Goal: Information Seeking & Learning: Learn about a topic

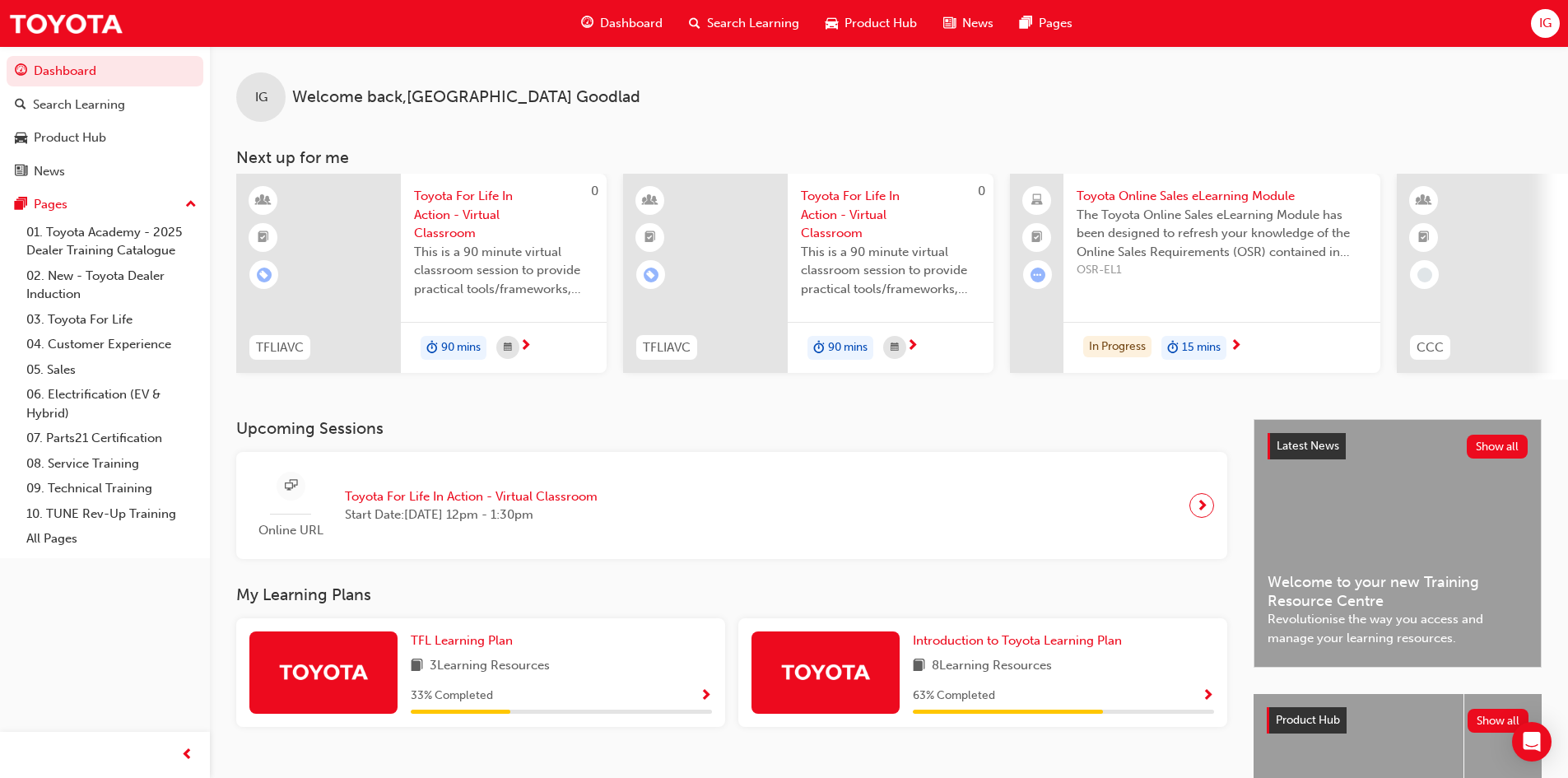
click at [1187, 637] on div "Introduction to Toyota Learning Plan" at bounding box center [1063, 640] width 301 height 19
click at [1022, 643] on span "Introduction to Toyota Learning Plan" at bounding box center [1017, 640] width 209 height 15
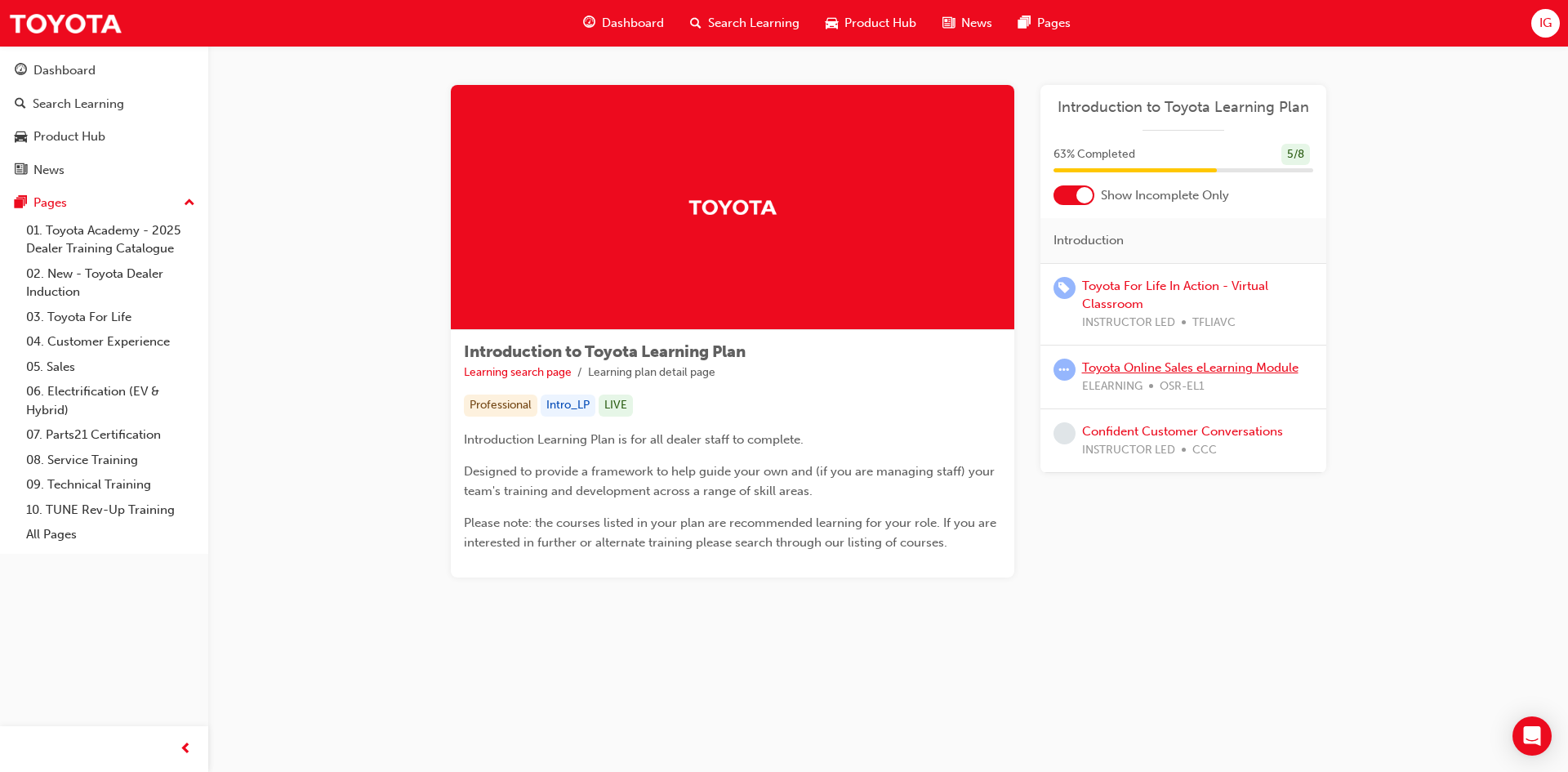
click at [1177, 371] on link "Toyota Online Sales eLearning Module" at bounding box center [1190, 367] width 216 height 15
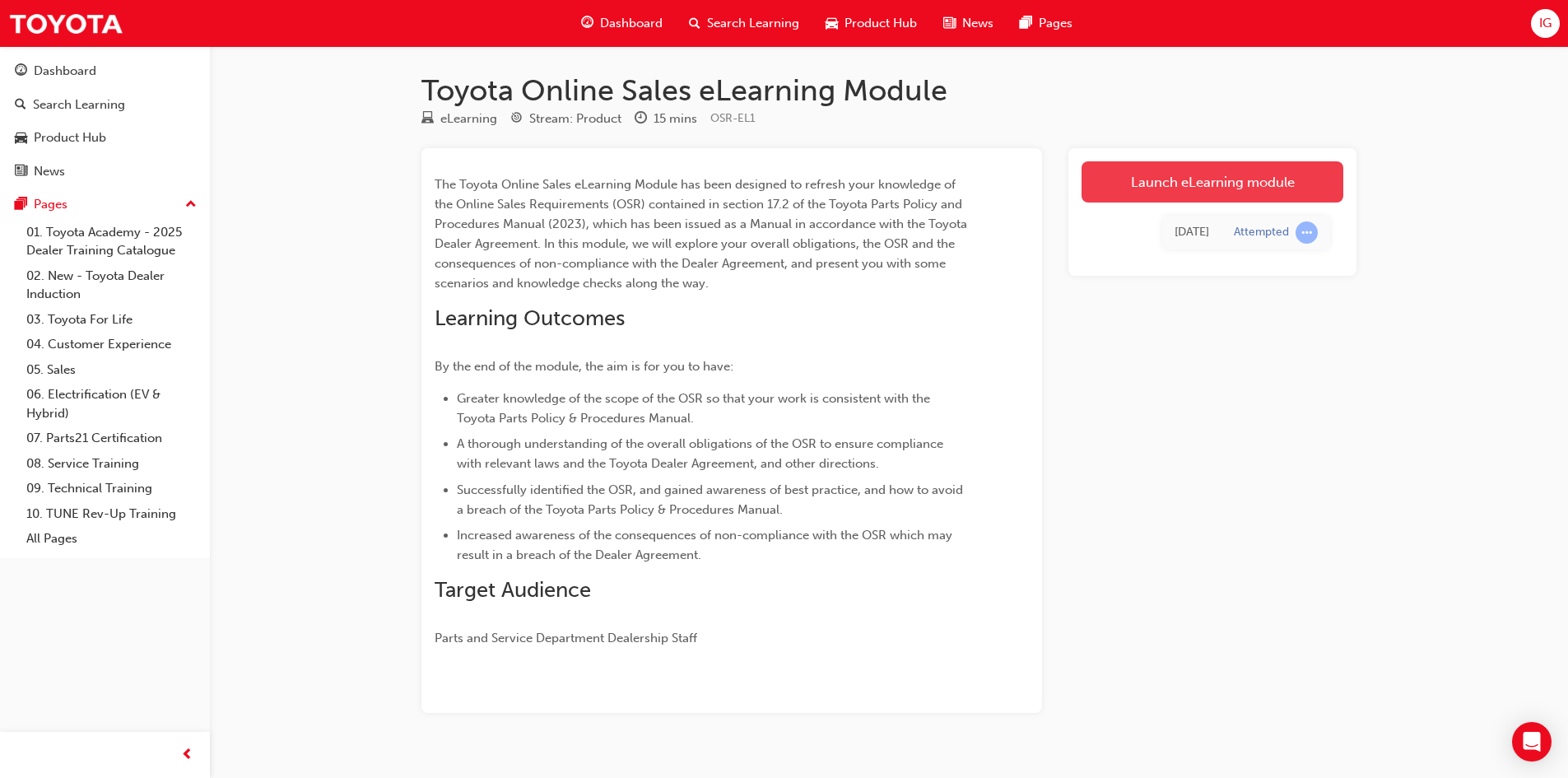
click at [1178, 196] on link "Launch eLearning module" at bounding box center [1213, 182] width 262 height 41
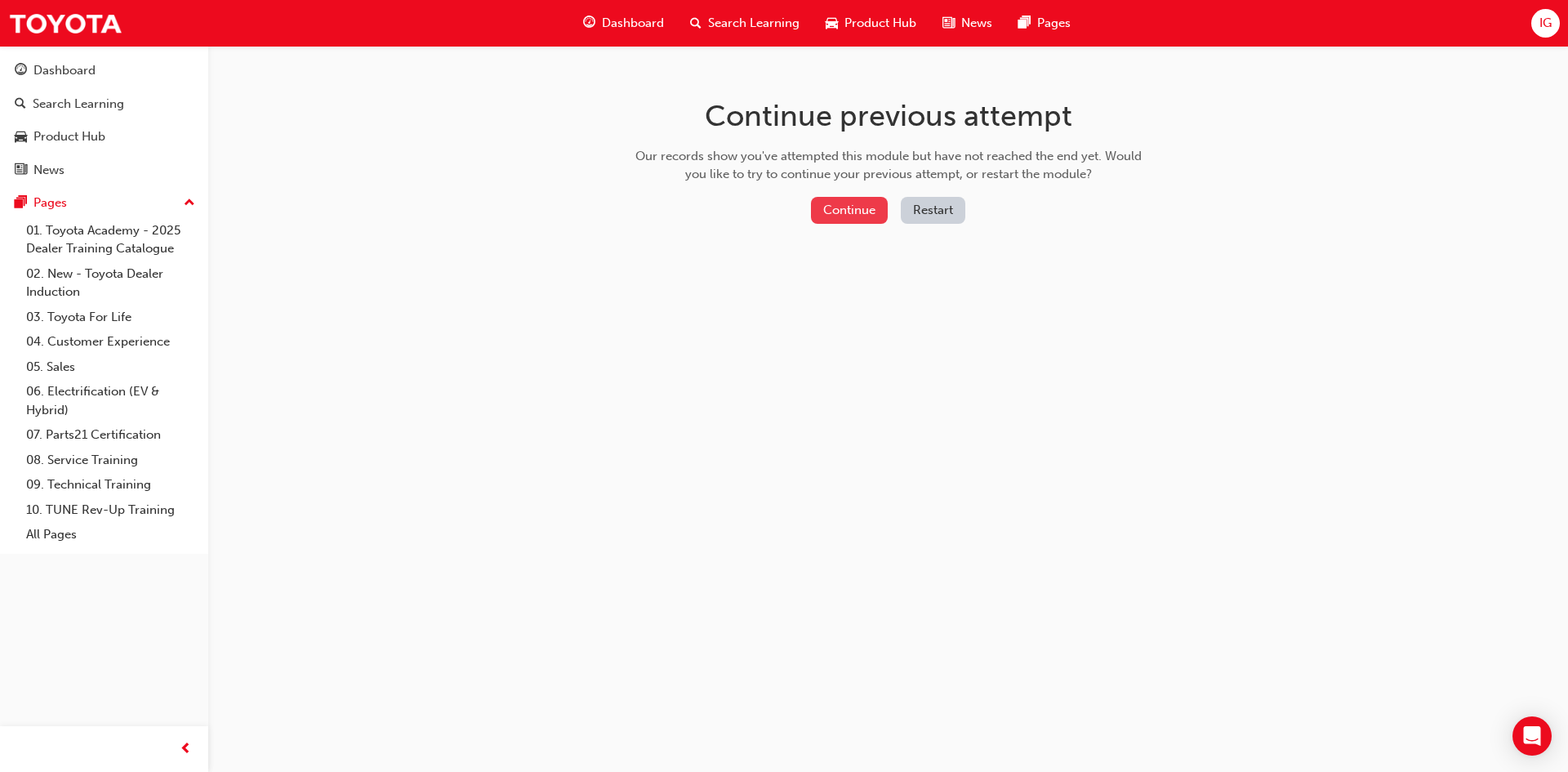
click at [866, 211] on button "Continue" at bounding box center [849, 210] width 77 height 27
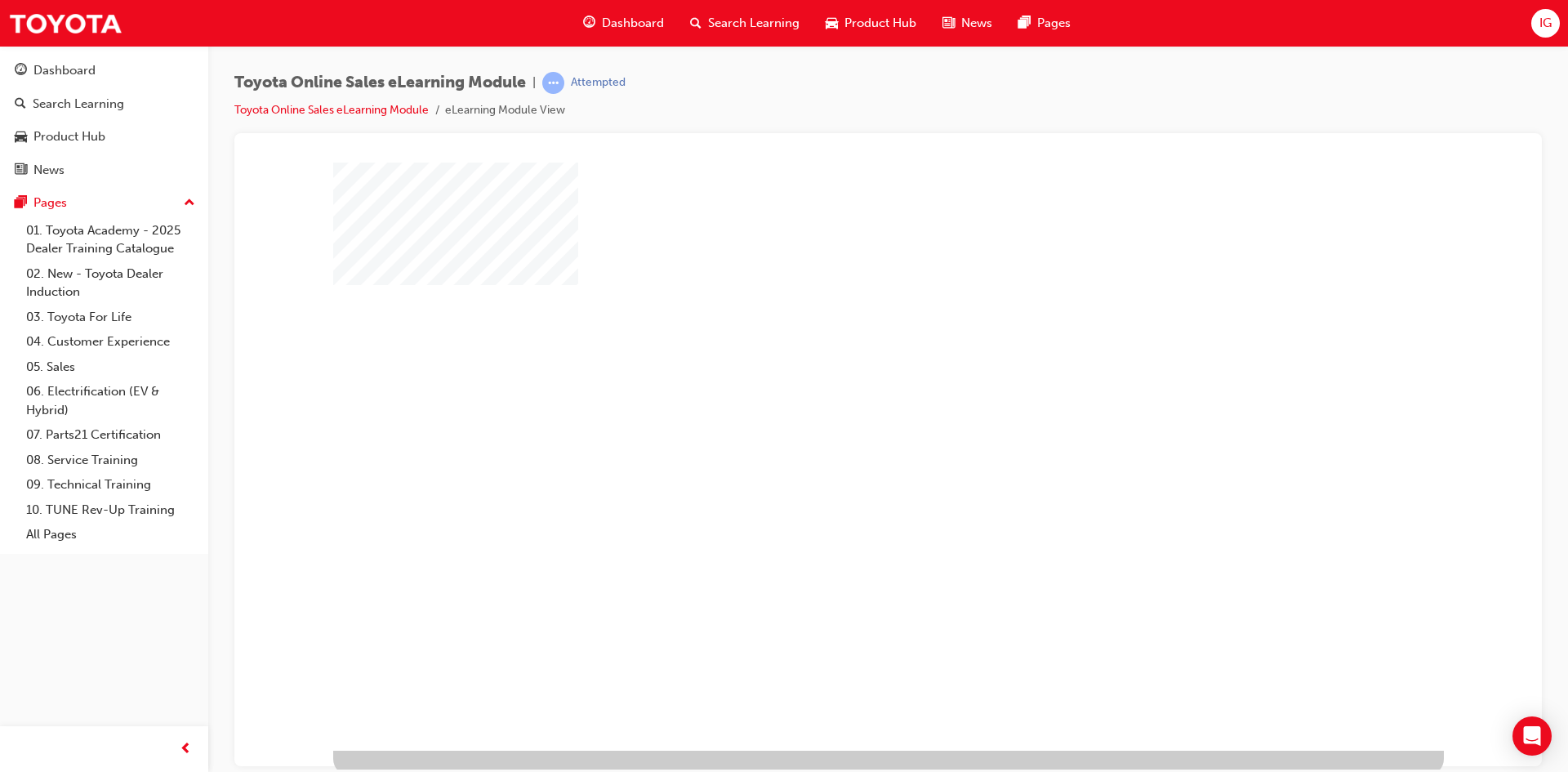
drag, startPoint x: 1150, startPoint y: 397, endPoint x: 990, endPoint y: 503, distance: 191.9
click at [990, 503] on div at bounding box center [888, 456] width 1110 height 588
click at [841, 408] on div "play" at bounding box center [841, 408] width 0 height 0
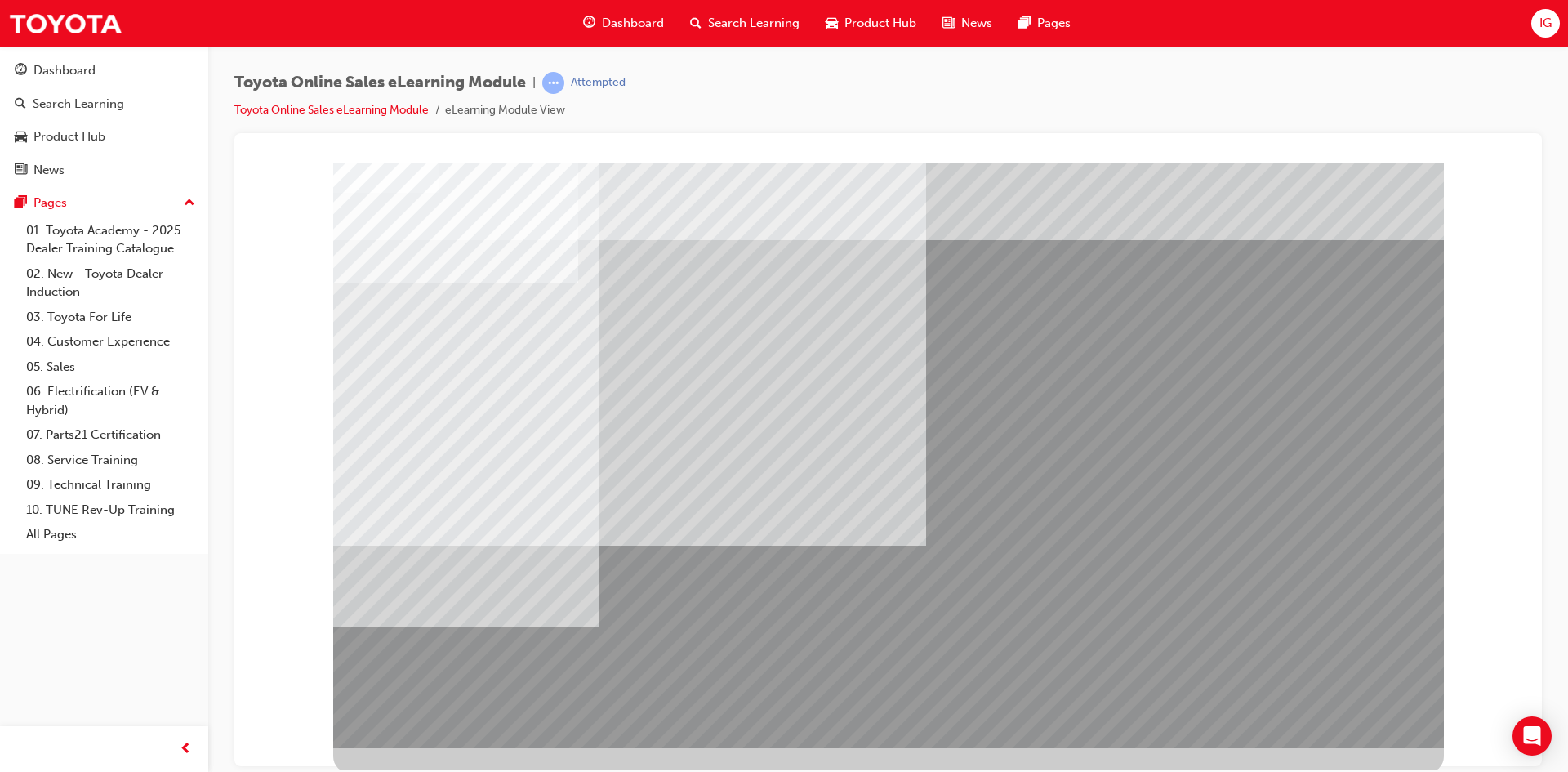
scroll to position [5, 0]
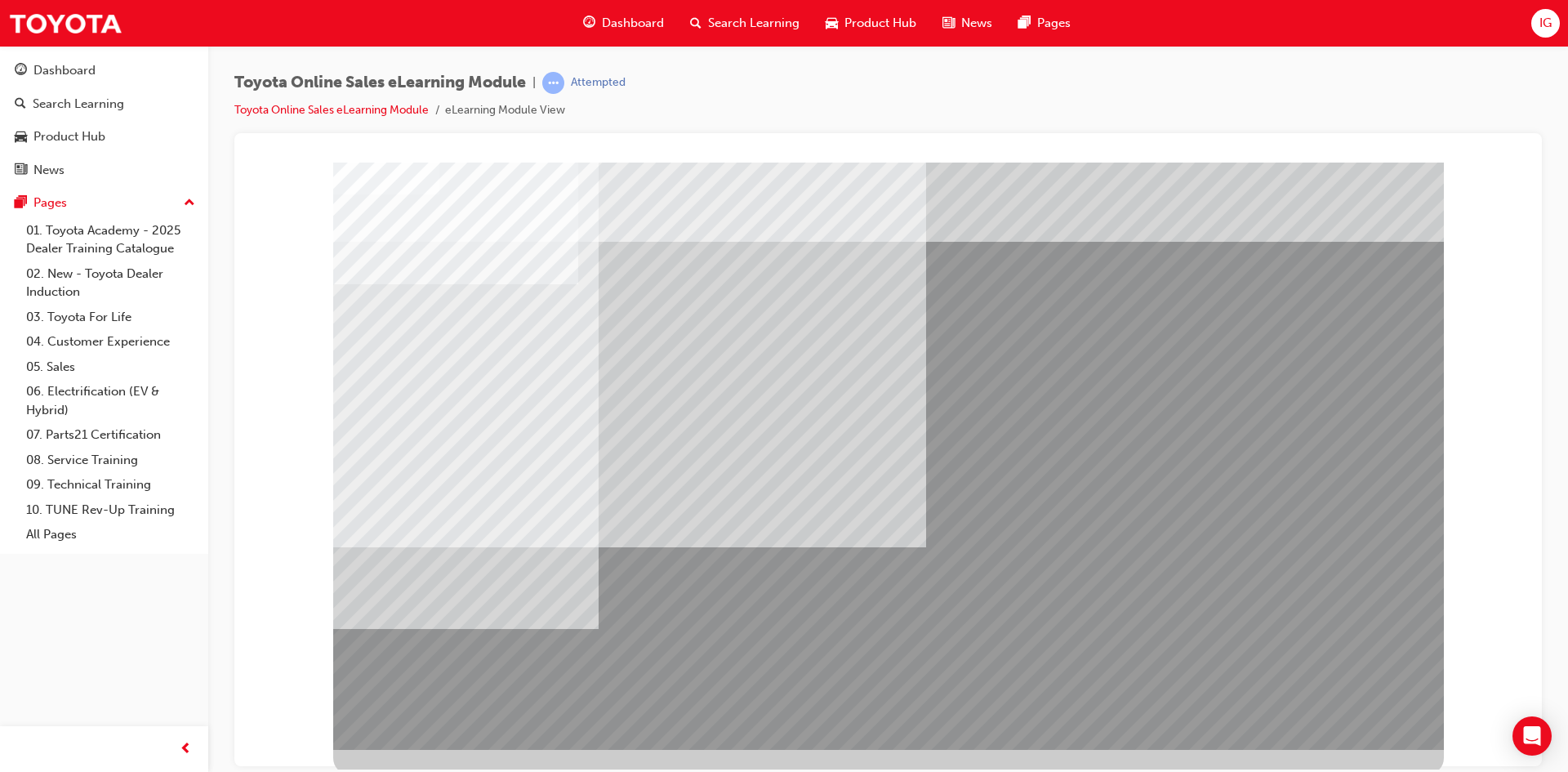
scroll to position [0, 0]
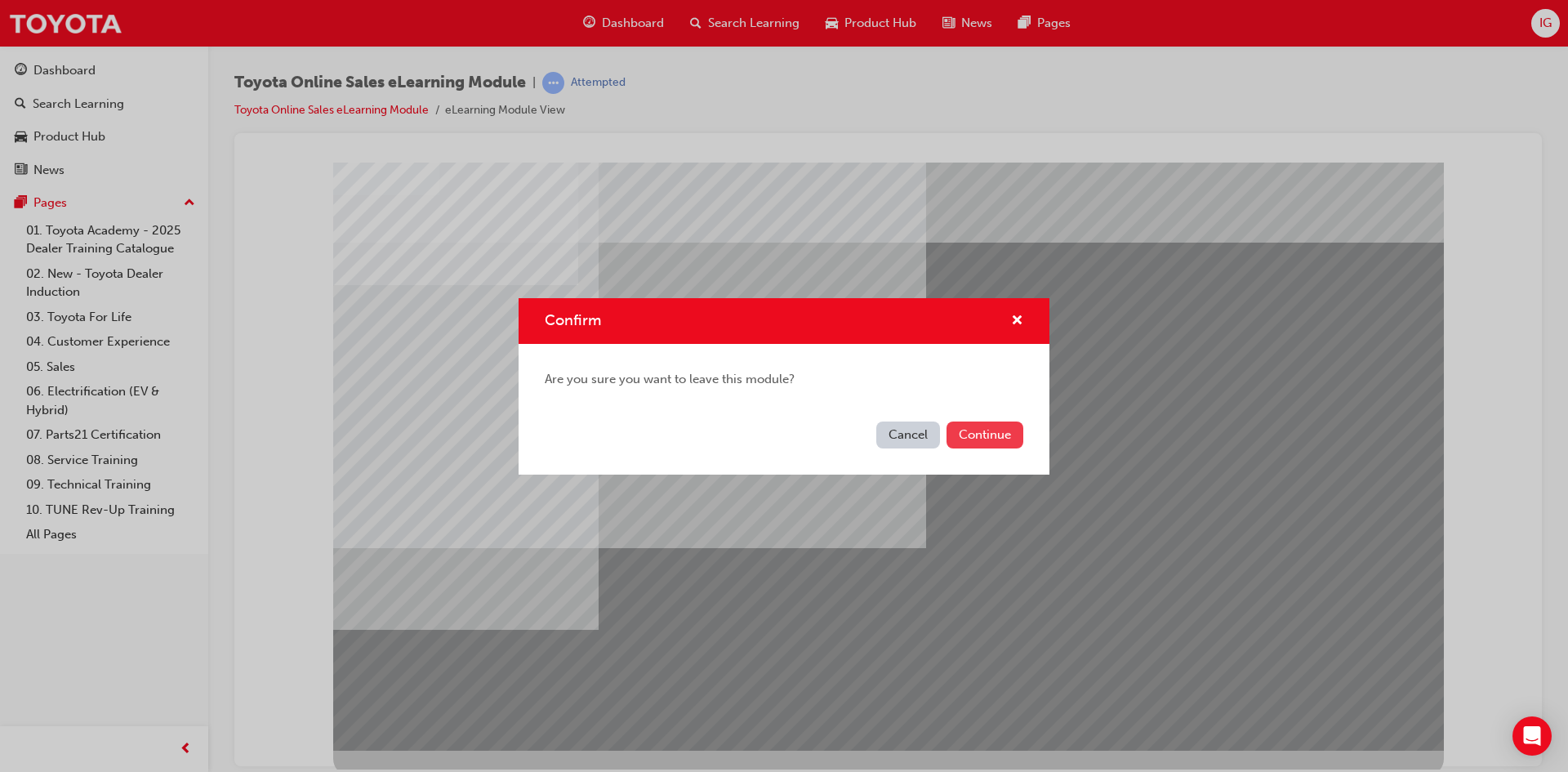
click at [1002, 426] on button "Continue" at bounding box center [985, 435] width 77 height 27
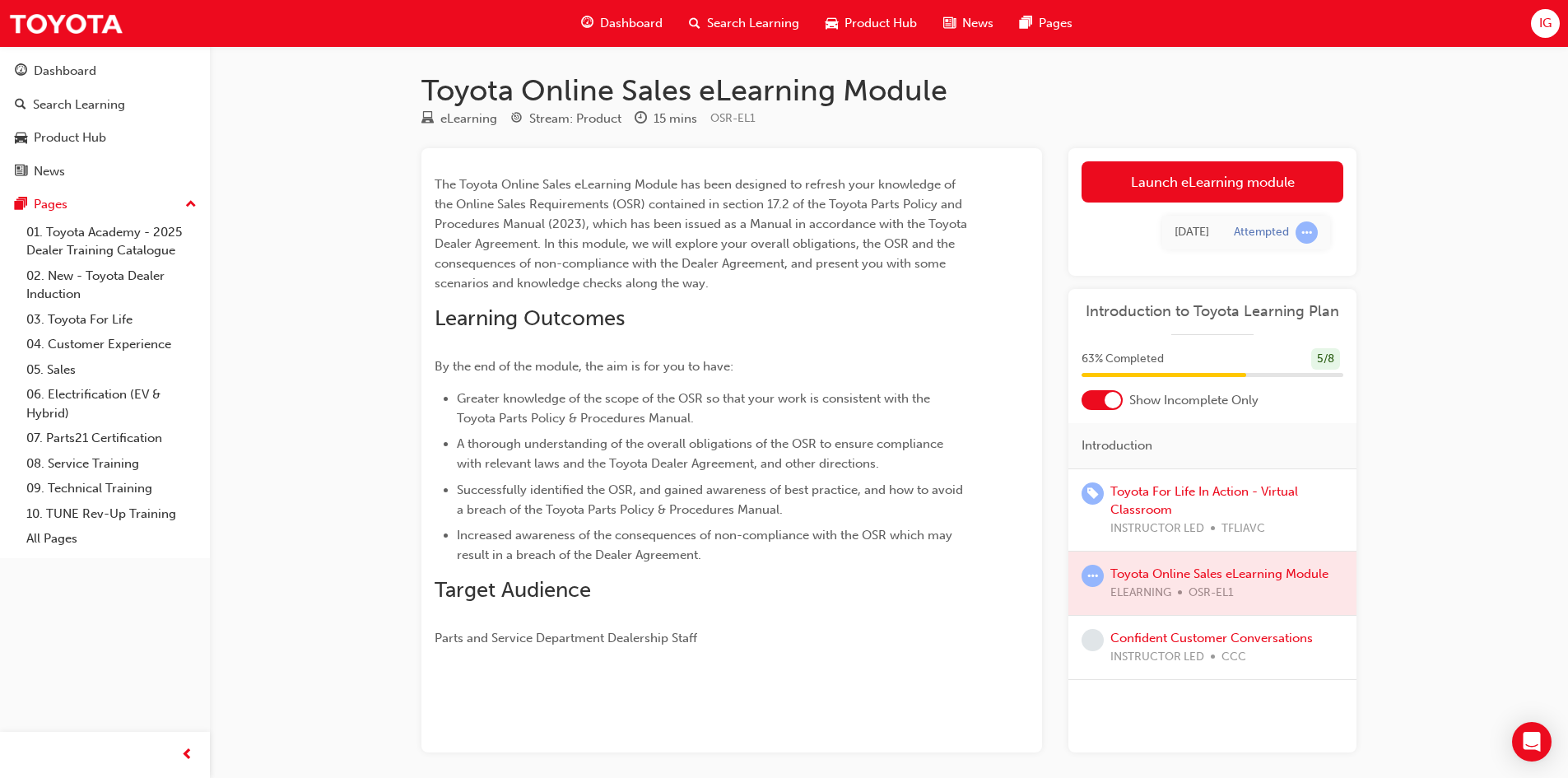
click at [1304, 586] on div at bounding box center [1213, 582] width 288 height 63
click at [1277, 571] on div at bounding box center [1213, 582] width 288 height 63
click at [1151, 580] on div at bounding box center [1213, 582] width 288 height 63
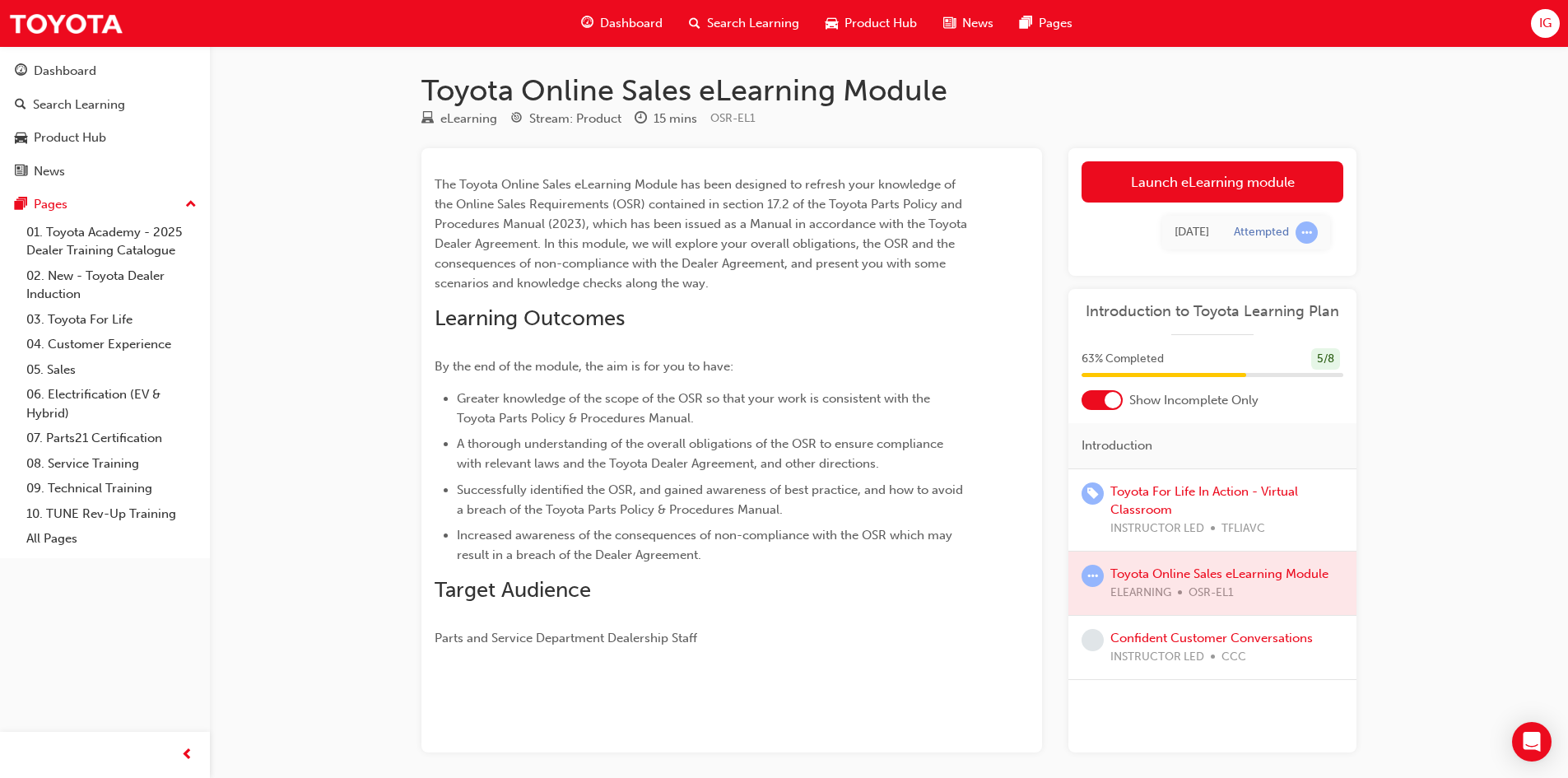
click at [1344, 568] on div at bounding box center [1213, 582] width 288 height 63
click at [1256, 184] on link "Launch eLearning module" at bounding box center [1213, 182] width 262 height 41
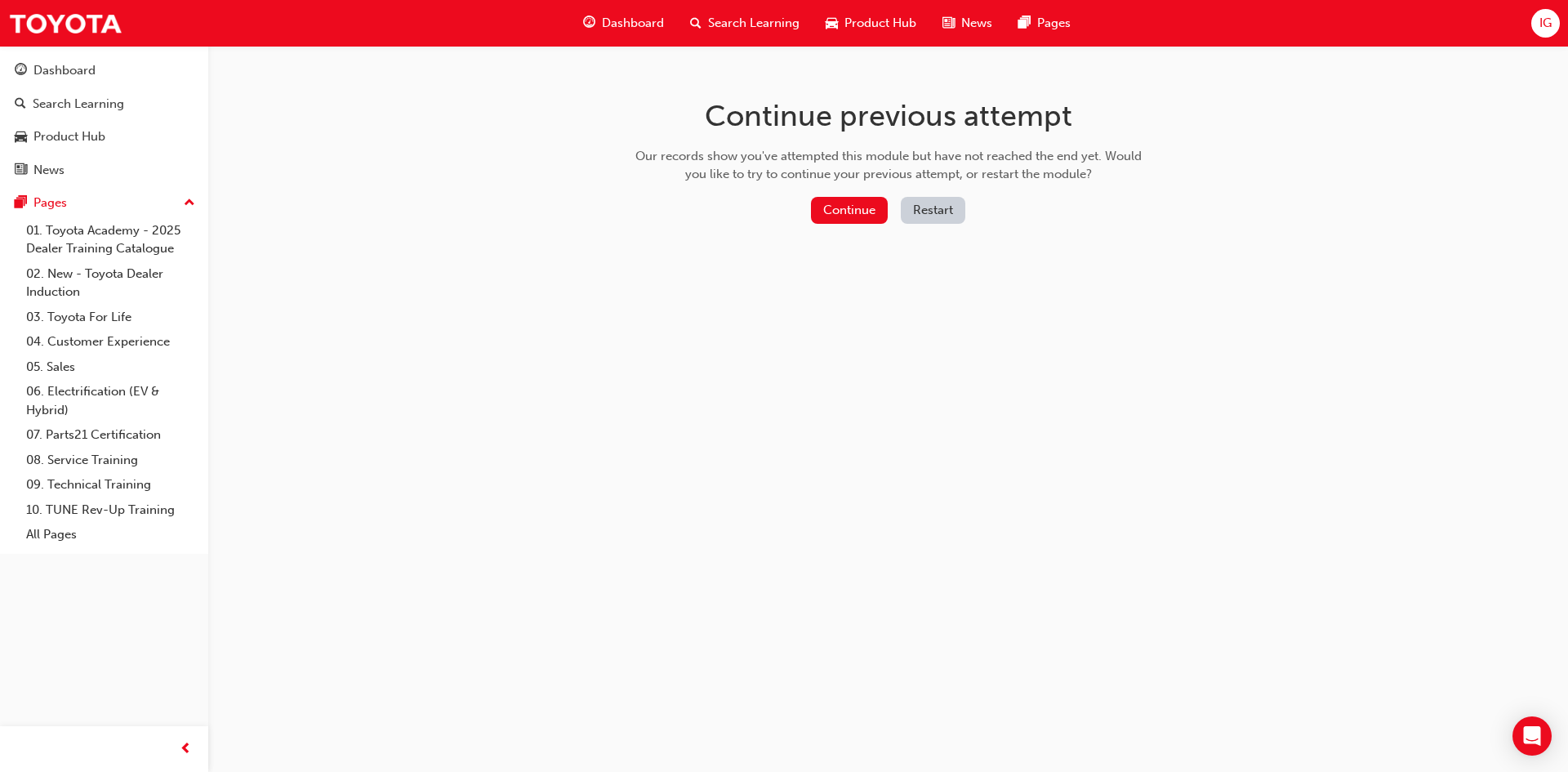
click at [911, 185] on div "Continue previous attempt Our records show you've attempted this module but hav…" at bounding box center [888, 164] width 531 height 237
click at [928, 210] on button "Restart" at bounding box center [933, 210] width 64 height 27
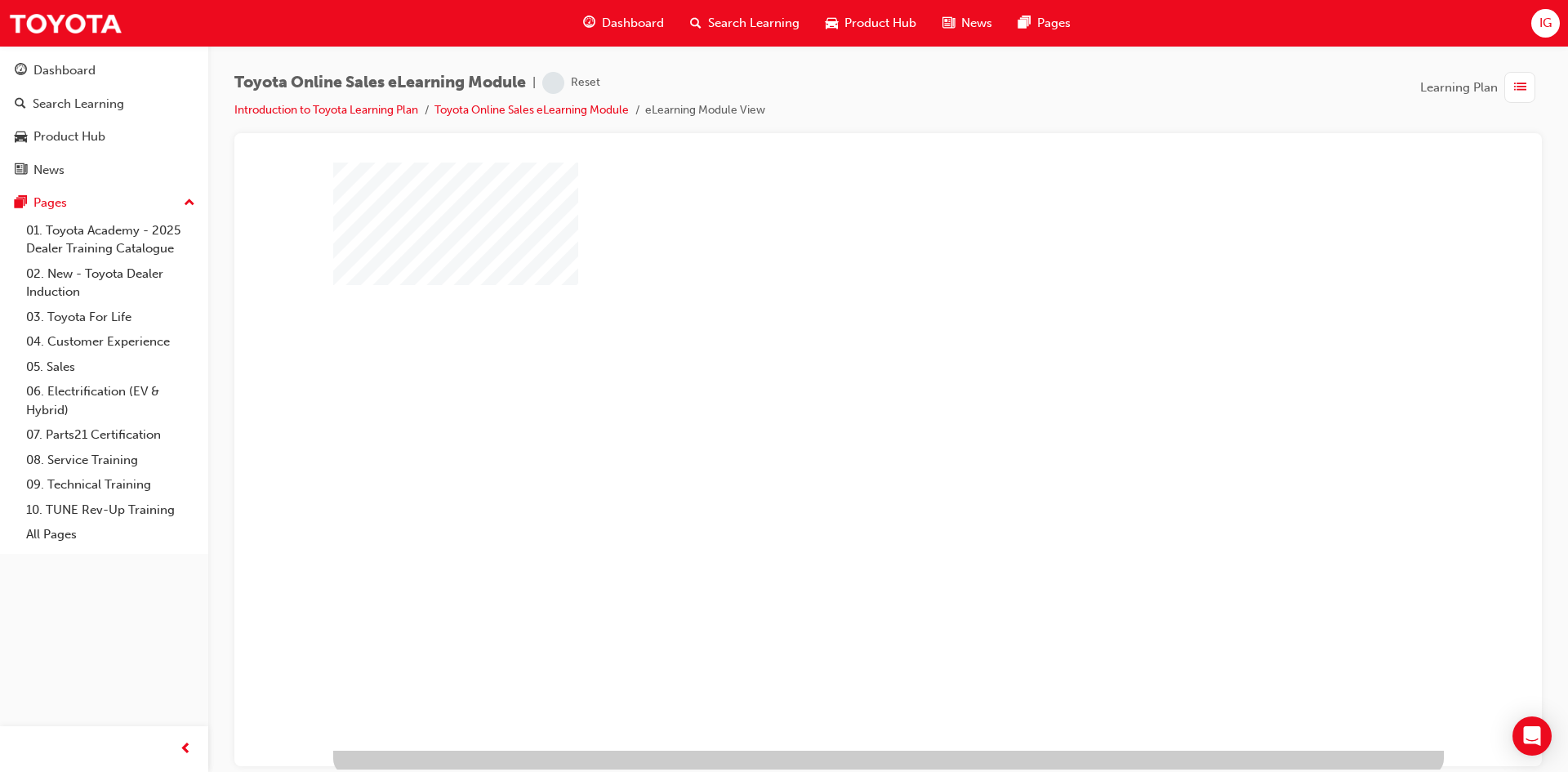
click at [841, 408] on div "play" at bounding box center [841, 408] width 0 height 0
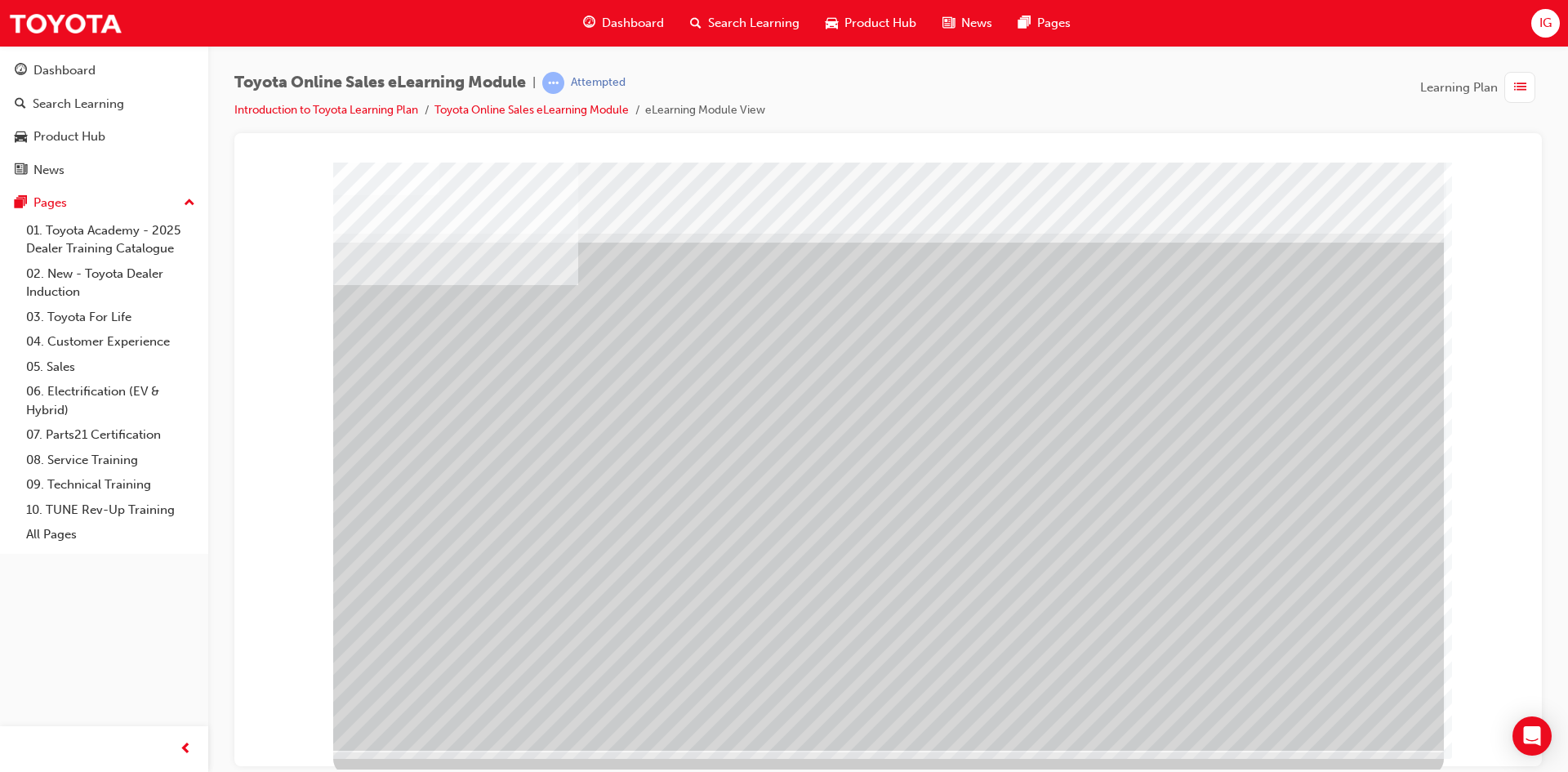
drag, startPoint x: 633, startPoint y: 460, endPoint x: 727, endPoint y: 471, distance: 94.6
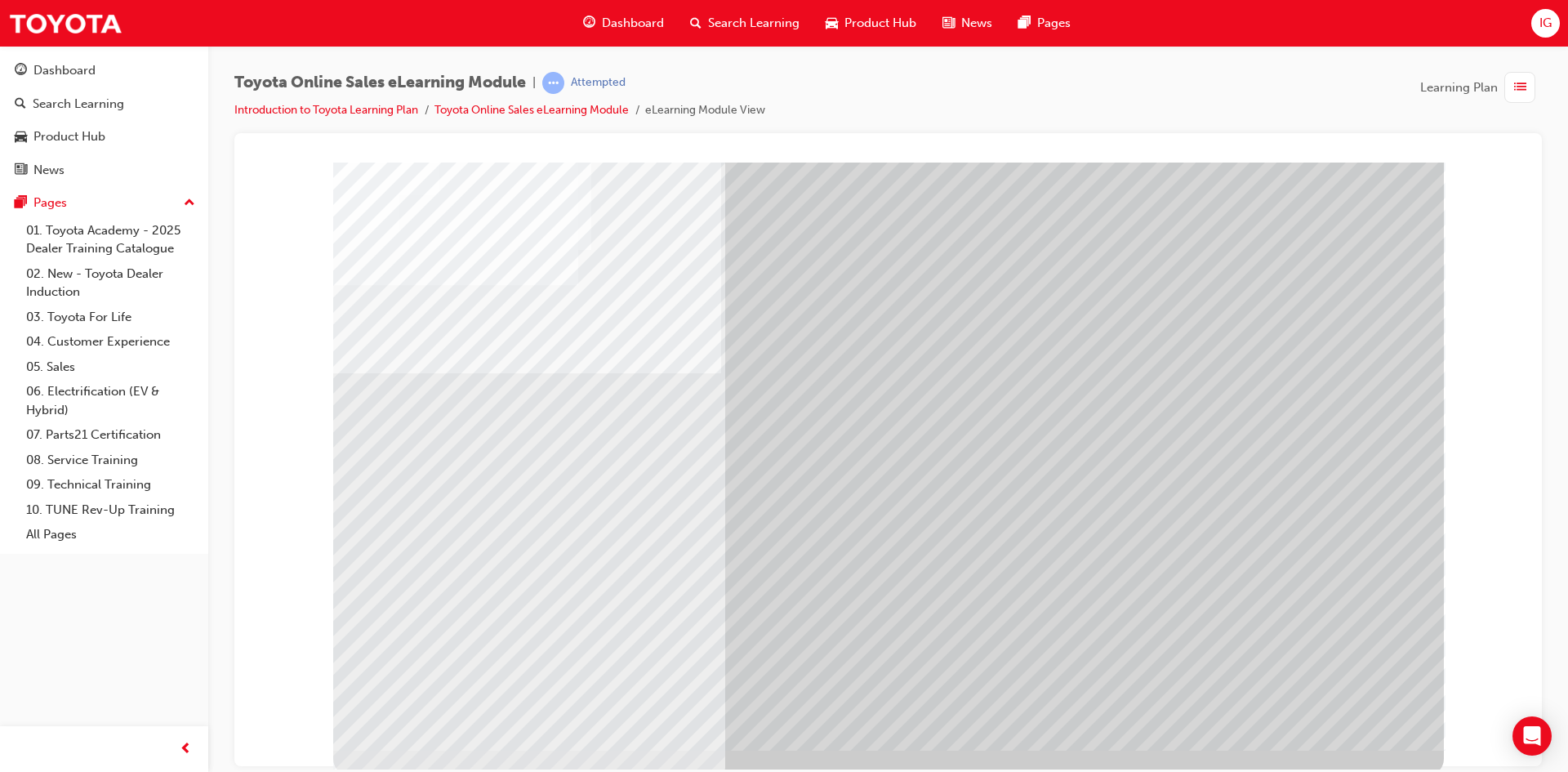
drag, startPoint x: 1567, startPoint y: 601, endPoint x: 1121, endPoint y: 429, distance: 478.0
click at [1567, 601] on div "Toyota Online Sales eLearning Module | Attempted Introduction to Toyota Learnin…" at bounding box center [888, 389] width 1360 height 685
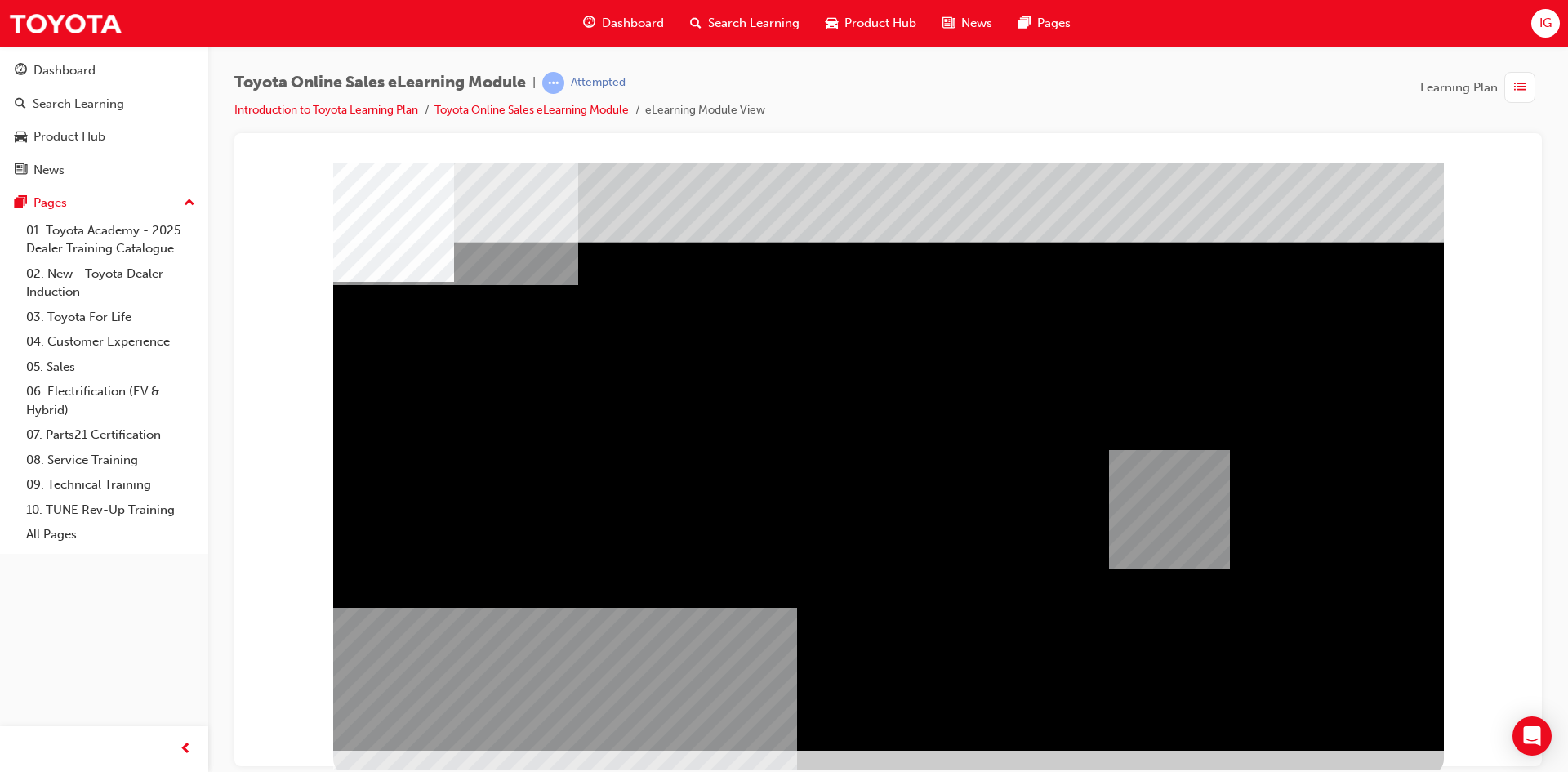
drag, startPoint x: 485, startPoint y: 397, endPoint x: 1238, endPoint y: 541, distance: 766.6
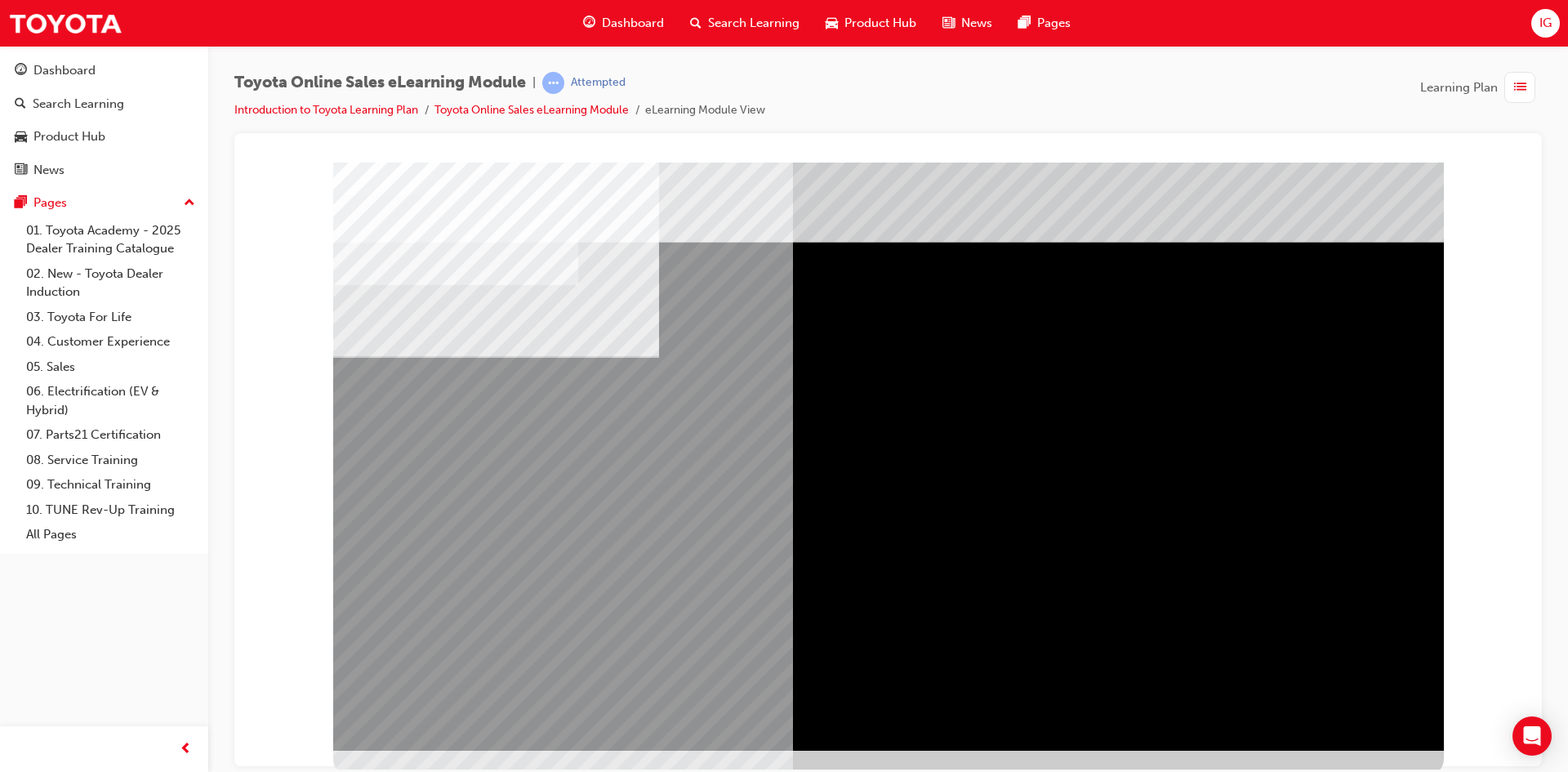
click at [1393, 372] on div "multistate" at bounding box center [888, 456] width 1110 height 588
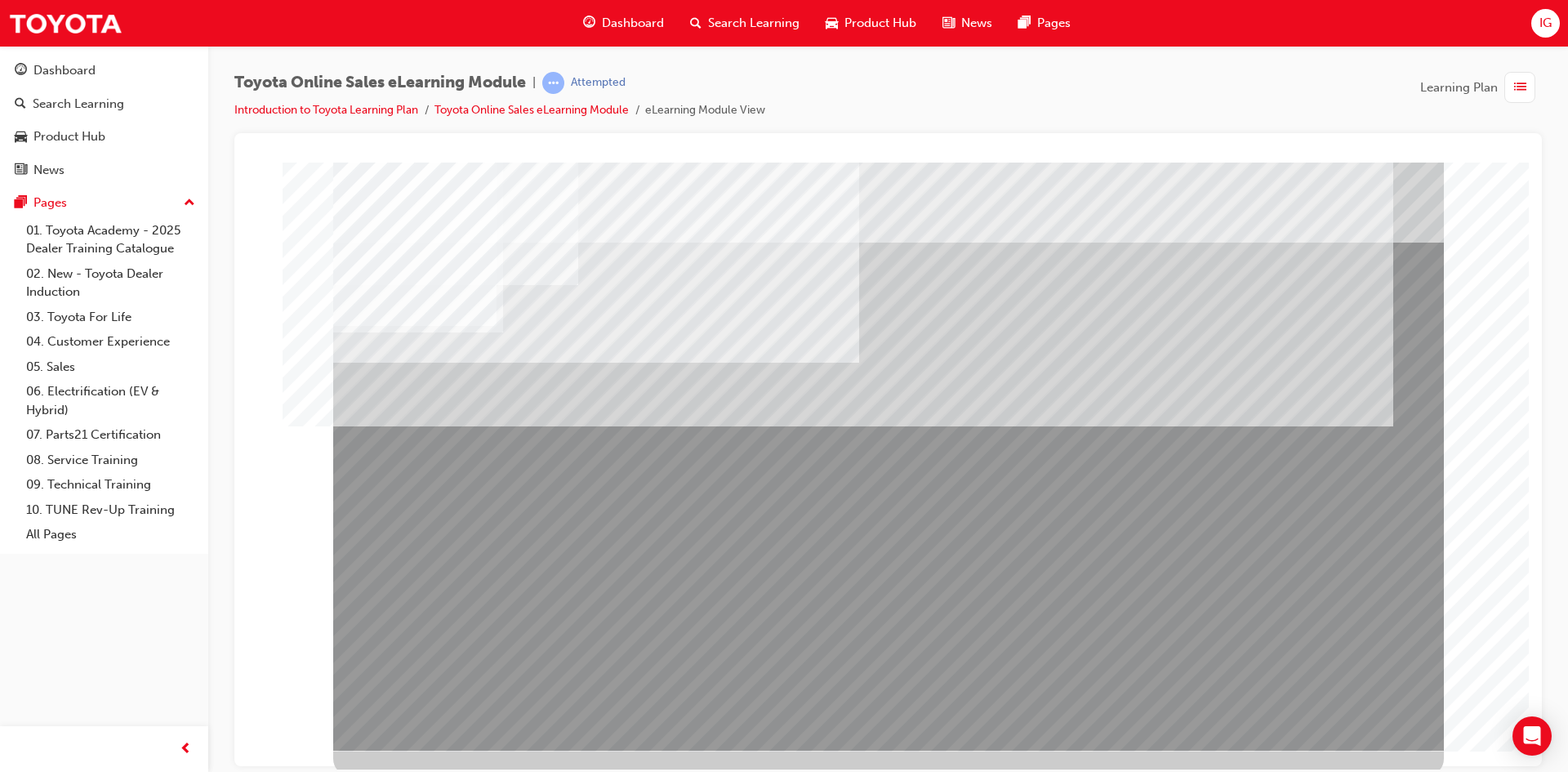
drag, startPoint x: 1303, startPoint y: 707, endPoint x: 1291, endPoint y: 693, distance: 18.4
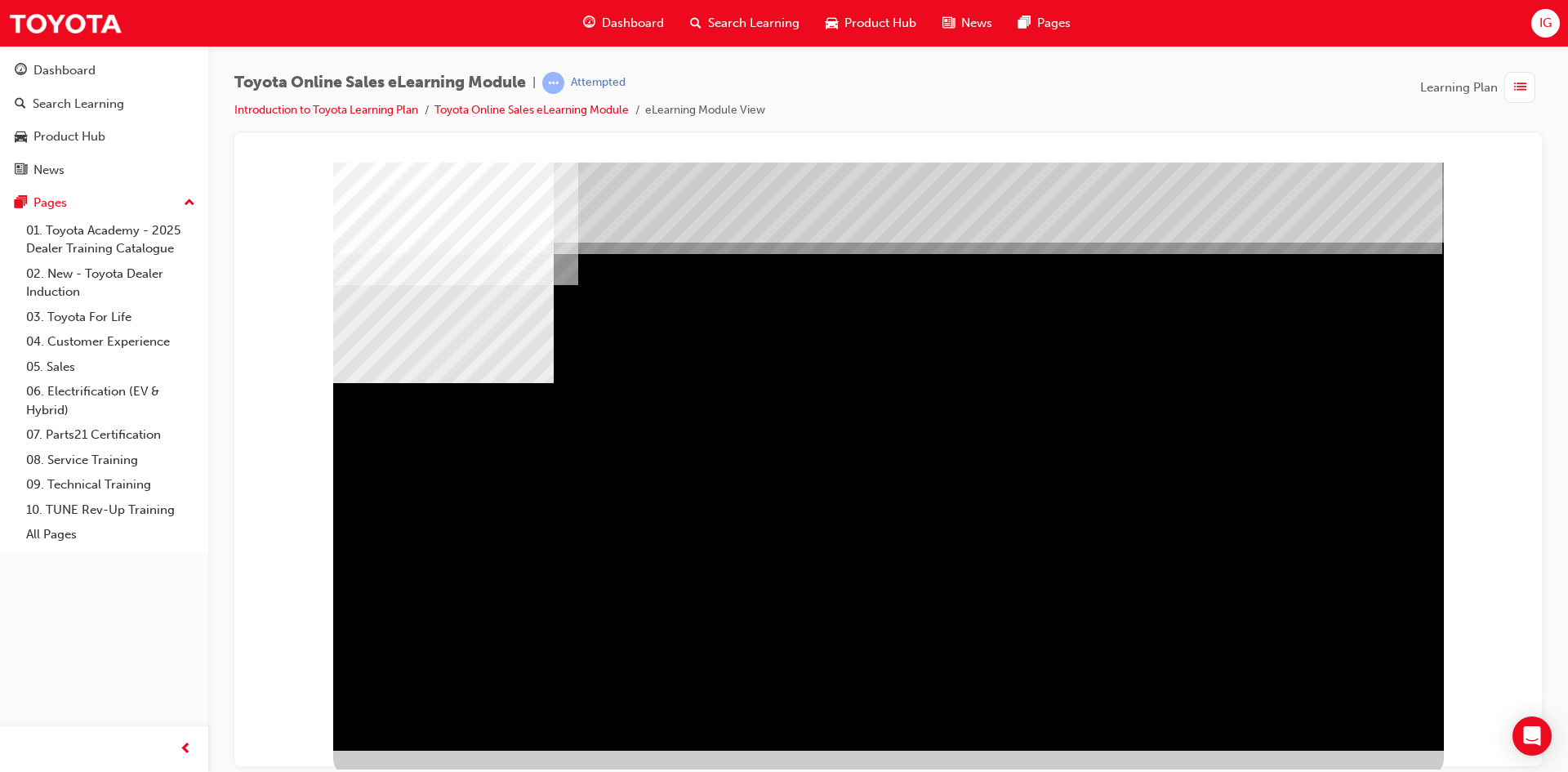
click at [778, 520] on div "multistate" at bounding box center [888, 456] width 1110 height 588
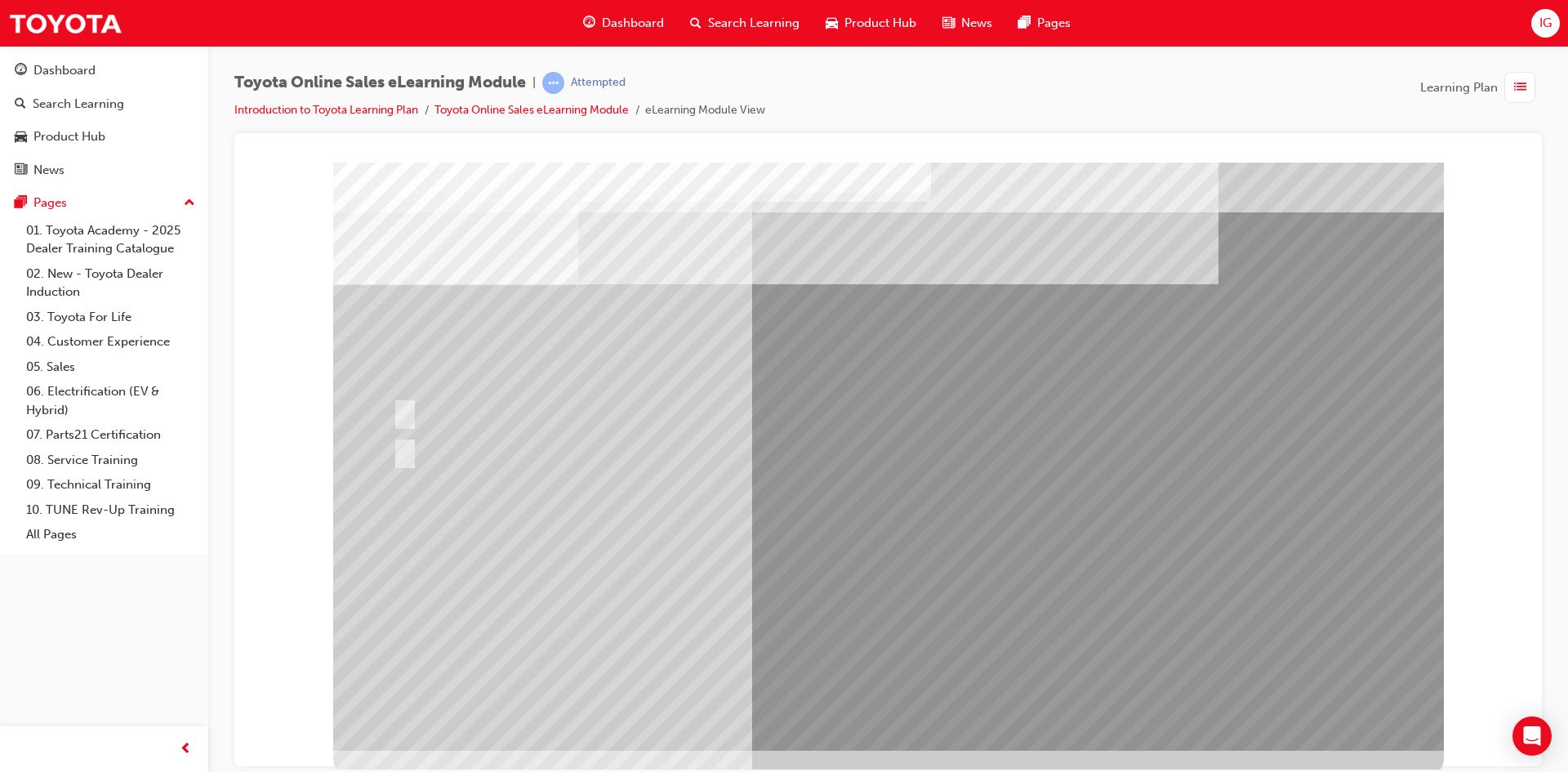
drag, startPoint x: 669, startPoint y: 324, endPoint x: 458, endPoint y: 246, distance: 225.0
click at [473, 247] on div at bounding box center [888, 456] width 1110 height 588
drag, startPoint x: 363, startPoint y: 277, endPoint x: 698, endPoint y: 327, distance: 338.7
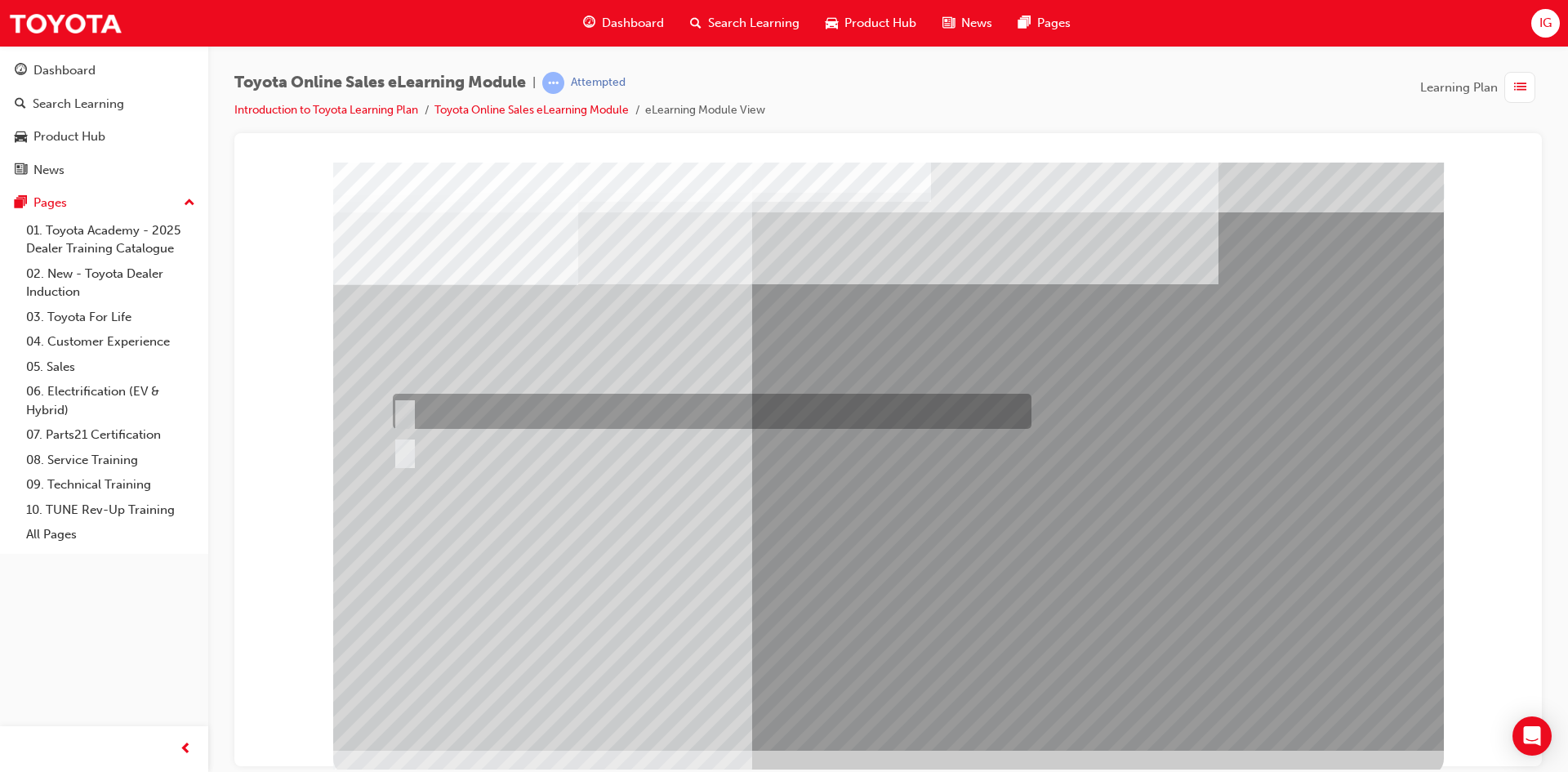
click at [405, 405] on input "True" at bounding box center [402, 412] width 18 height 18
radio input "true"
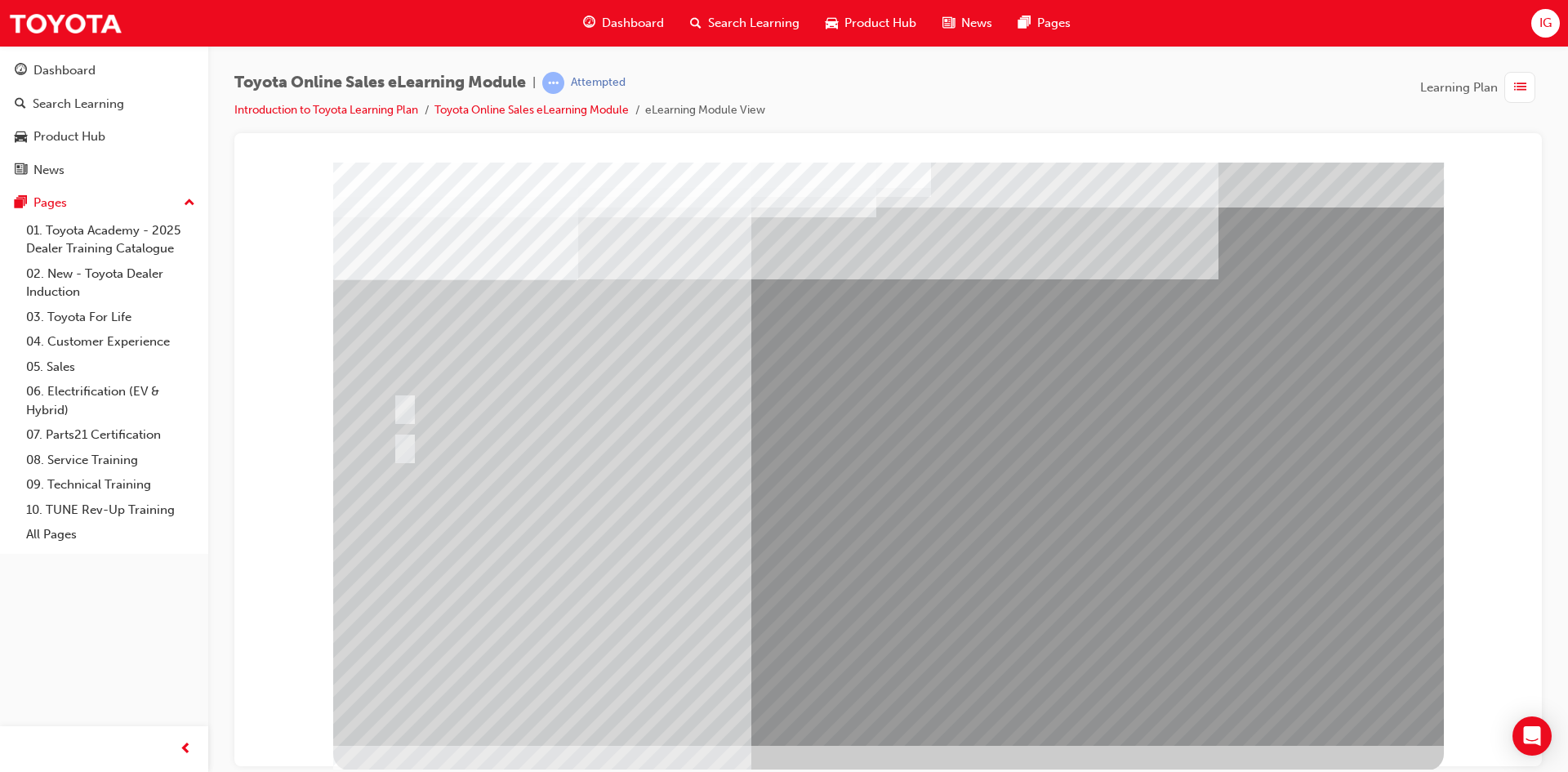
scroll to position [5, 0]
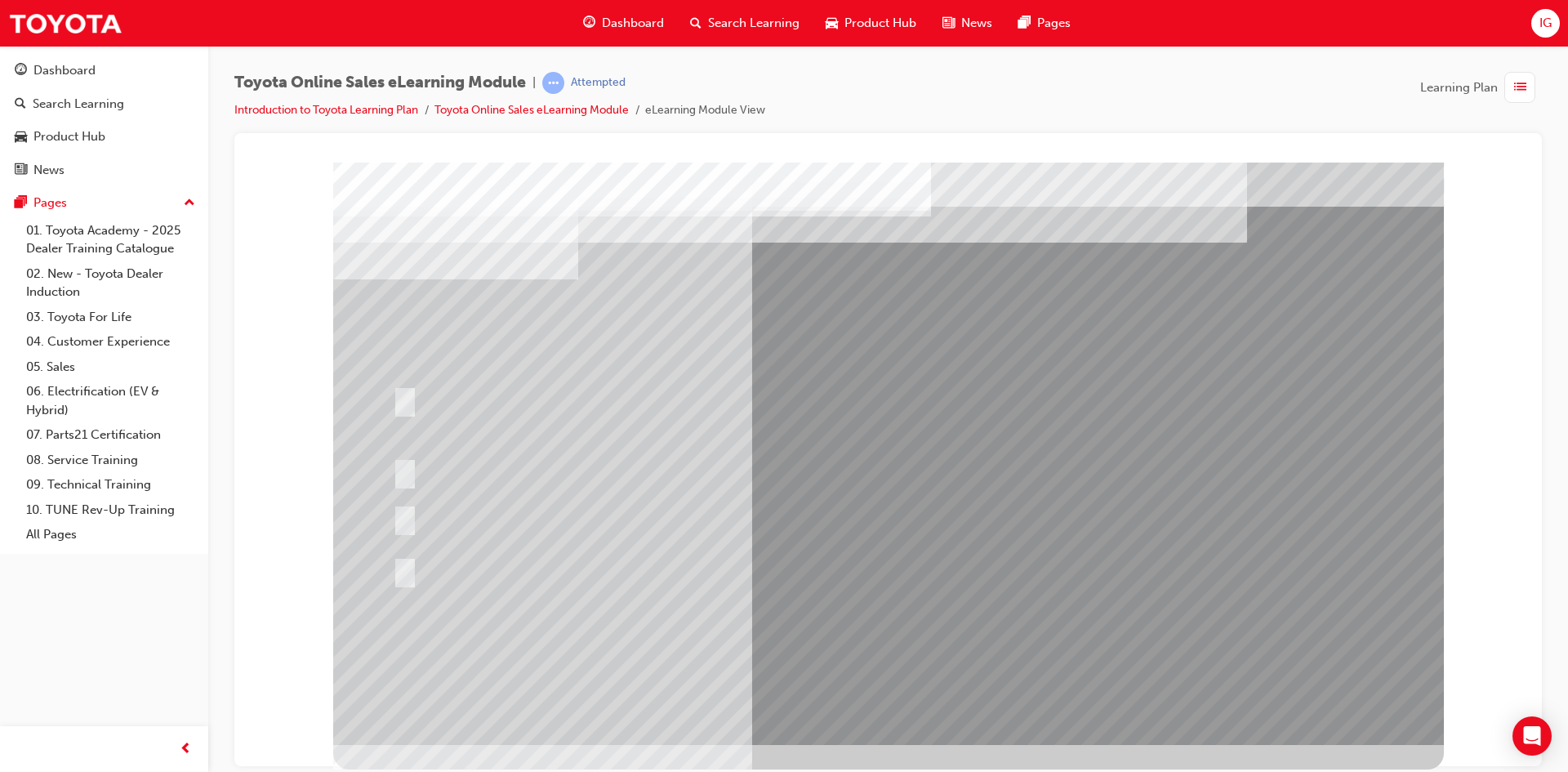
scroll to position [0, 0]
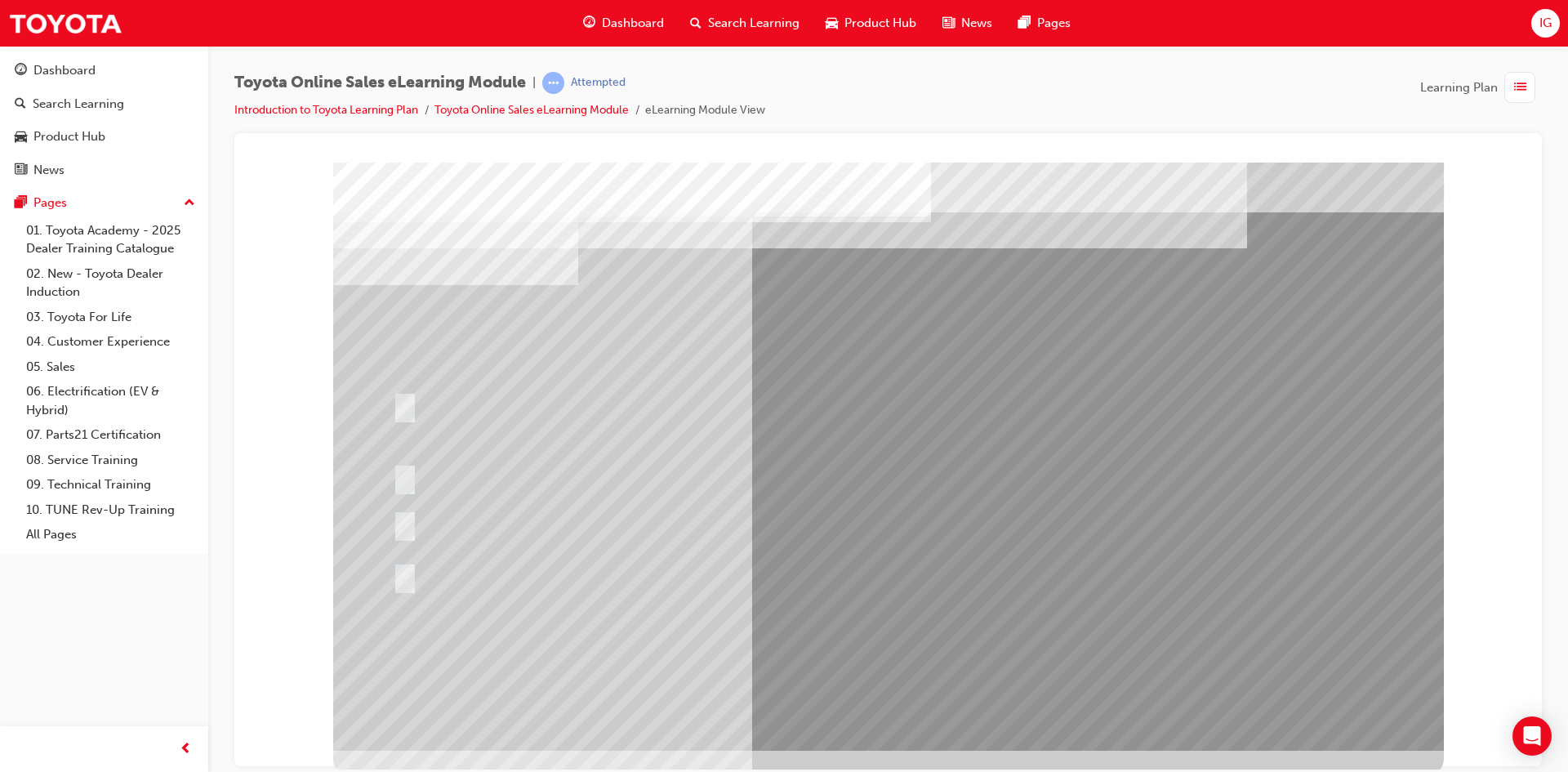
drag, startPoint x: 936, startPoint y: 301, endPoint x: 1117, endPoint y: 336, distance: 184.4
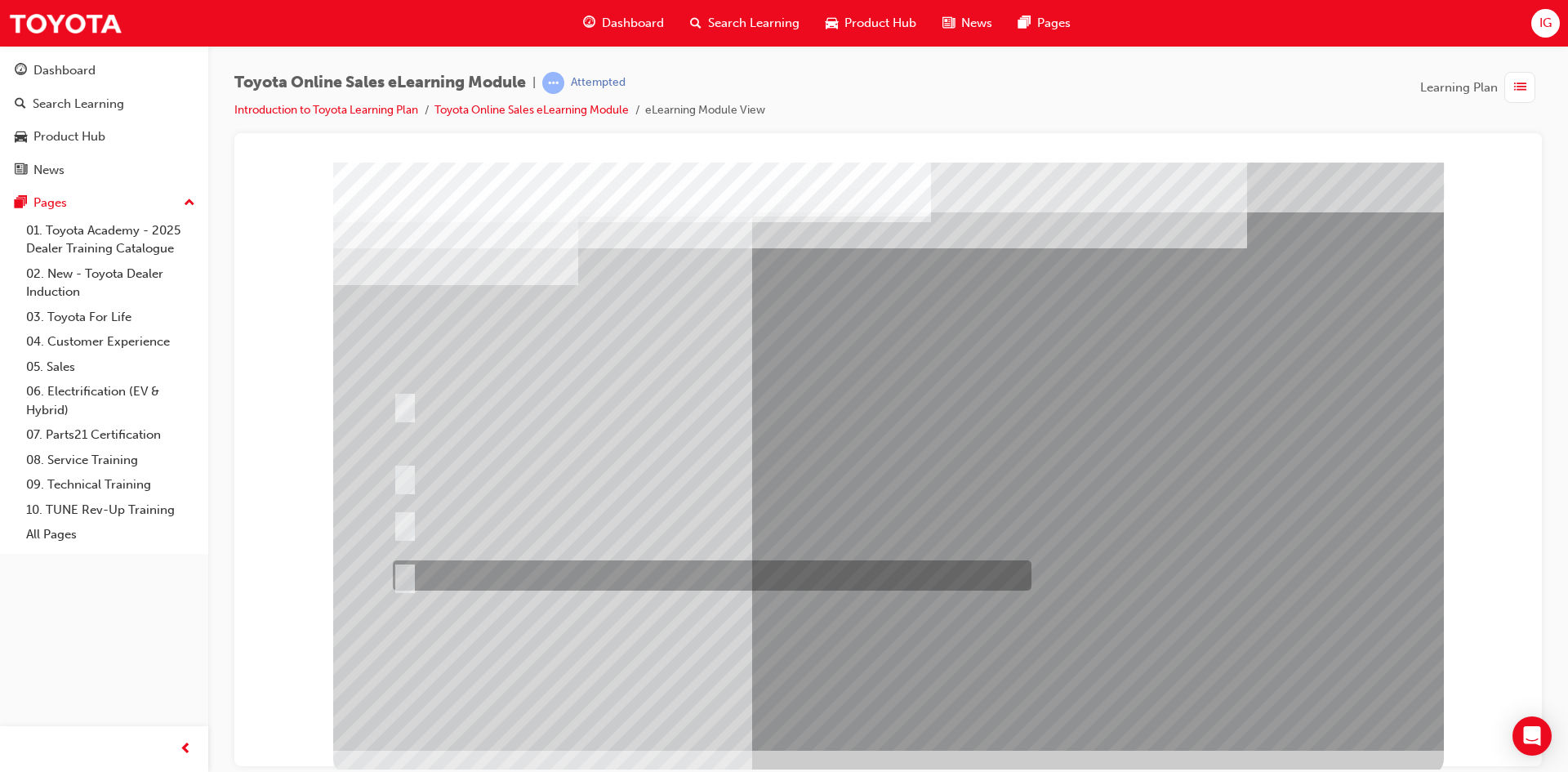
click at [686, 581] on div at bounding box center [708, 575] width 639 height 30
radio input "true"
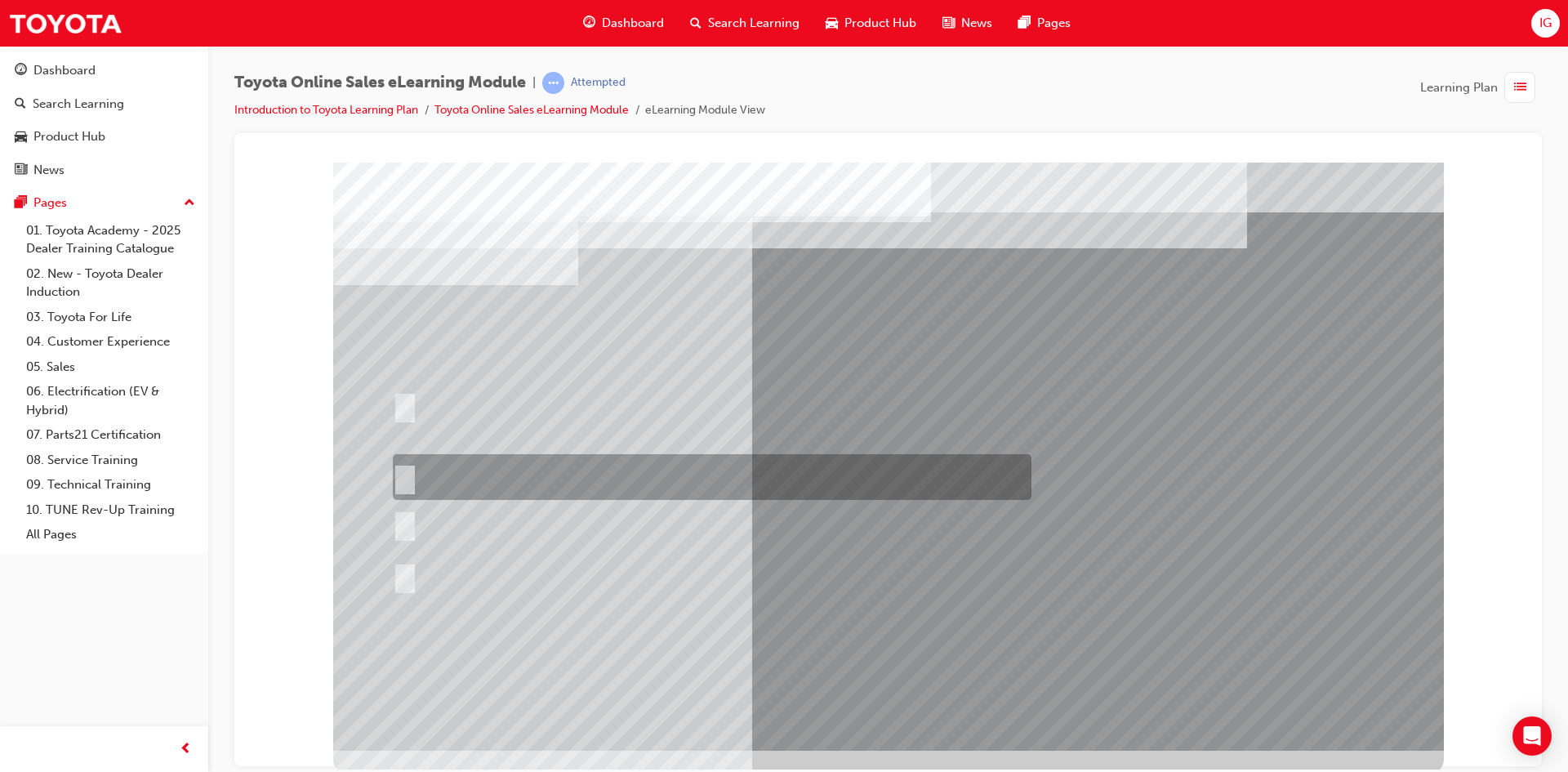
click at [654, 475] on div at bounding box center [708, 477] width 639 height 46
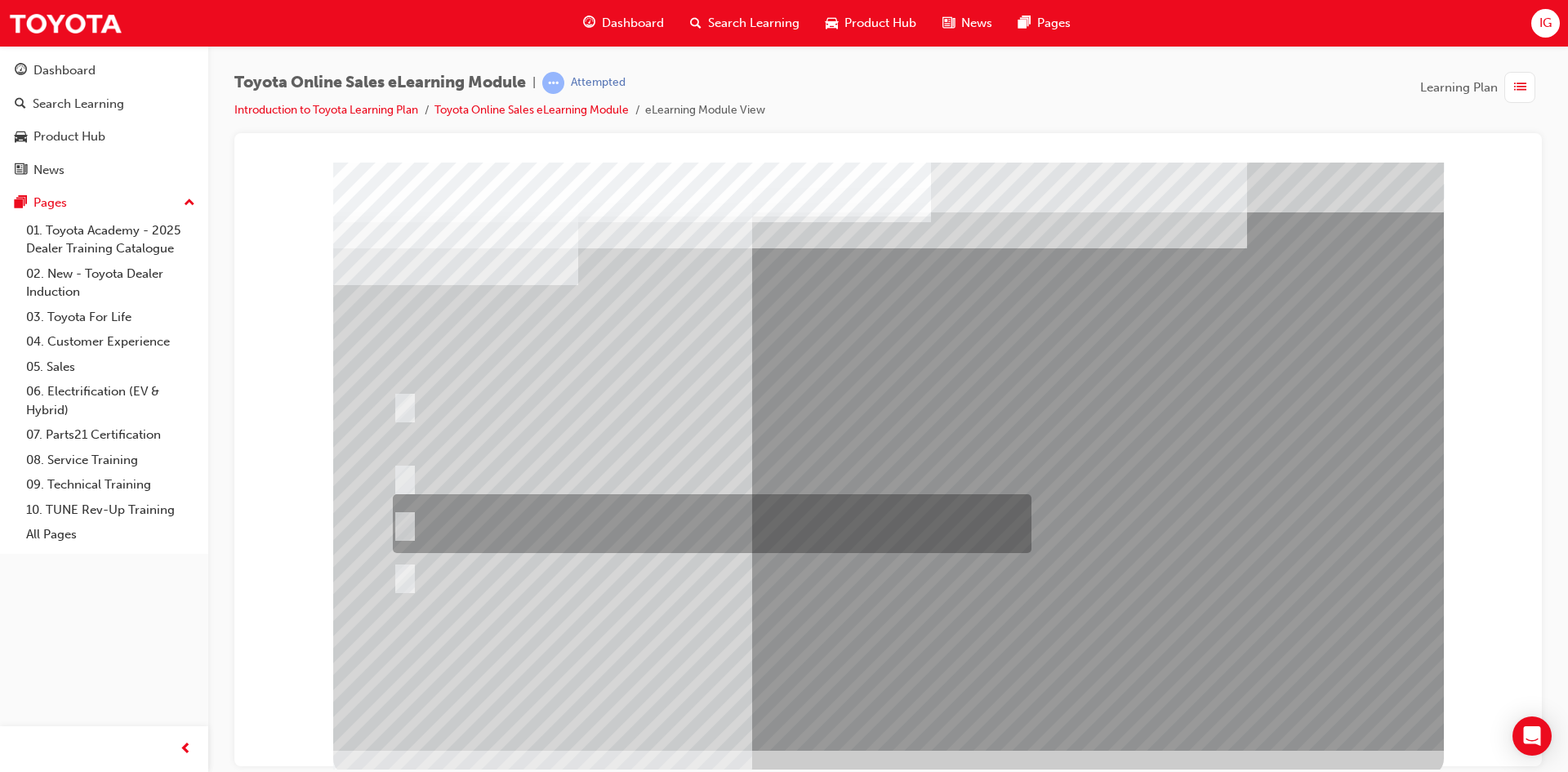
click at [677, 545] on div at bounding box center [708, 523] width 639 height 59
radio input "false"
radio input "true"
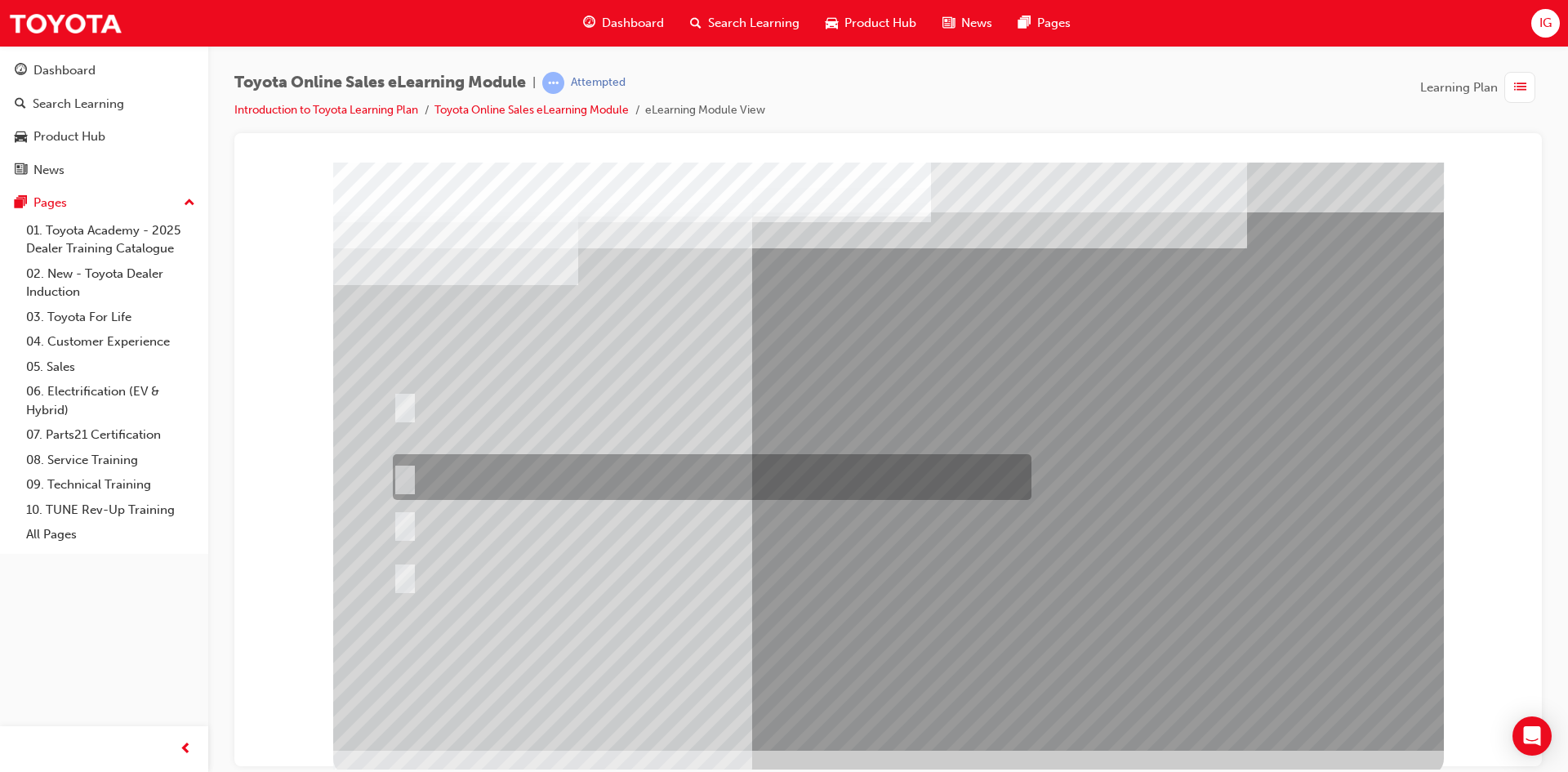
click at [672, 454] on div at bounding box center [708, 477] width 639 height 46
radio input "true"
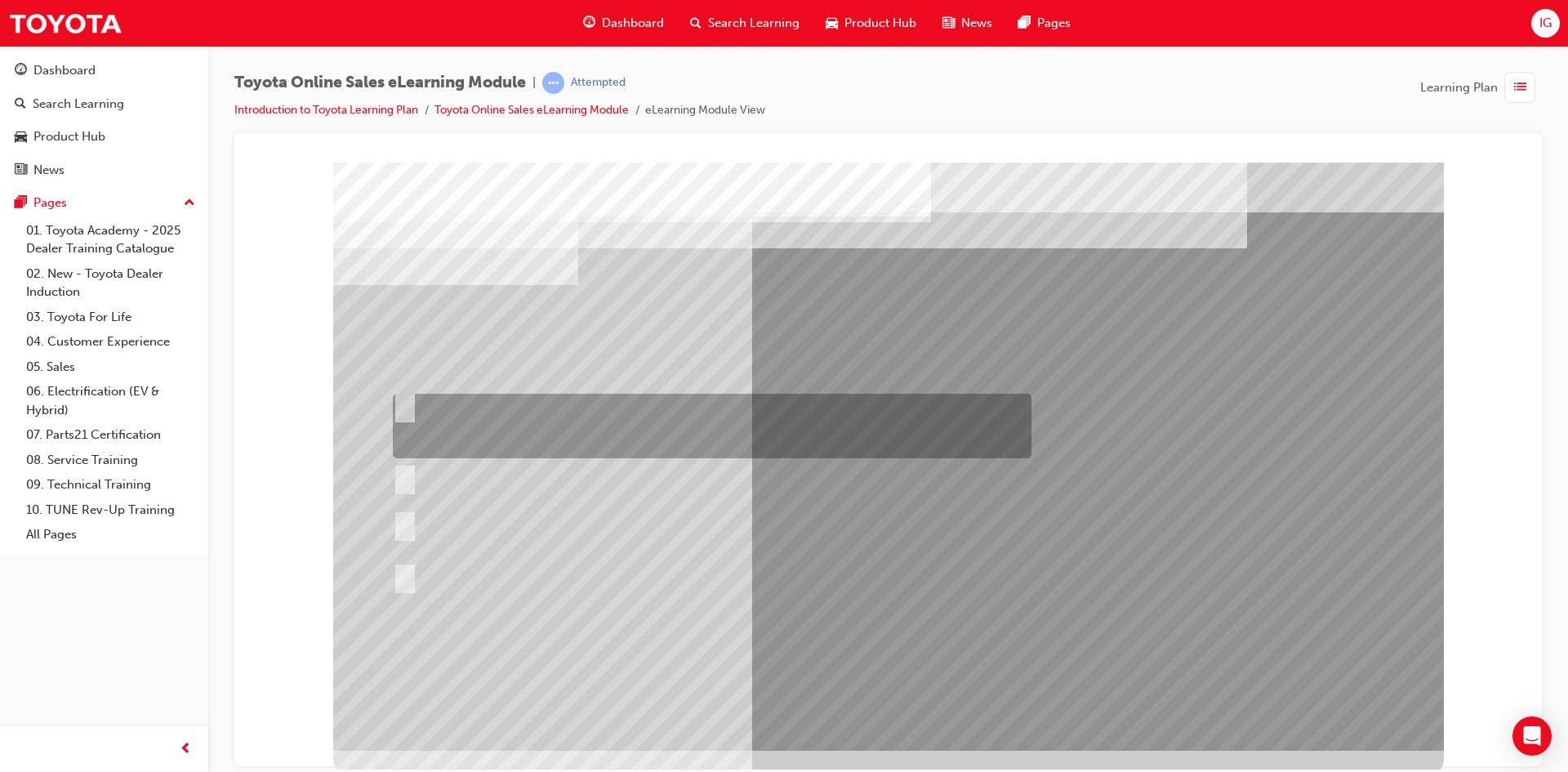
click at [626, 432] on div at bounding box center [708, 426] width 639 height 64
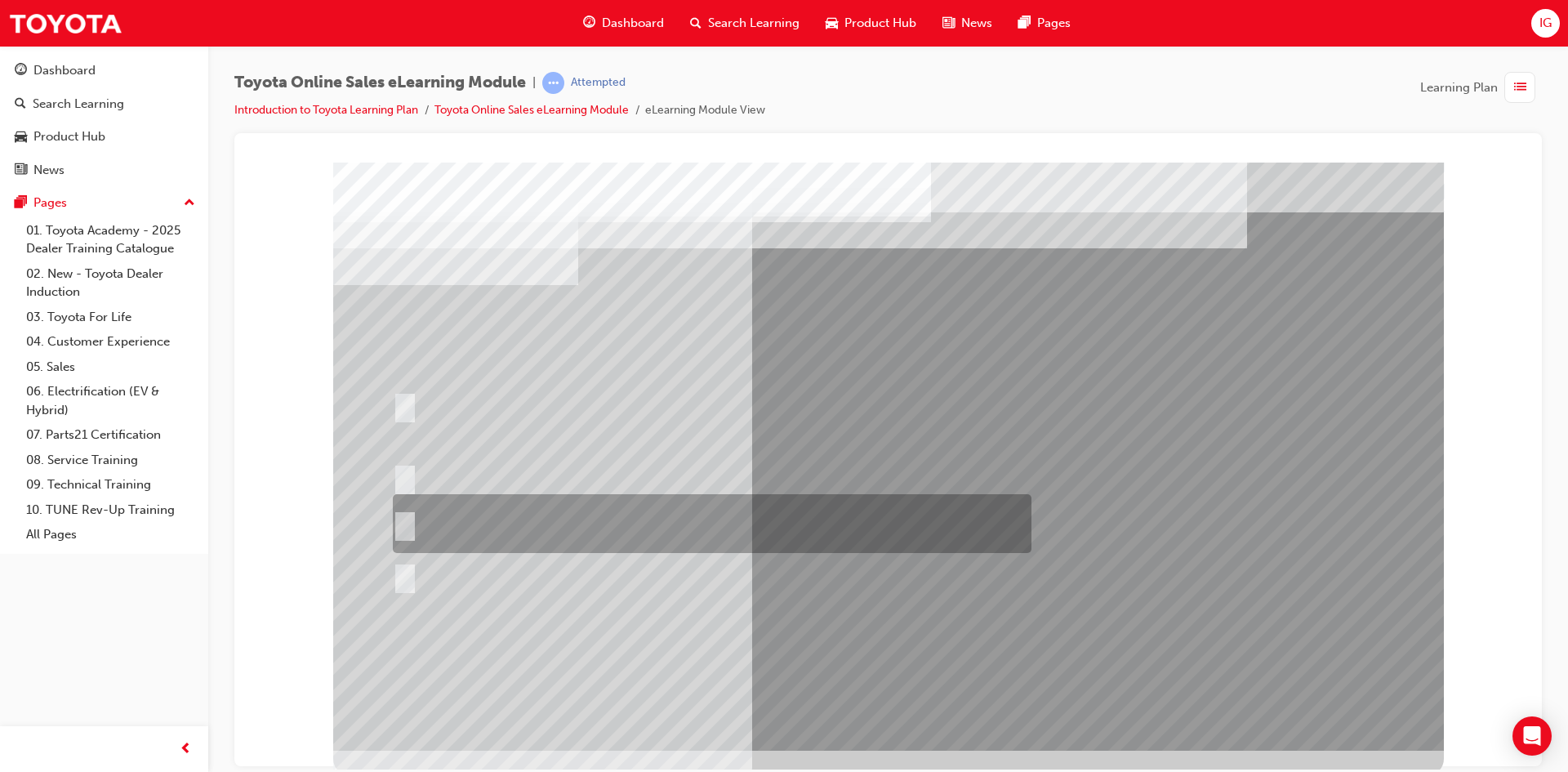
click at [636, 530] on div at bounding box center [708, 523] width 639 height 59
radio input "false"
radio input "true"
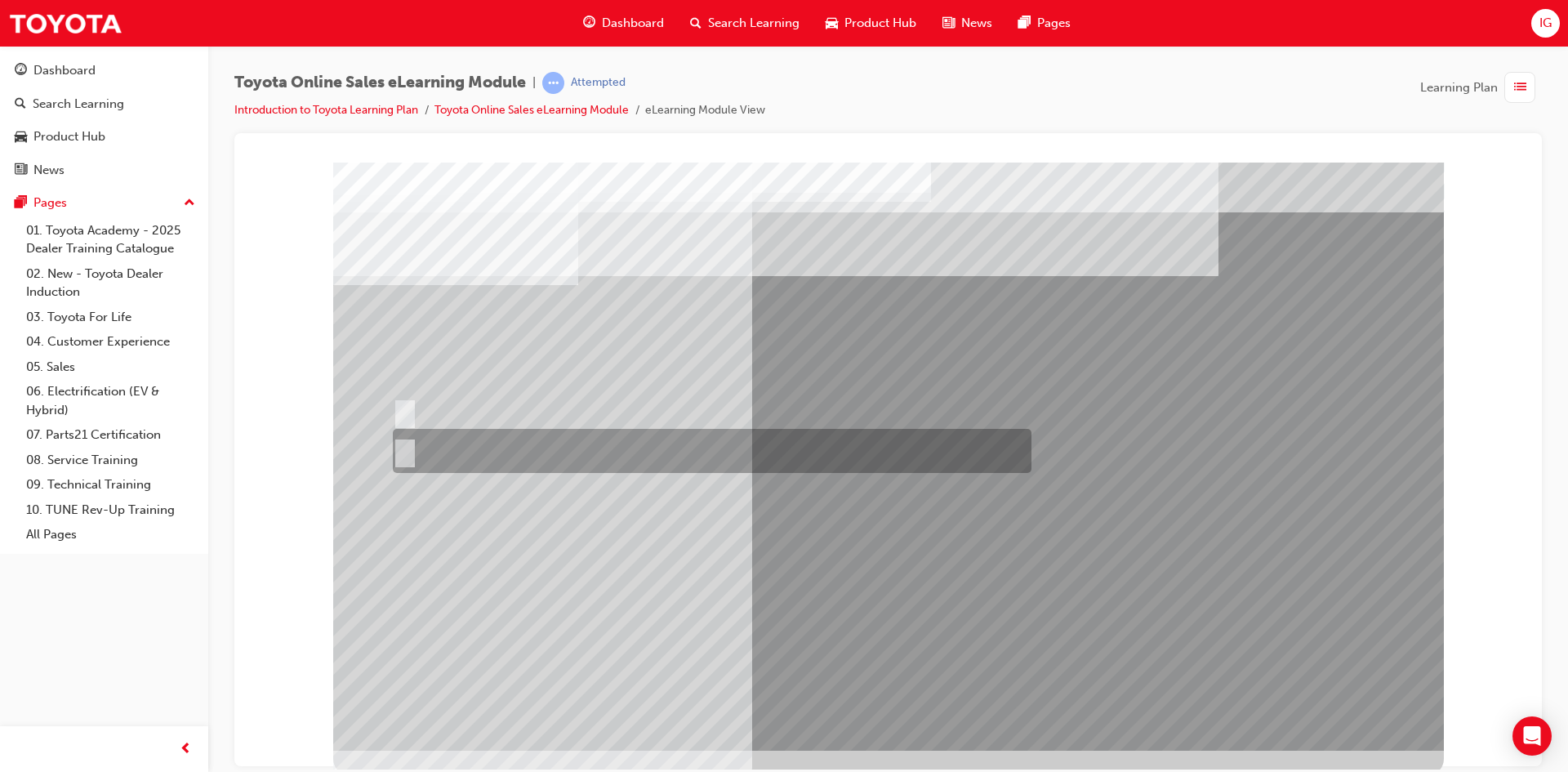
click at [421, 436] on div at bounding box center [708, 450] width 639 height 44
radio input "true"
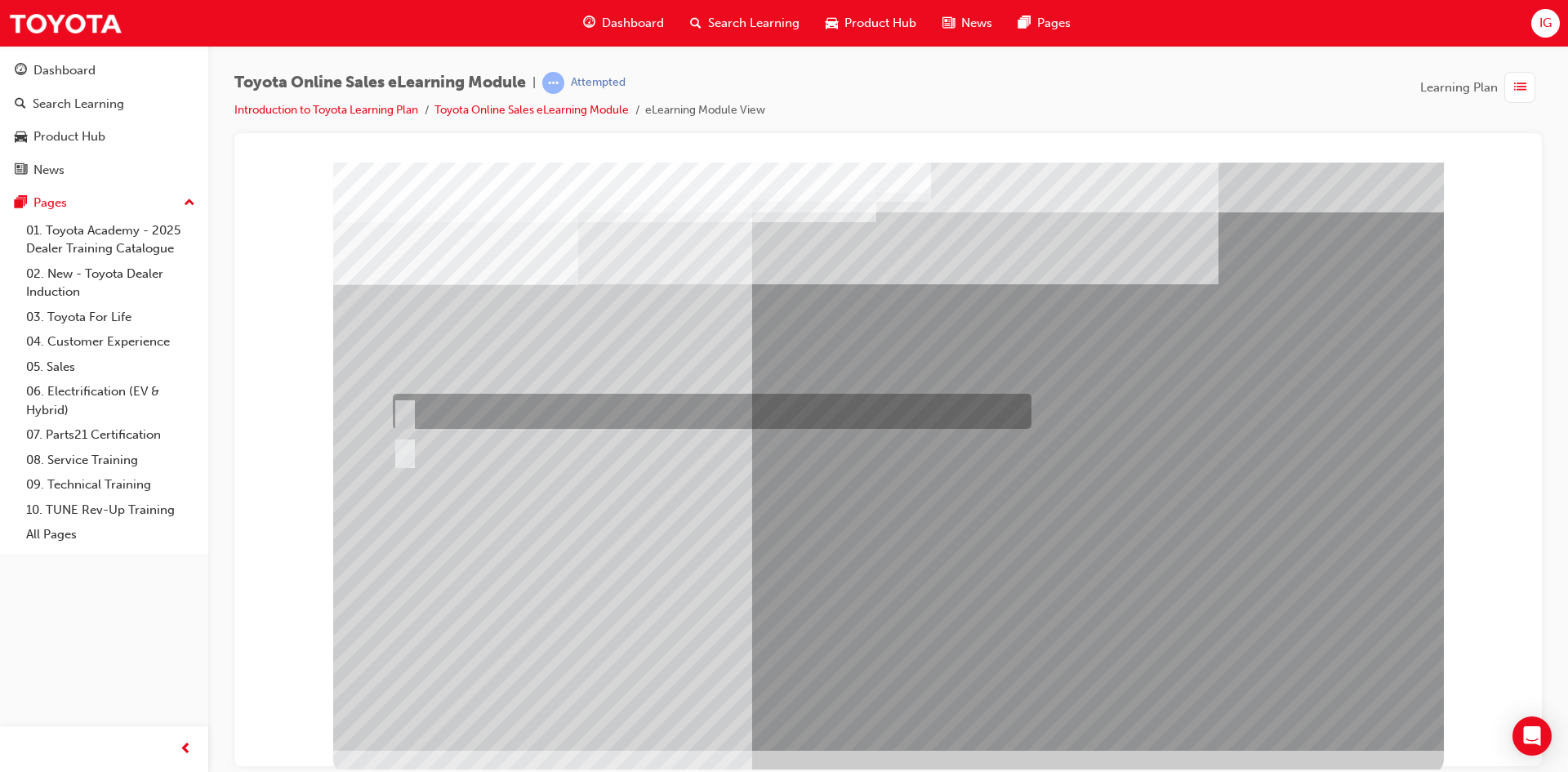
click at [428, 405] on div at bounding box center [708, 412] width 639 height 35
radio input "true"
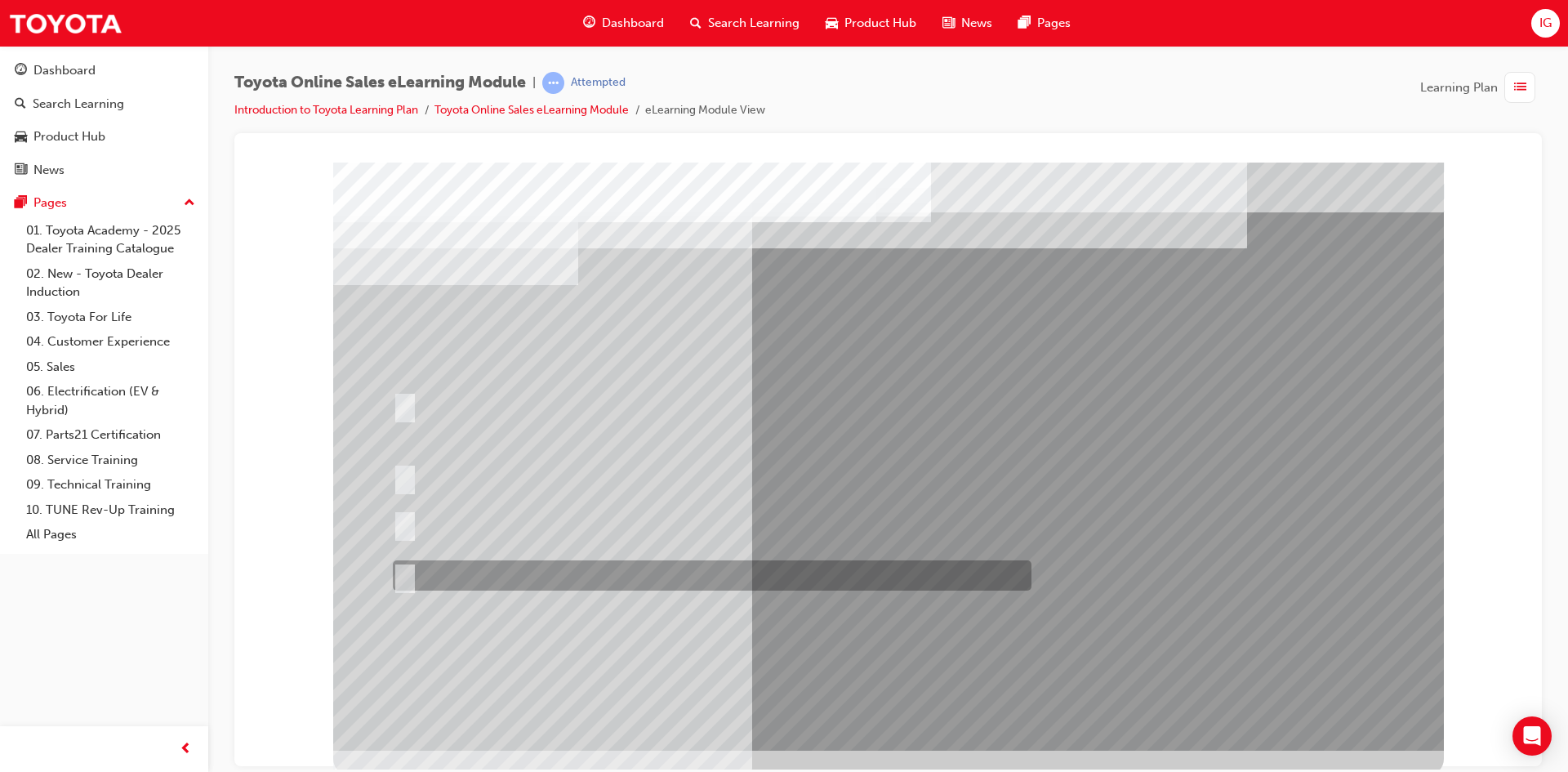
click at [431, 564] on div at bounding box center [708, 575] width 639 height 30
radio input "true"
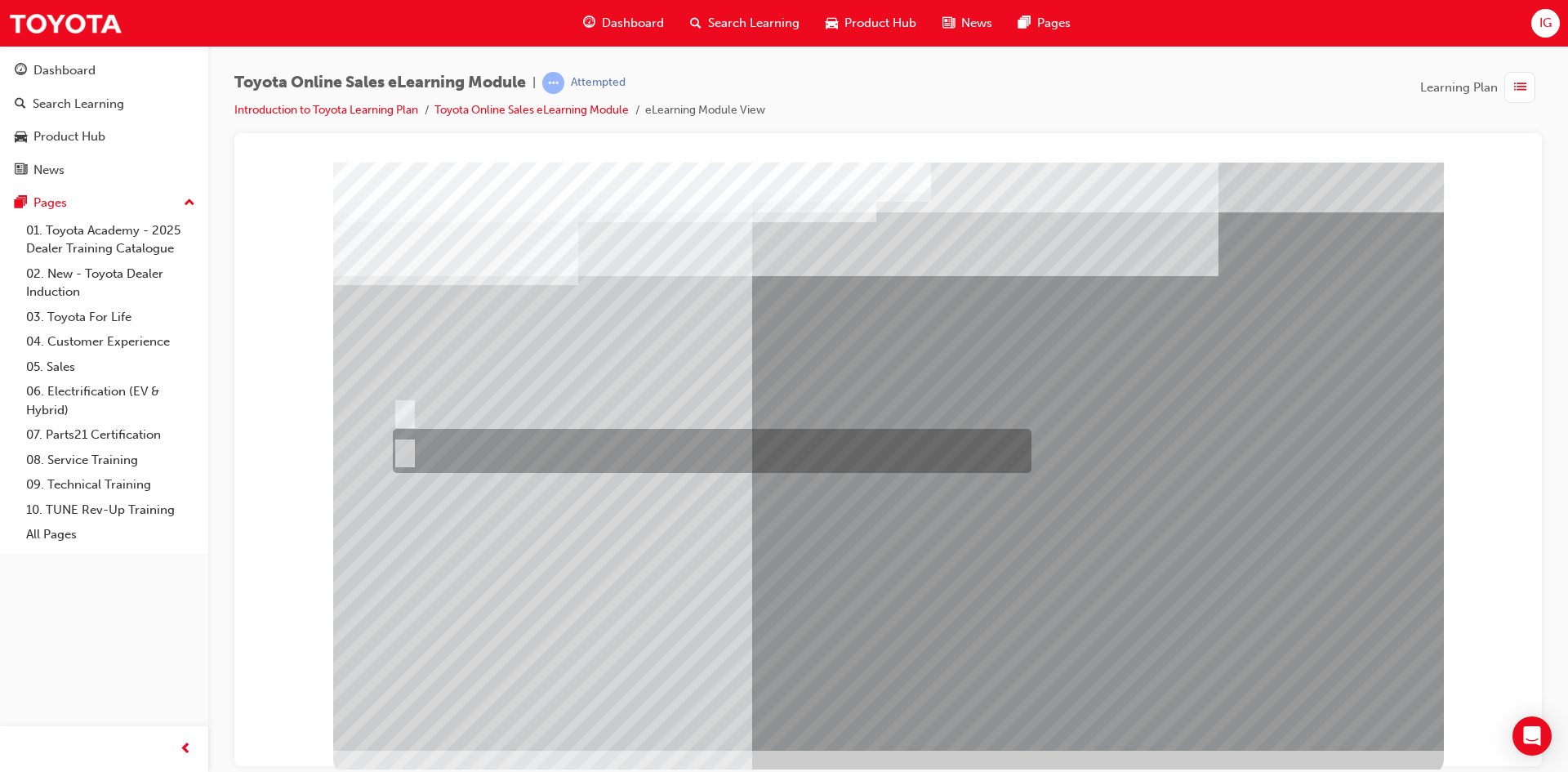
click at [559, 458] on div at bounding box center [708, 450] width 639 height 44
radio input "true"
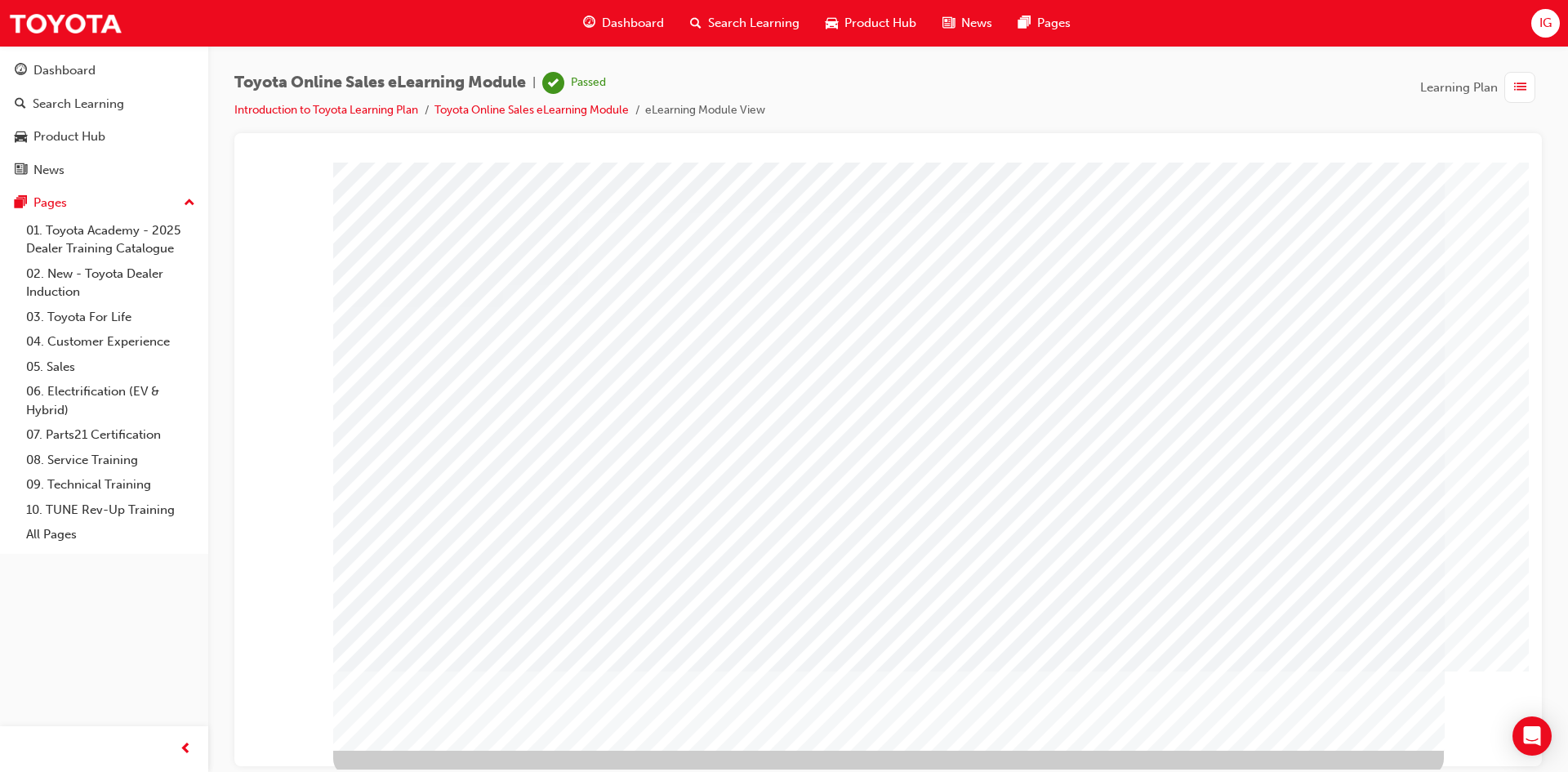
click at [628, 21] on span "Dashboard" at bounding box center [633, 23] width 62 height 19
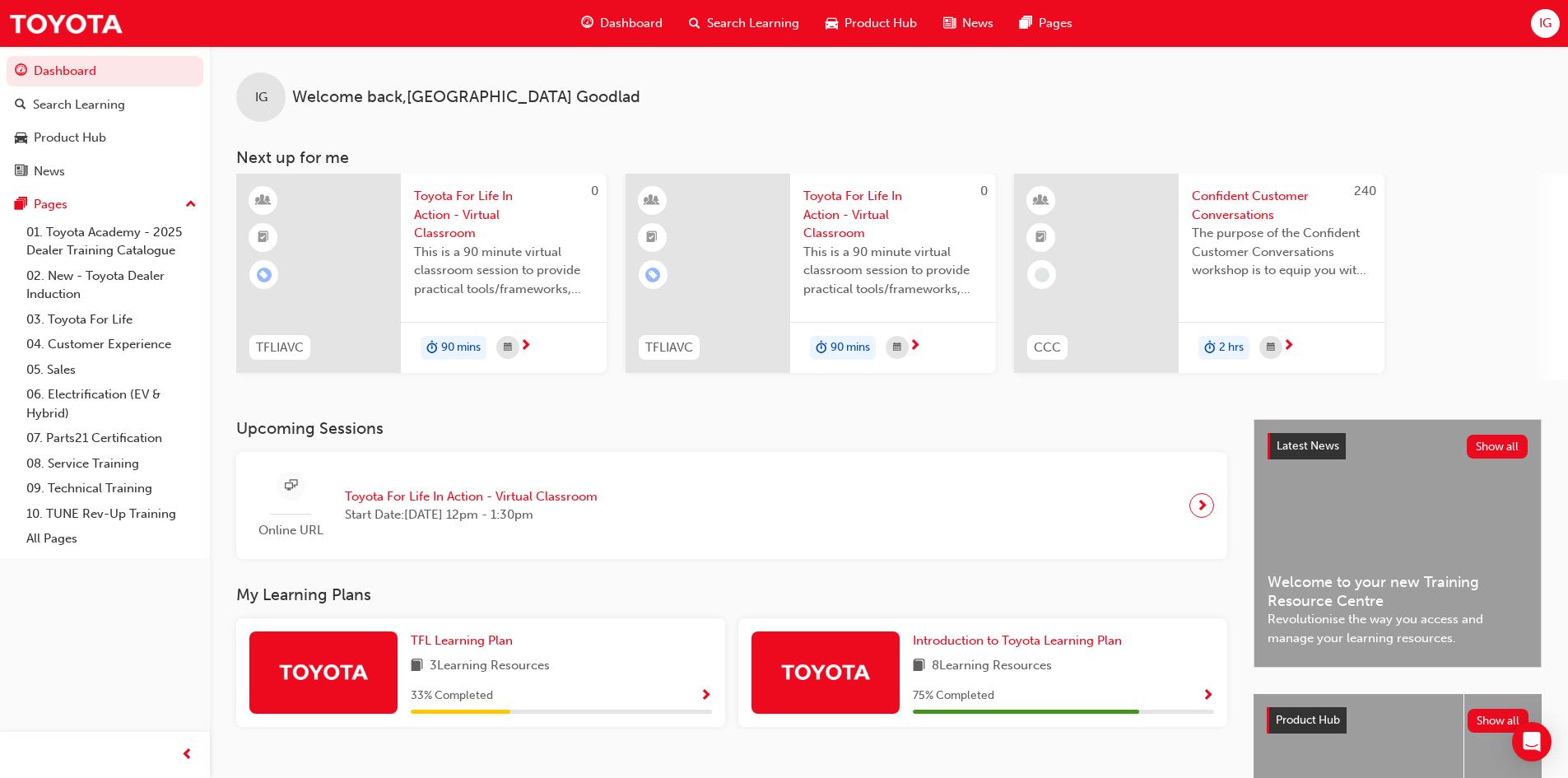
click at [1039, 671] on span "8 Learning Resources" at bounding box center [992, 666] width 120 height 20
click at [1077, 618] on div "Introduction to Toyota Learning Plan 8 Learning Resources 75 % Completed" at bounding box center [982, 672] width 489 height 109
click at [1084, 641] on span "Introduction to Toyota Learning Plan" at bounding box center [1017, 640] width 209 height 15
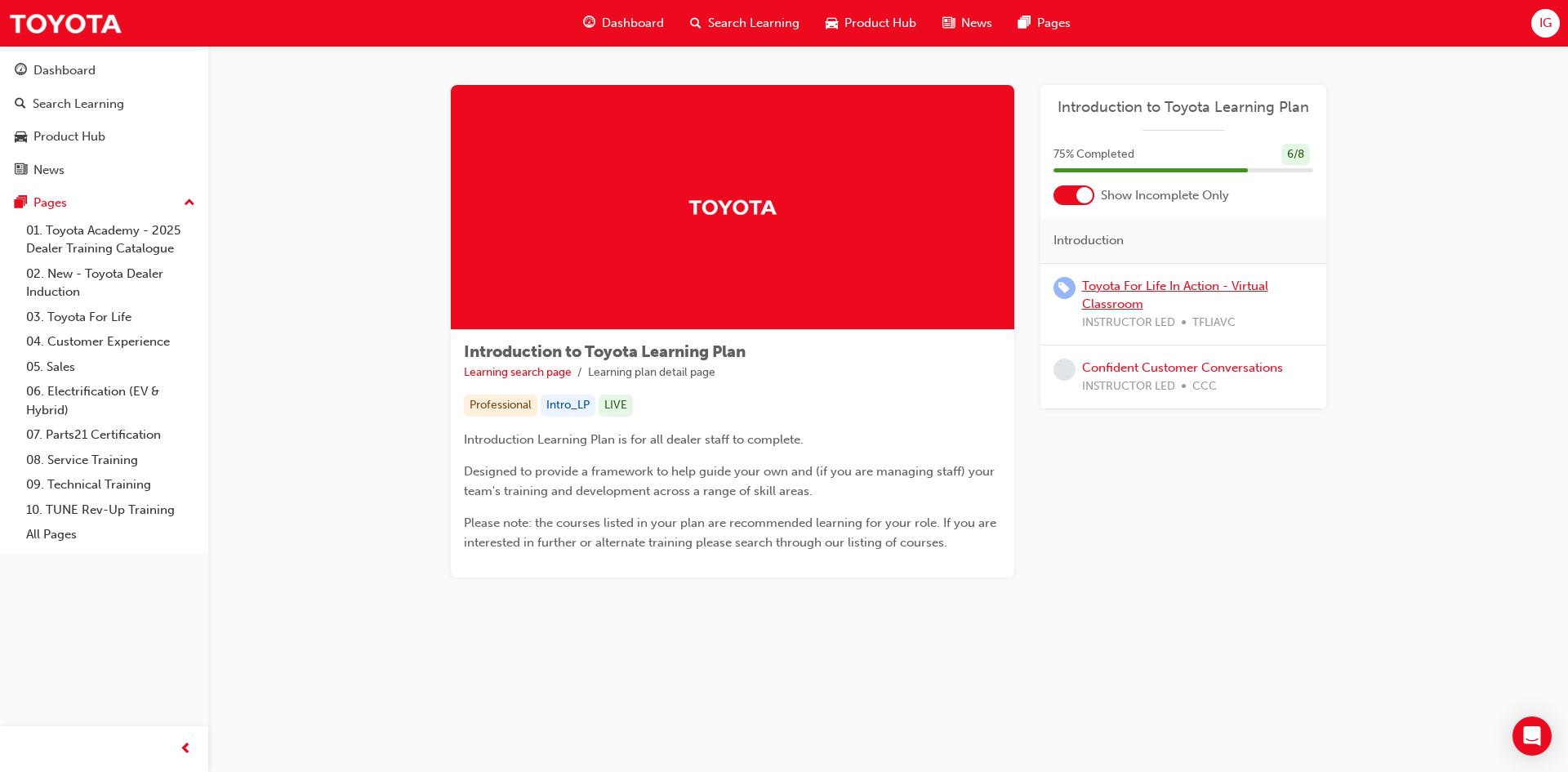
click at [1218, 278] on link "Toyota For Life In Action - Virtual Classroom" at bounding box center [1175, 295] width 186 height 34
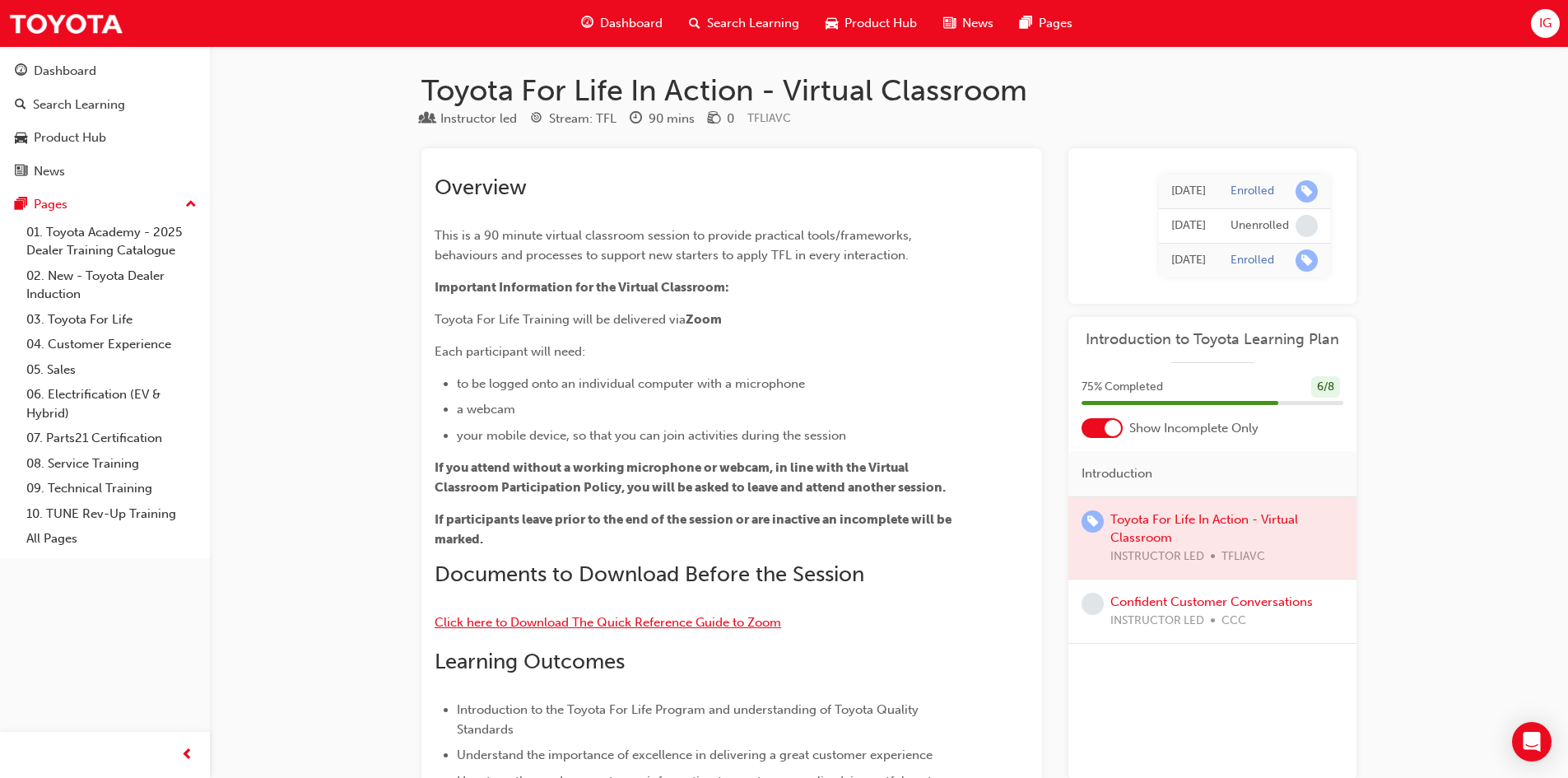
click at [589, 620] on span "Click here to Download The Quick Reference Guide to Zoom" at bounding box center [607, 622] width 346 height 15
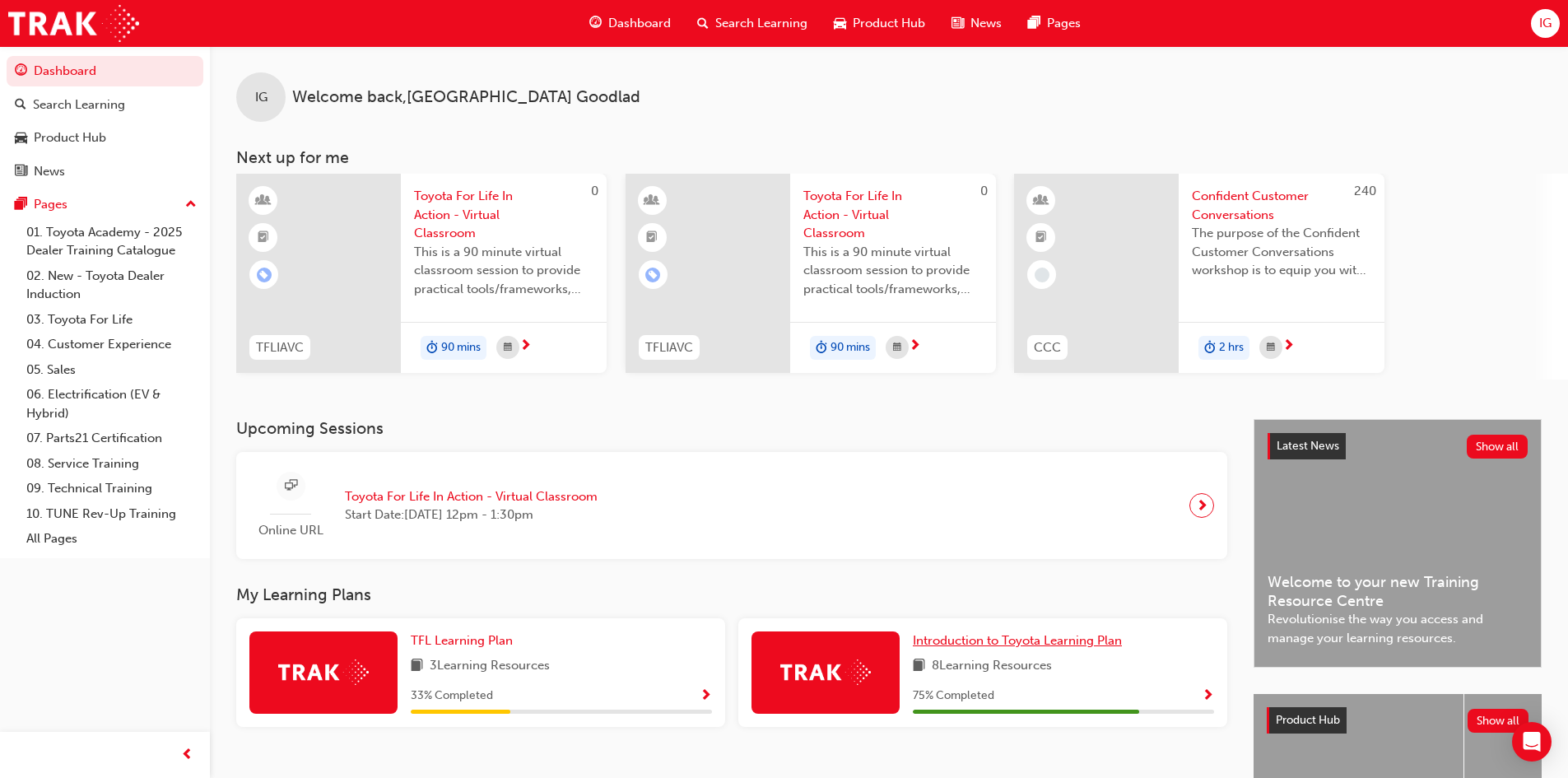
click at [1101, 644] on span "Introduction to Toyota Learning Plan" at bounding box center [1017, 640] width 209 height 15
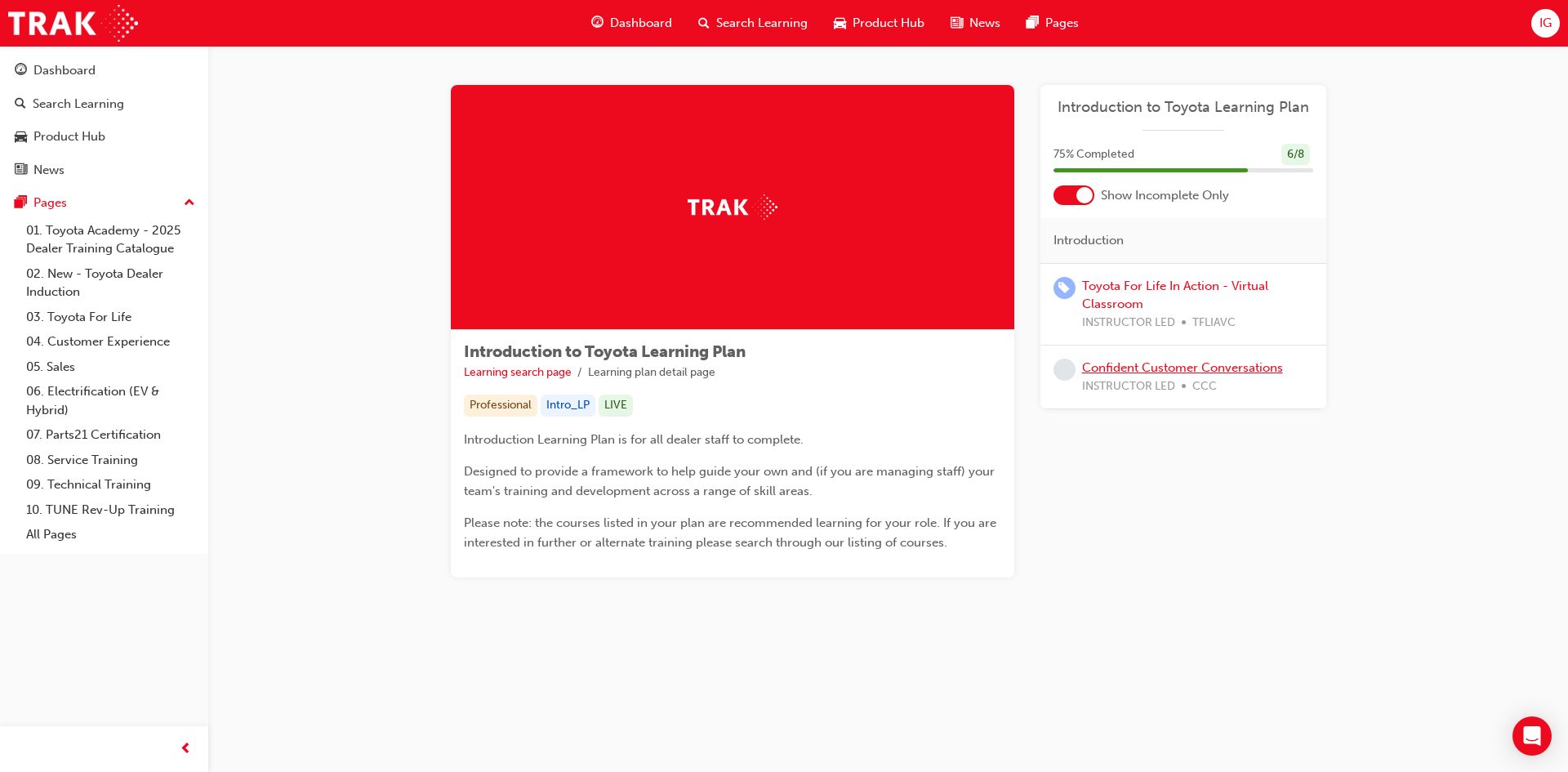
click at [1277, 361] on link "Confident Customer Conversations" at bounding box center [1182, 367] width 201 height 15
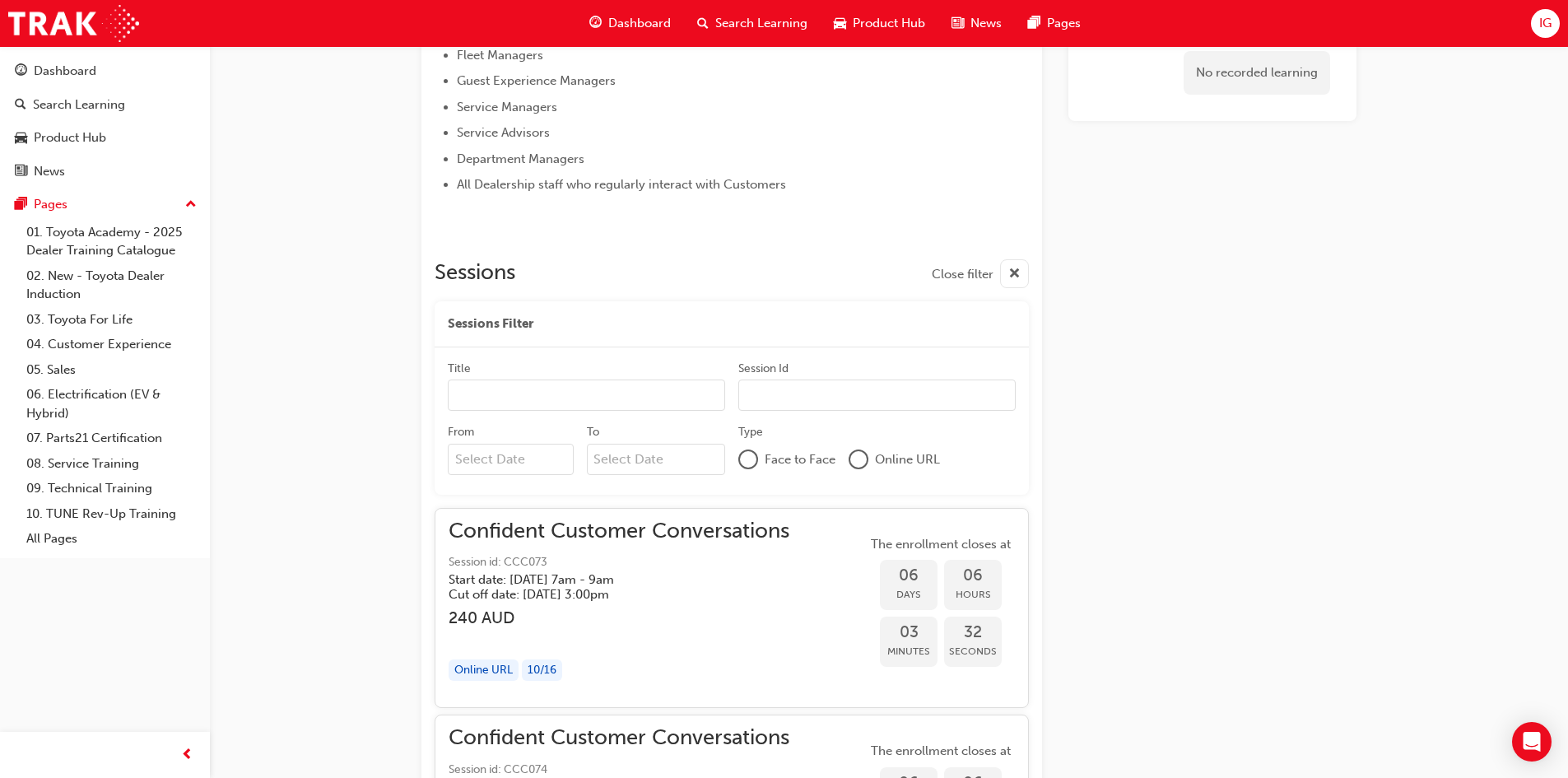
scroll to position [823, 0]
click at [630, 38] on div "Dashboard" at bounding box center [630, 23] width 108 height 34
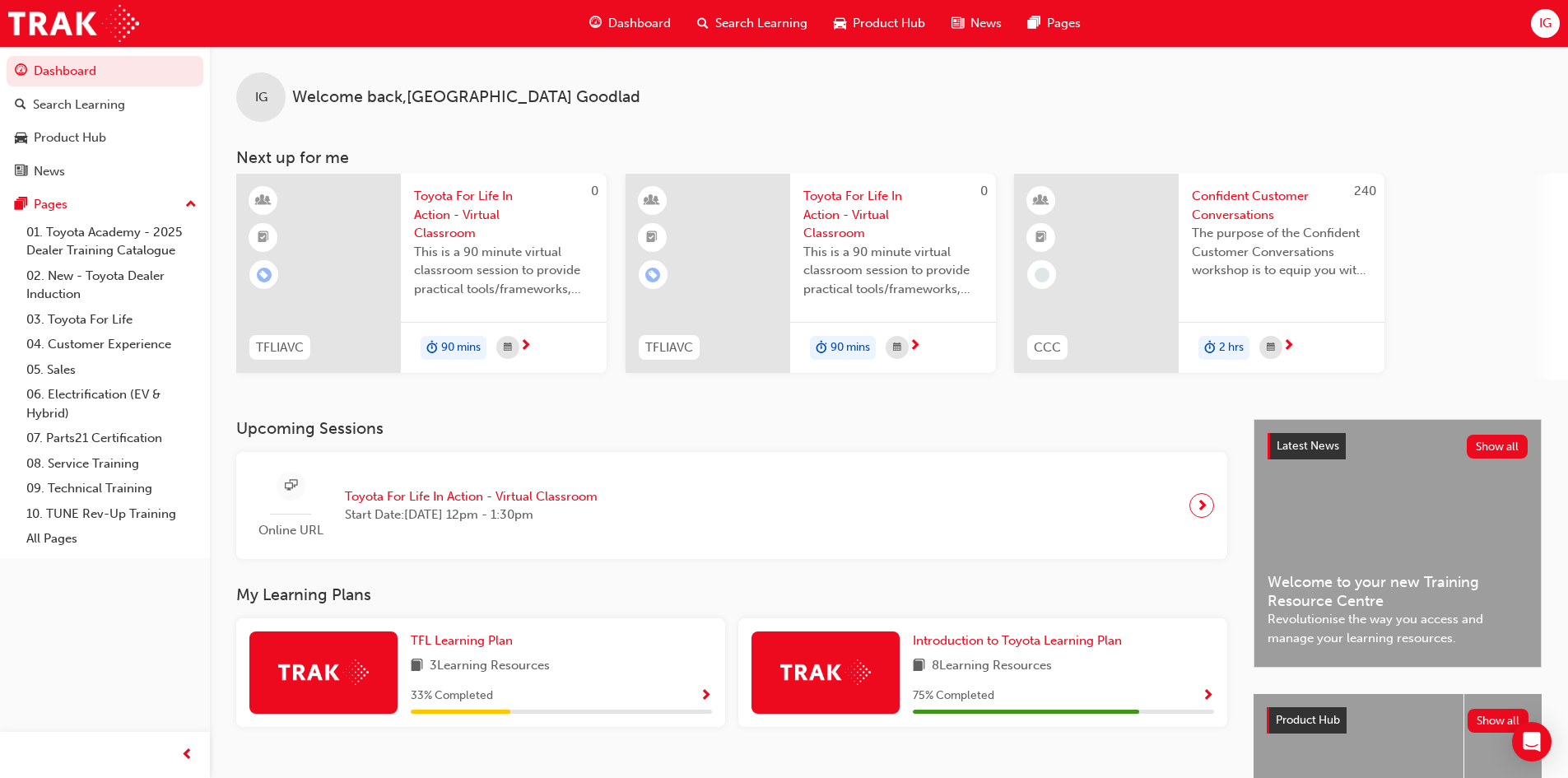
click at [1011, 670] on span "8 Learning Resources" at bounding box center [992, 666] width 120 height 20
click at [1029, 646] on span "Introduction to Toyota Learning Plan" at bounding box center [1017, 640] width 209 height 15
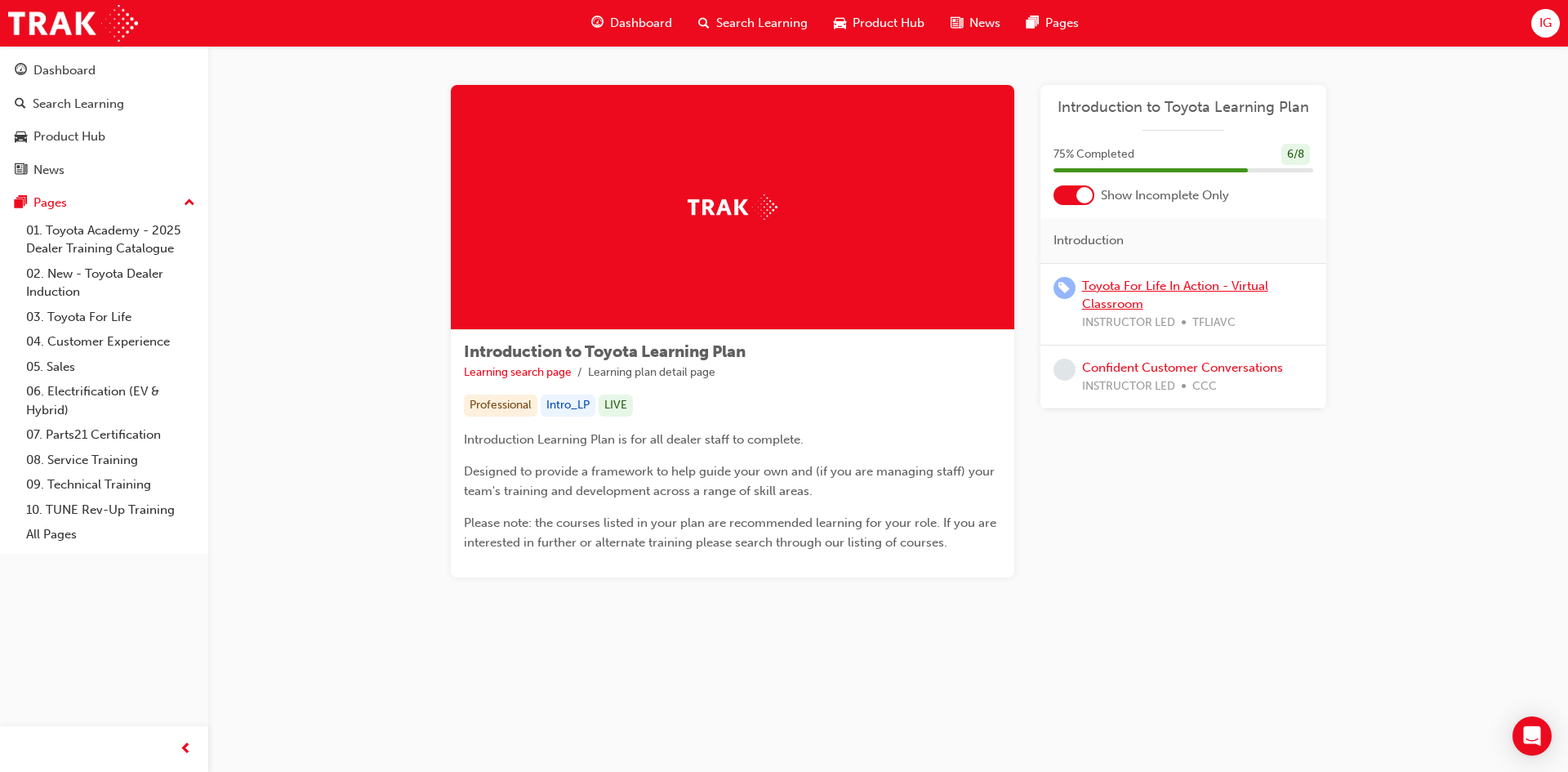
click at [1263, 282] on link "Toyota For Life In Action - Virtual Classroom" at bounding box center [1175, 295] width 186 height 34
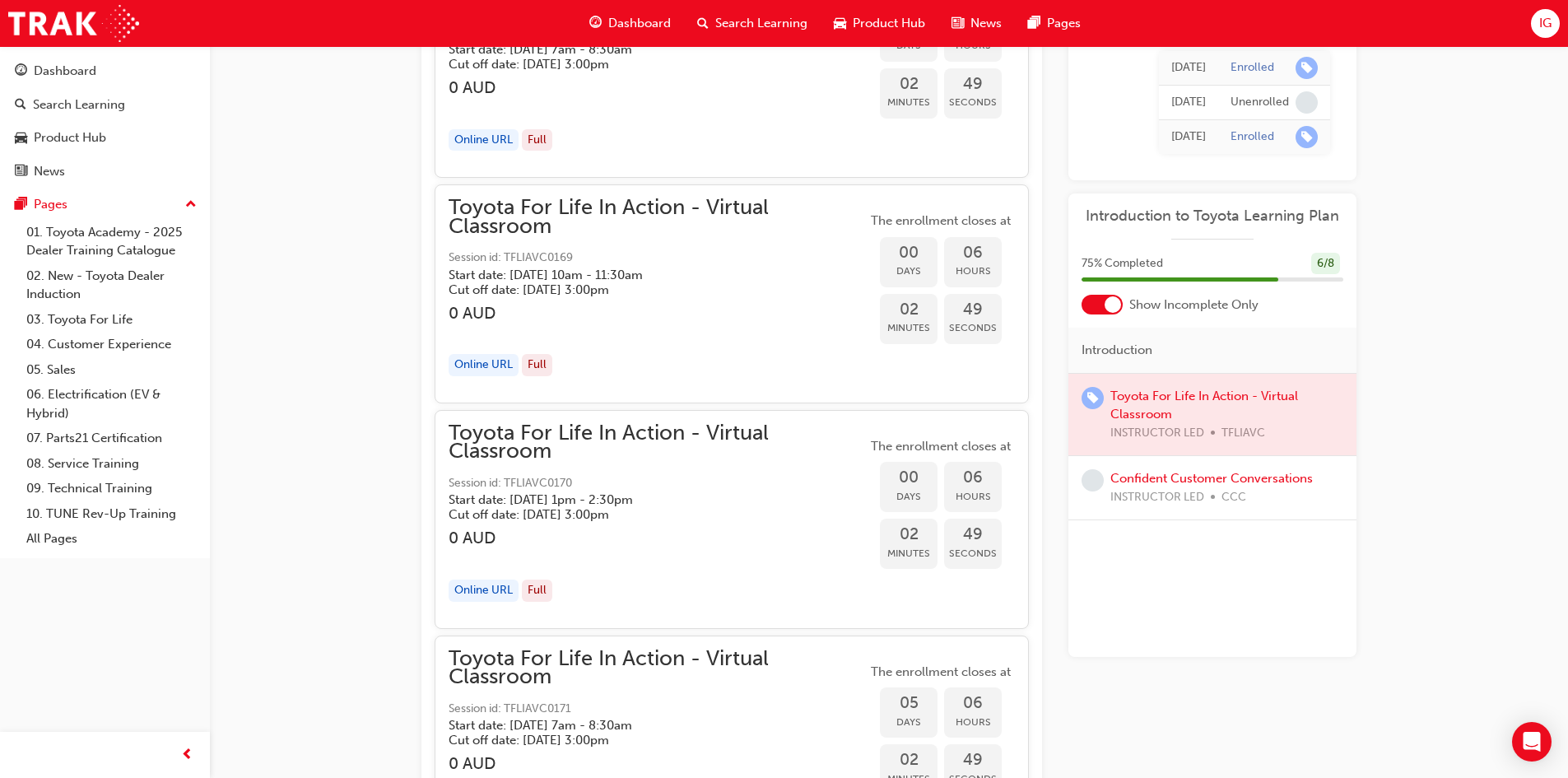
scroll to position [2100, 0]
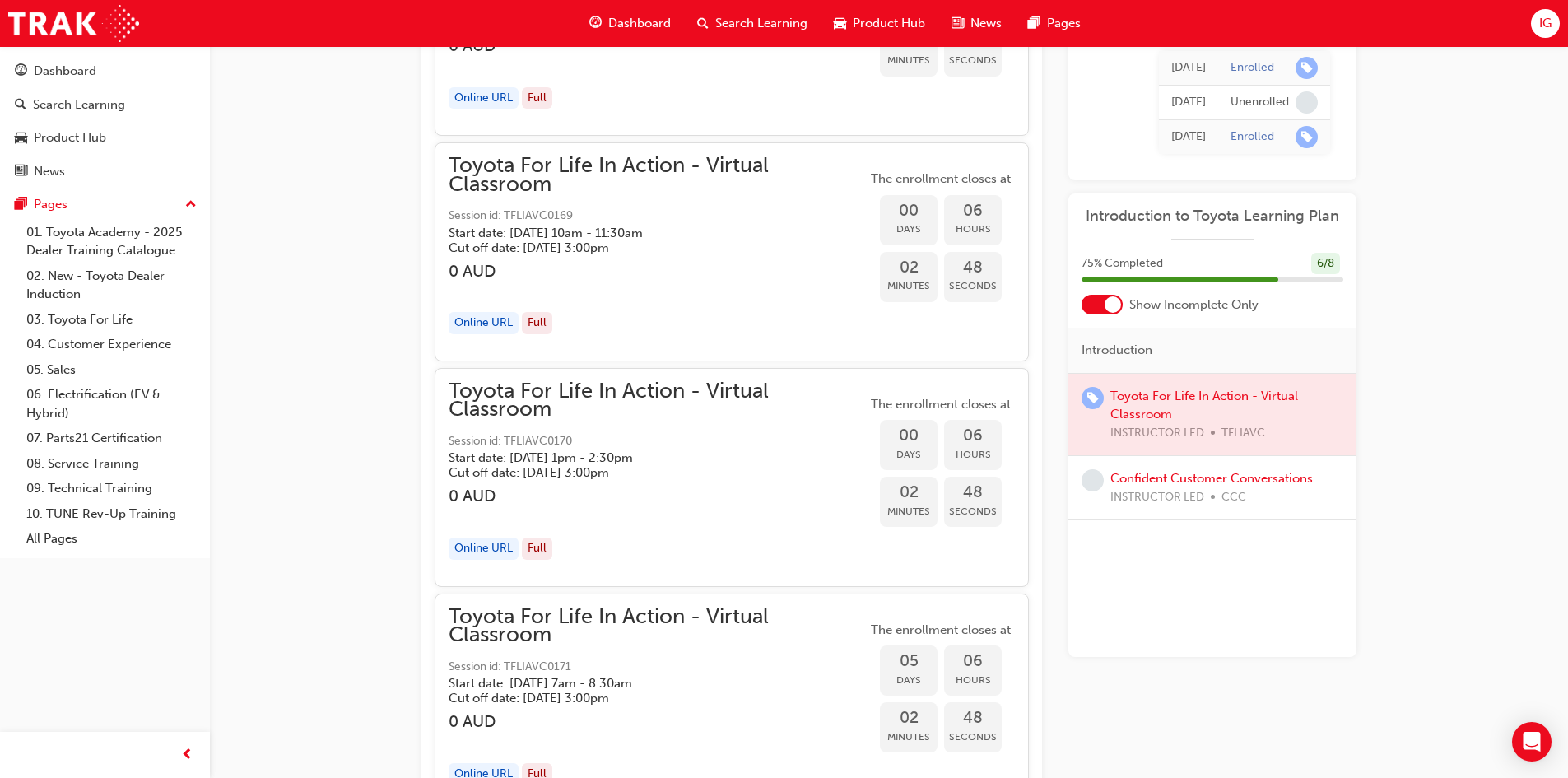
drag, startPoint x: 573, startPoint y: 503, endPoint x: 280, endPoint y: 401, distance: 310.2
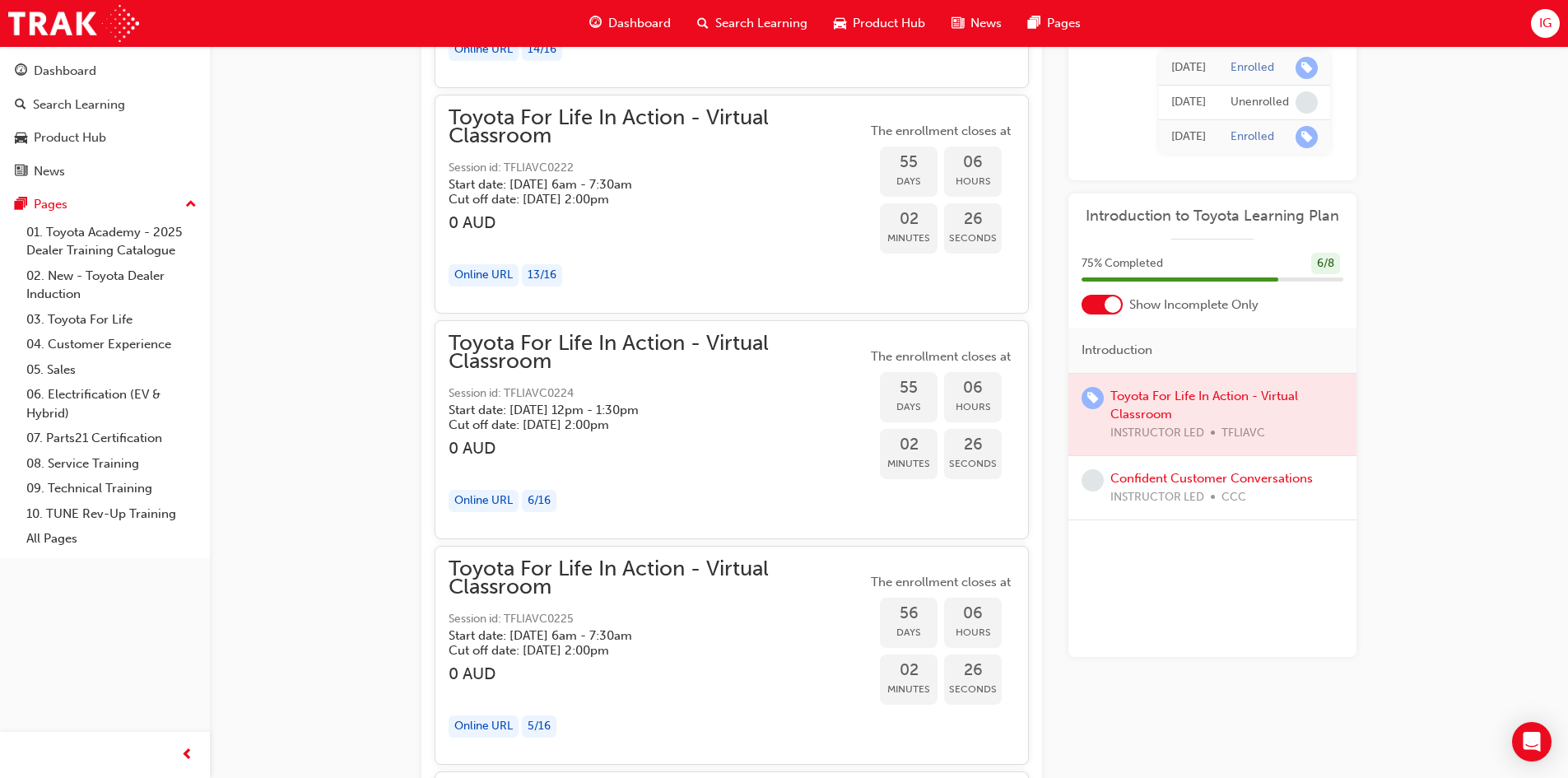
scroll to position [16180, 0]
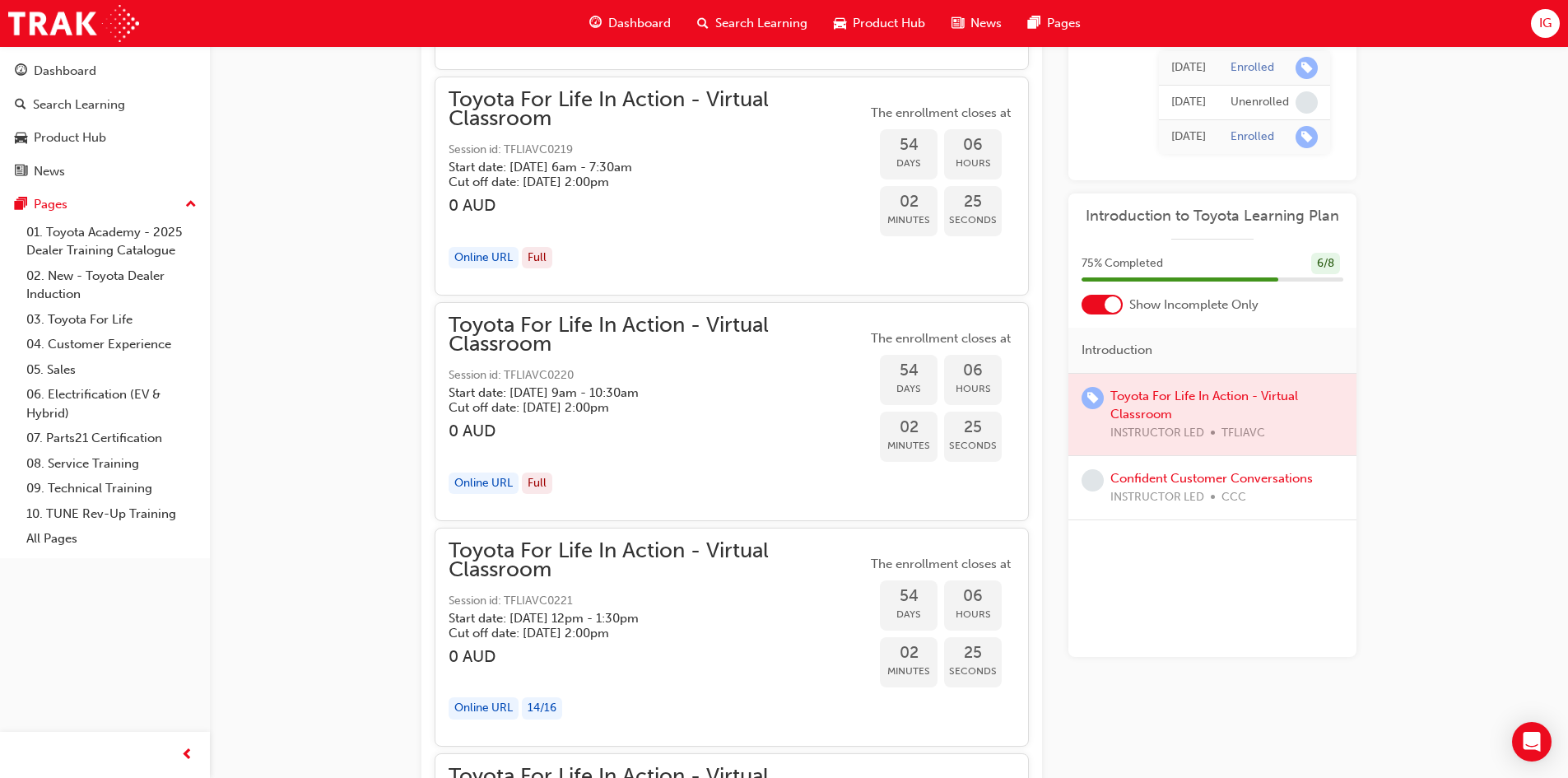
click at [589, 639] on h5 "Cut off date: [DATE] 2:00pm" at bounding box center [645, 633] width 392 height 15
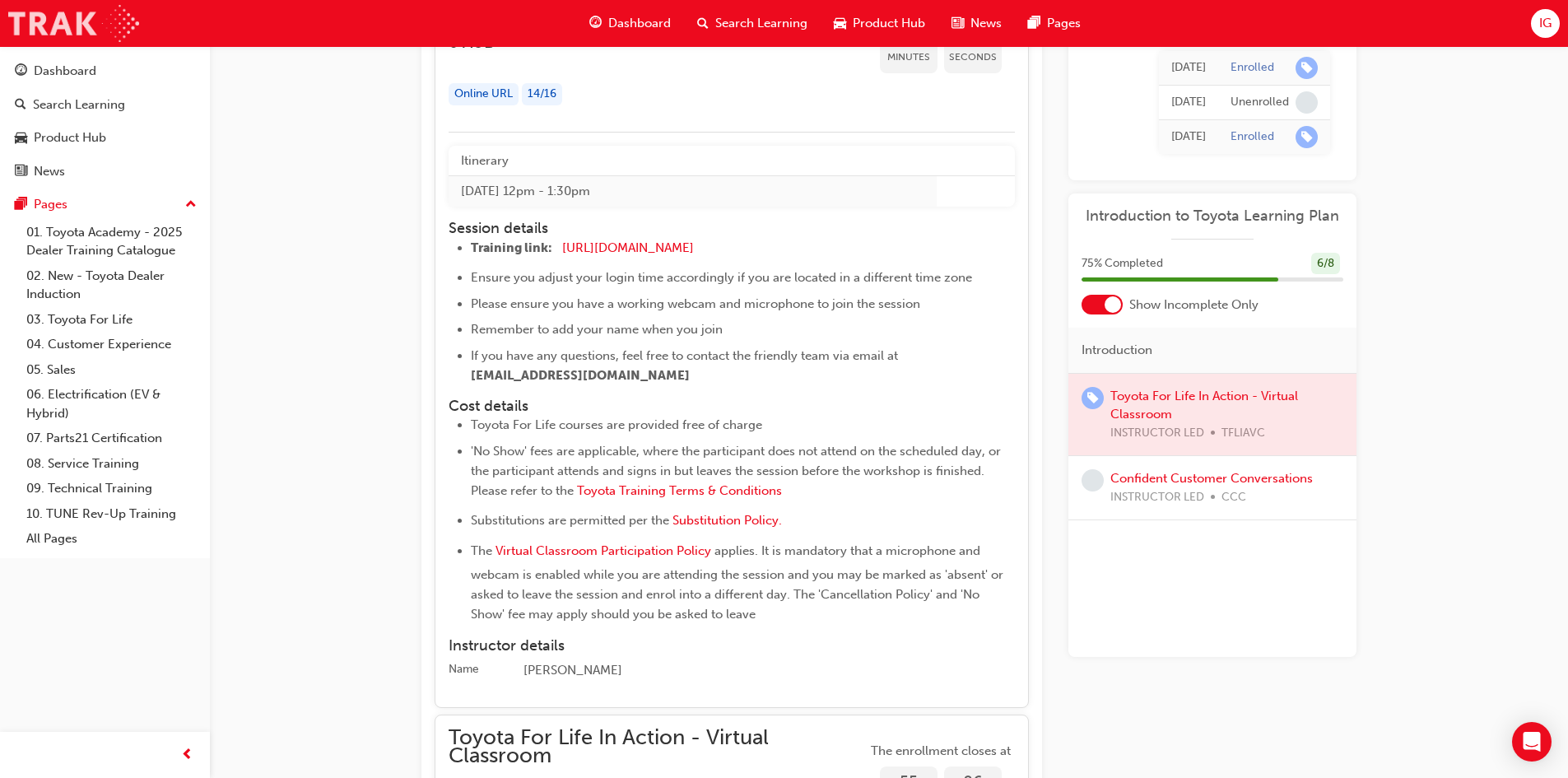
scroll to position [16755, 0]
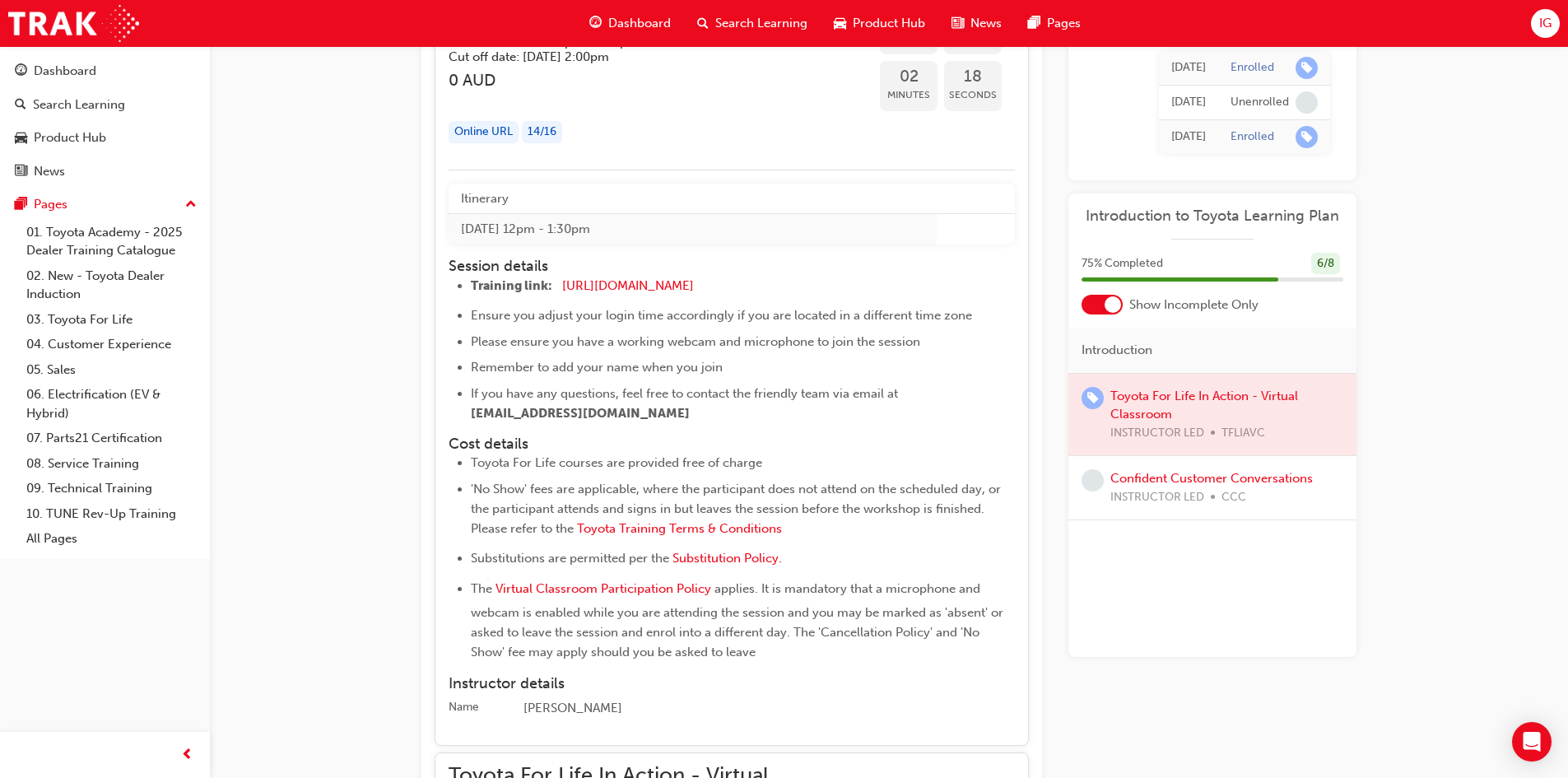
click at [682, 15] on div "Dashboard" at bounding box center [630, 23] width 108 height 34
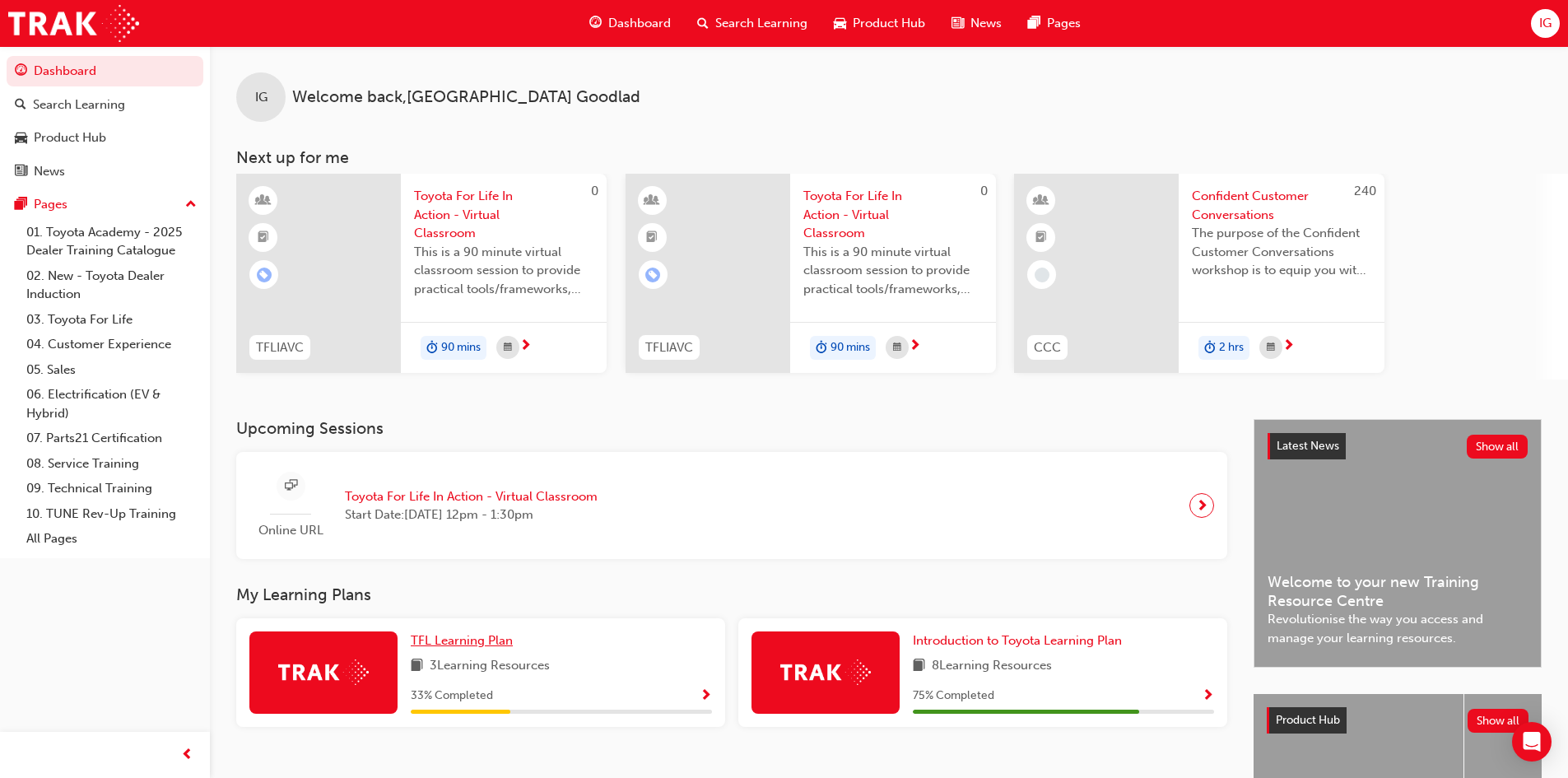
click at [475, 637] on span "TFL Learning Plan" at bounding box center [461, 640] width 102 height 15
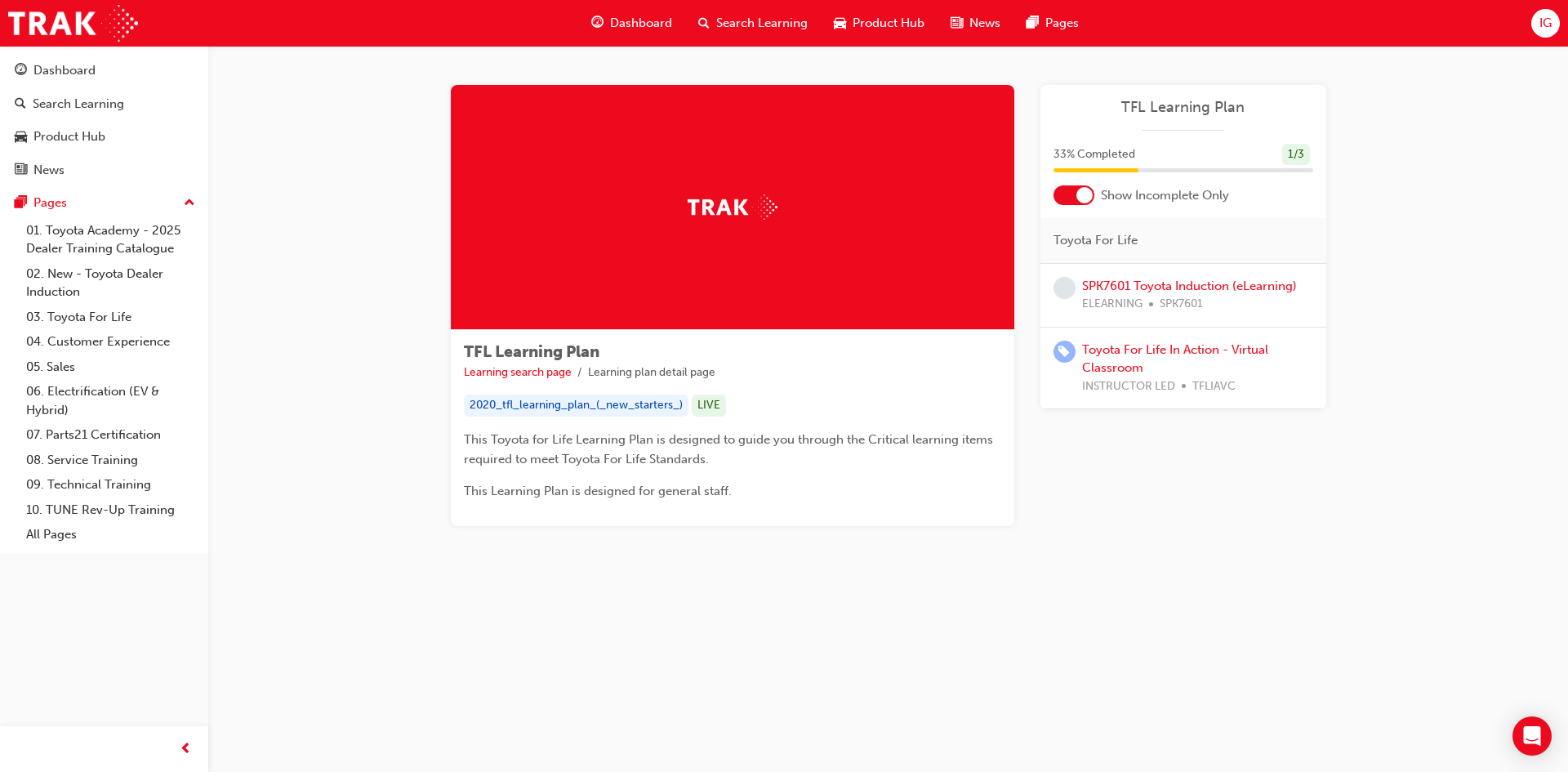
click at [1193, 337] on div "Toyota For Life In Action - Virtual Classroom INSTRUCTOR LED TFLIAVC" at bounding box center [1184, 368] width 286 height 82
click at [1196, 365] on div "Toyota For Life In Action - Virtual Classroom INSTRUCTOR LED TFLIAVC" at bounding box center [1198, 368] width 231 height 56
click at [1186, 352] on link "Toyota For Life In Action - Virtual Classroom" at bounding box center [1175, 359] width 186 height 34
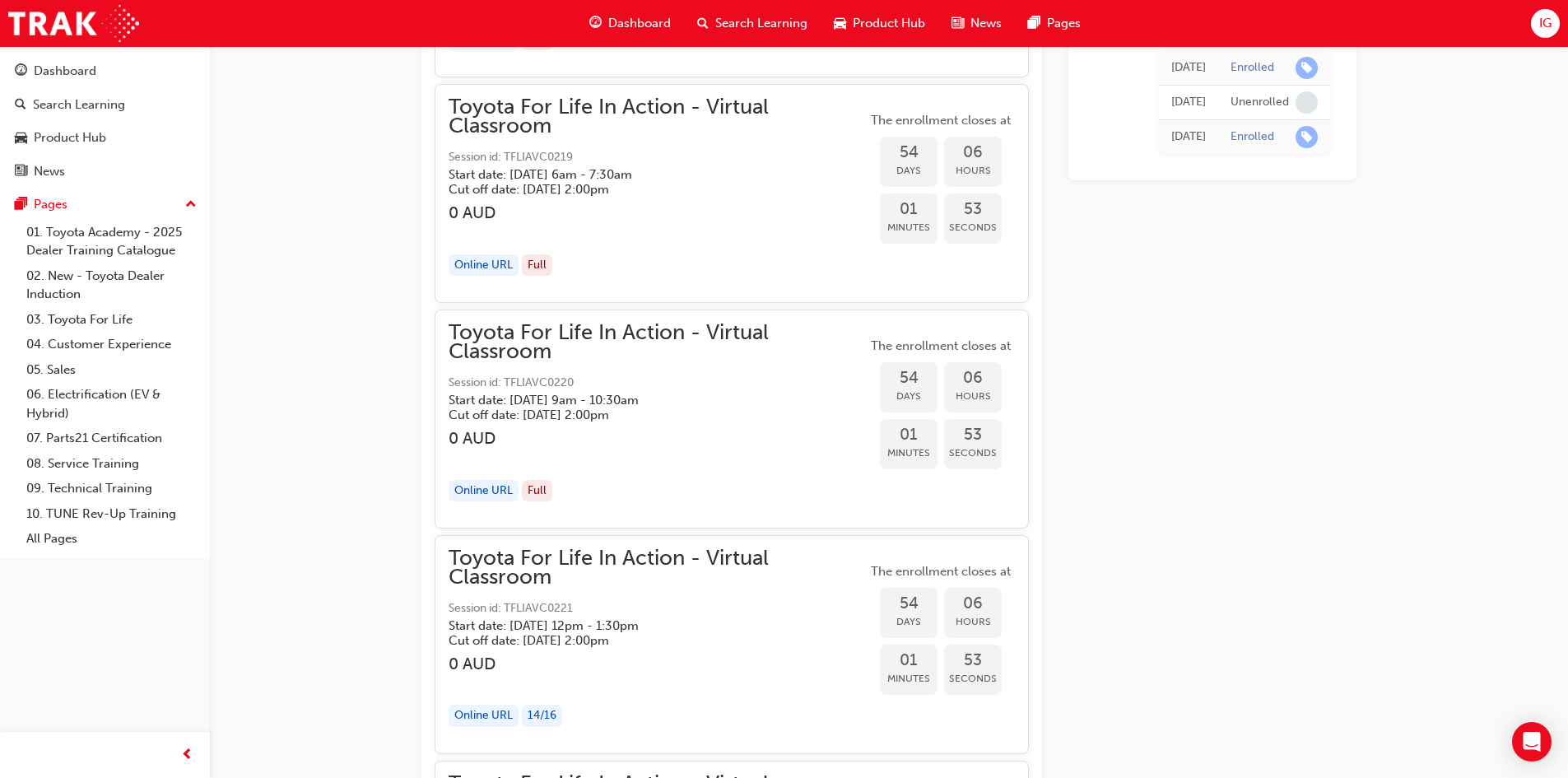
scroll to position [16131, 0]
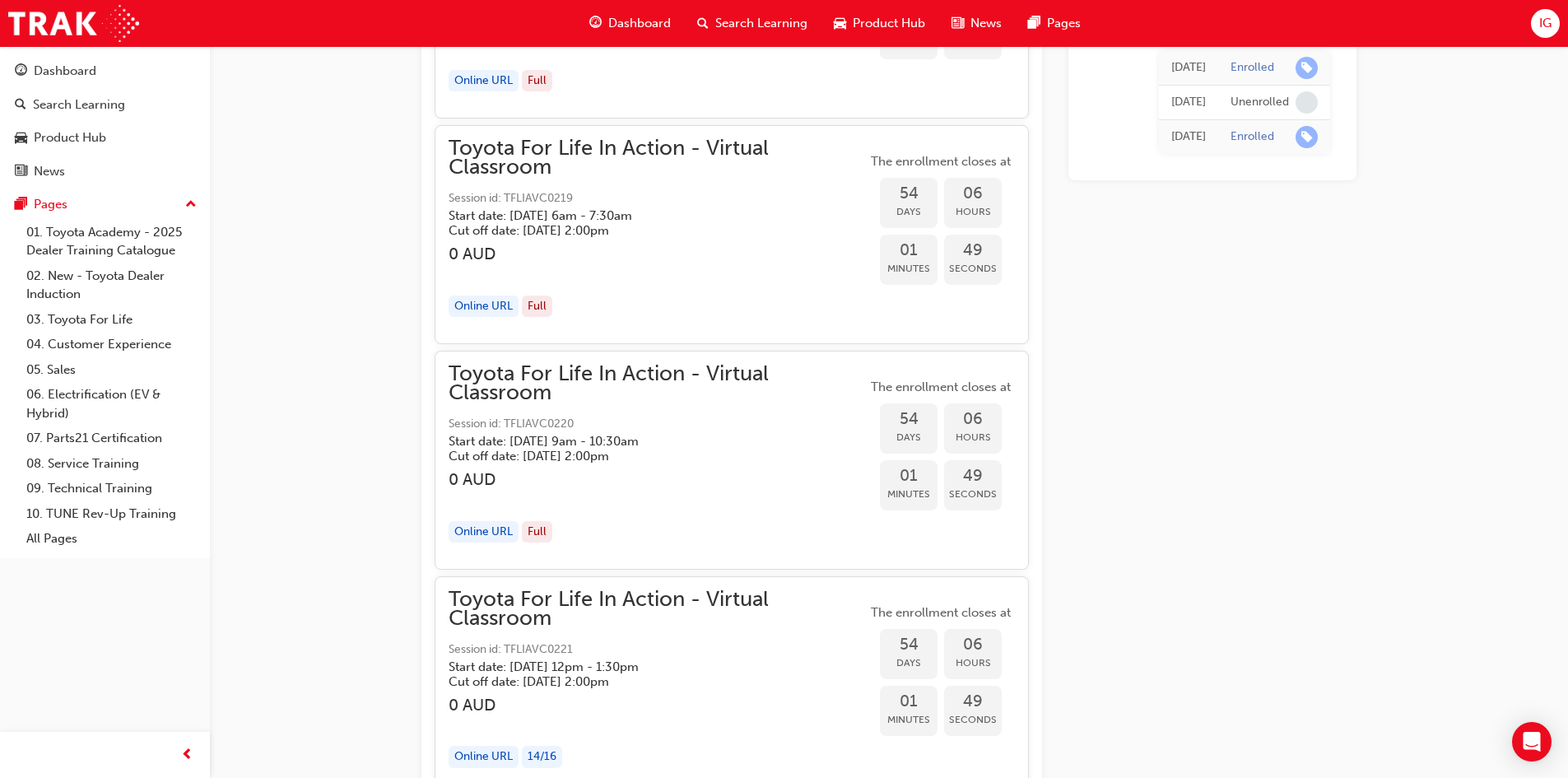
click at [625, 6] on div "Dashboard" at bounding box center [630, 23] width 108 height 34
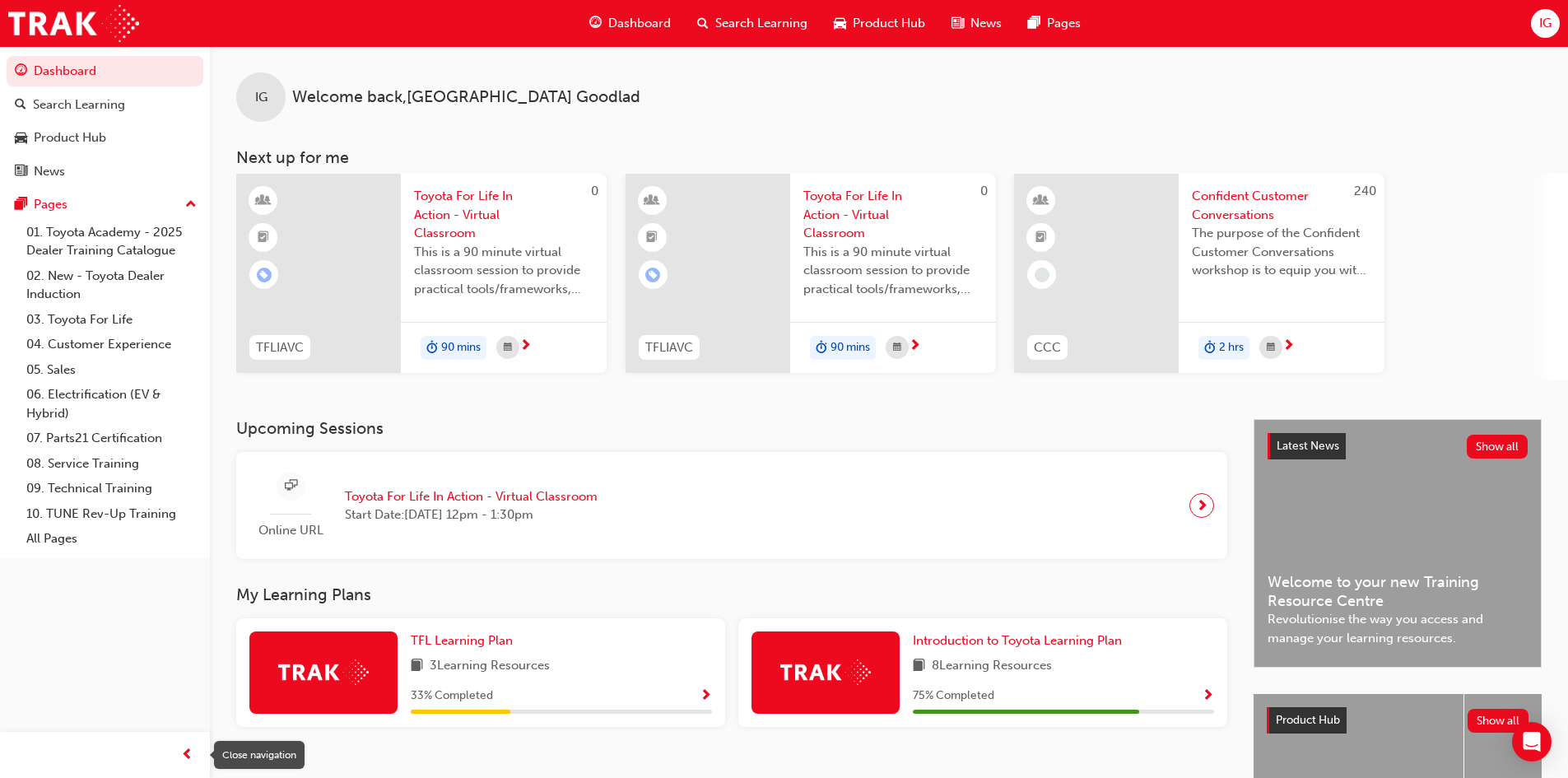
click at [178, 761] on div "button" at bounding box center [186, 754] width 33 height 33
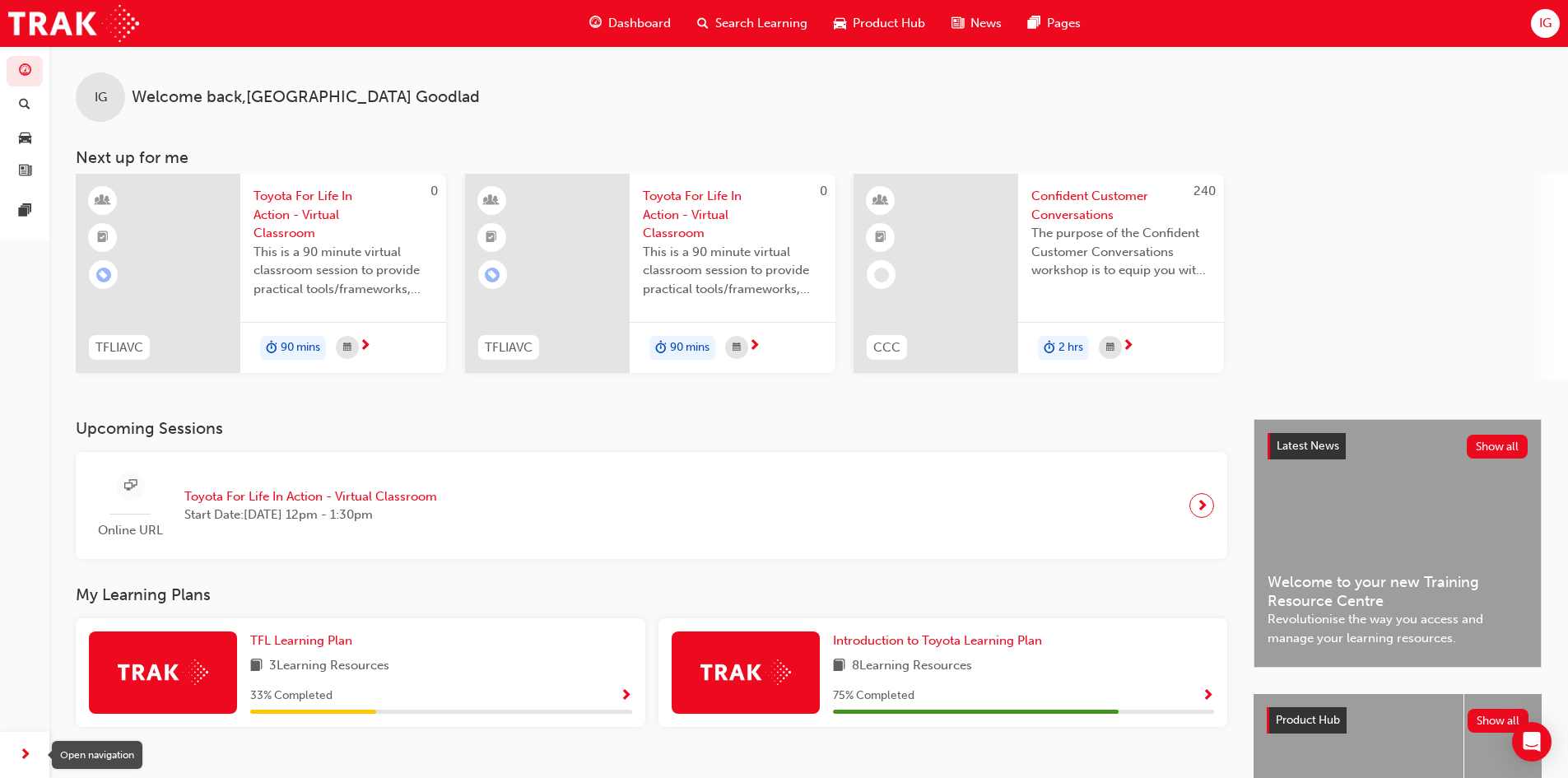
click at [57, 758] on div "Open navigation" at bounding box center [97, 754] width 91 height 28
click at [20, 746] on span "next-icon" at bounding box center [25, 755] width 12 height 20
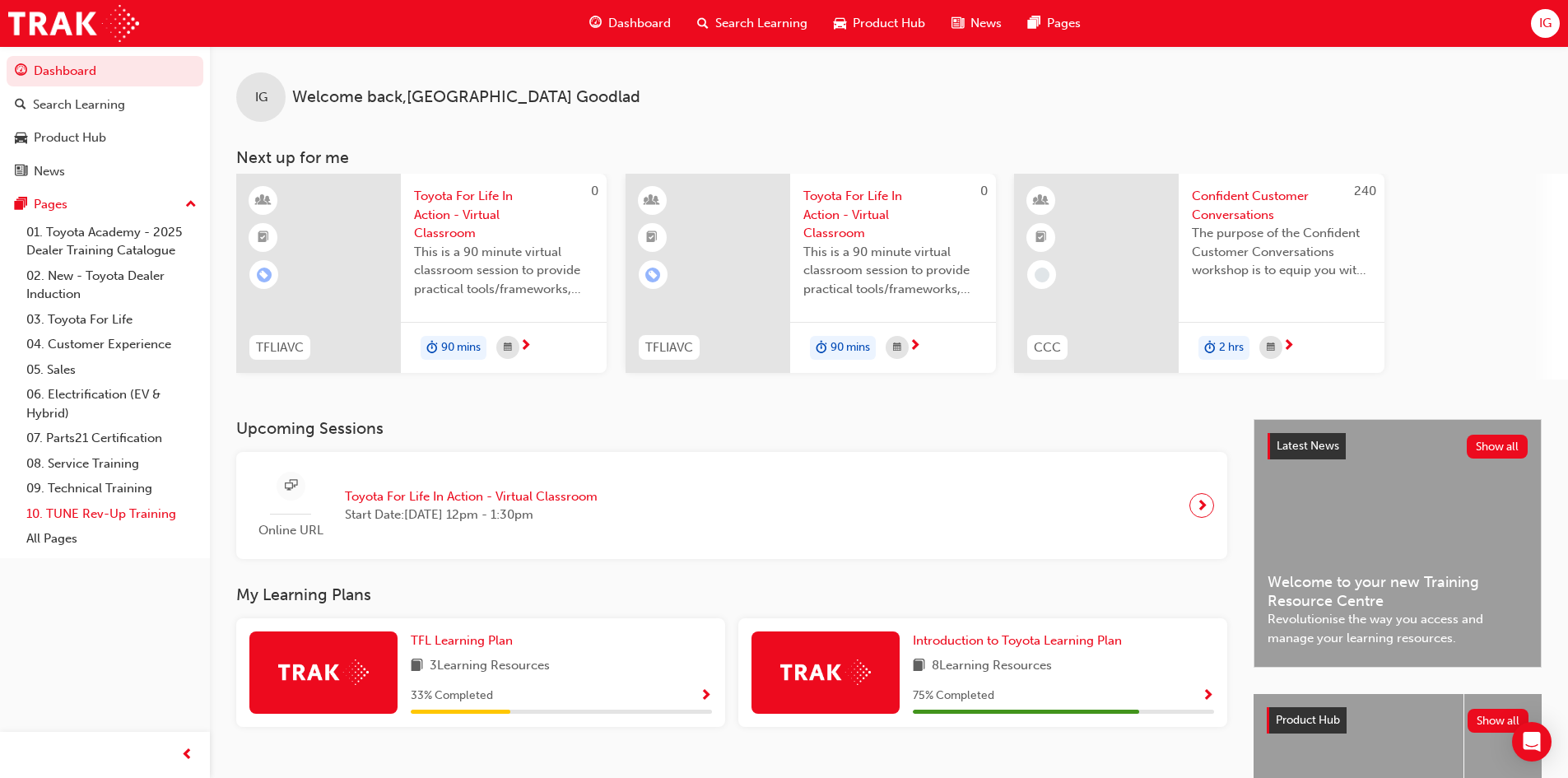
click at [87, 521] on link "10. TUNE Rev-Up Training" at bounding box center [111, 514] width 183 height 26
click at [60, 169] on div "News" at bounding box center [49, 171] width 31 height 19
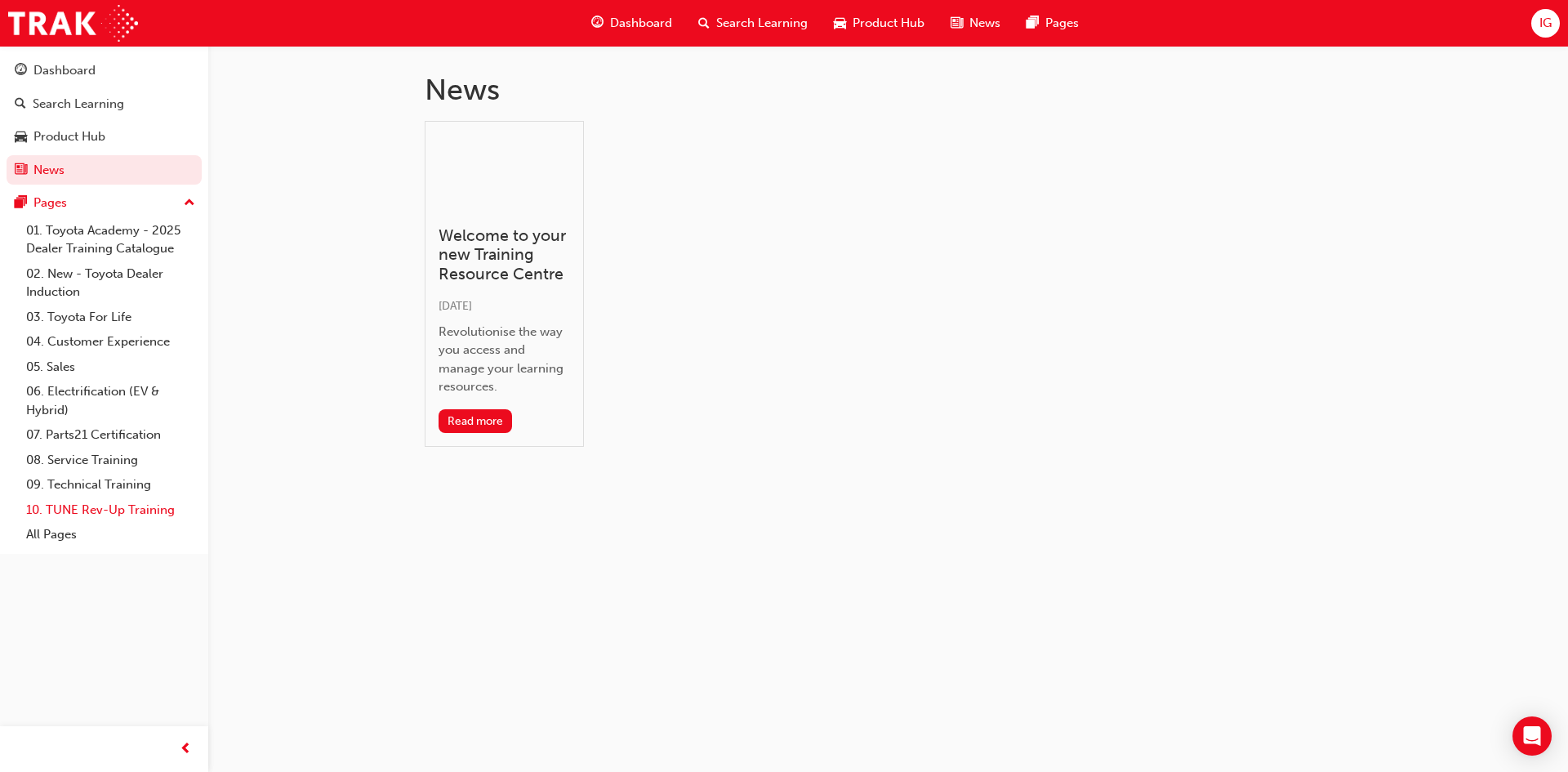
click at [131, 507] on link "10. TUNE Rev-Up Training" at bounding box center [110, 510] width 182 height 26
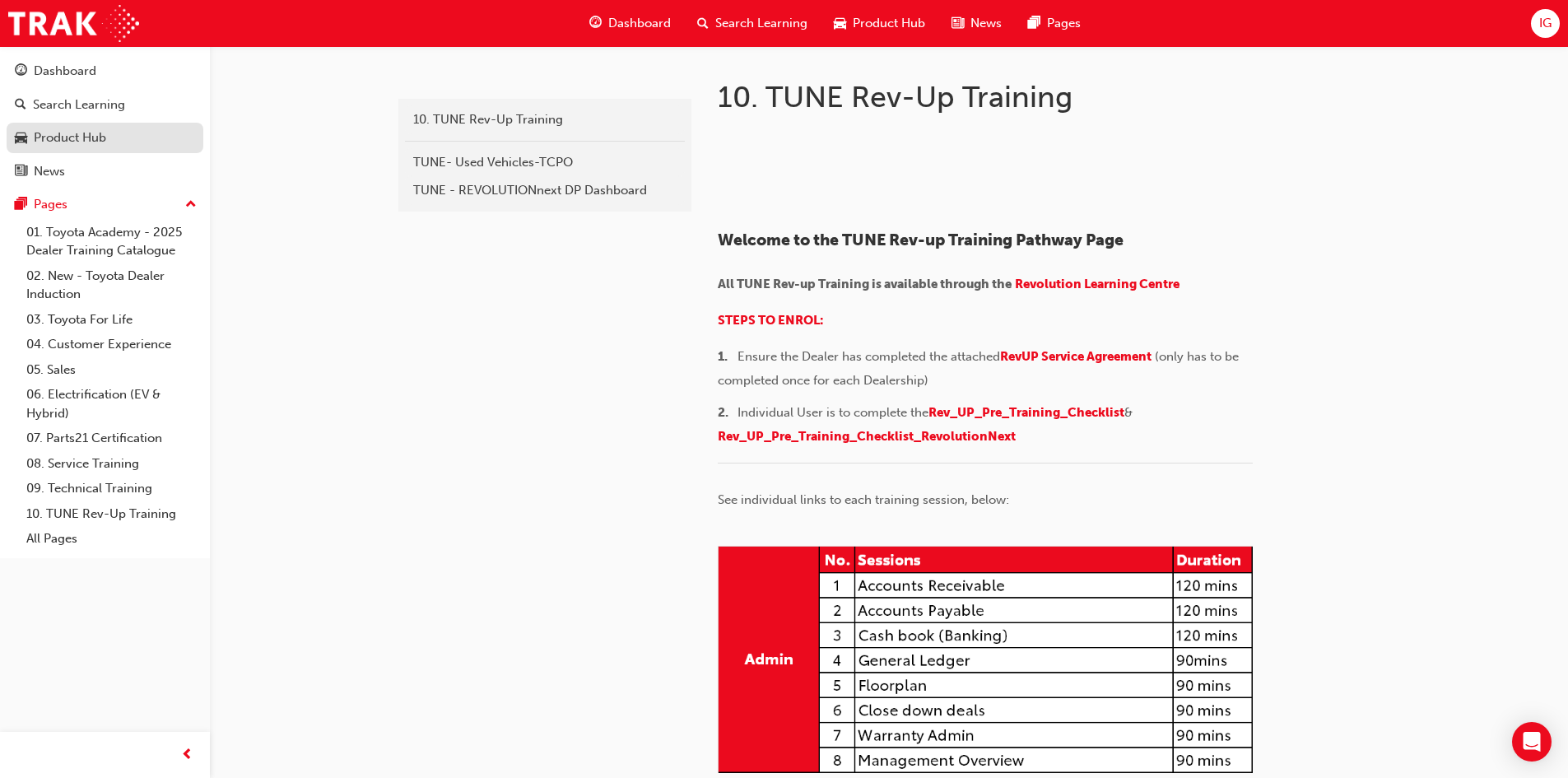
click at [59, 139] on div "Product Hub" at bounding box center [69, 137] width 72 height 19
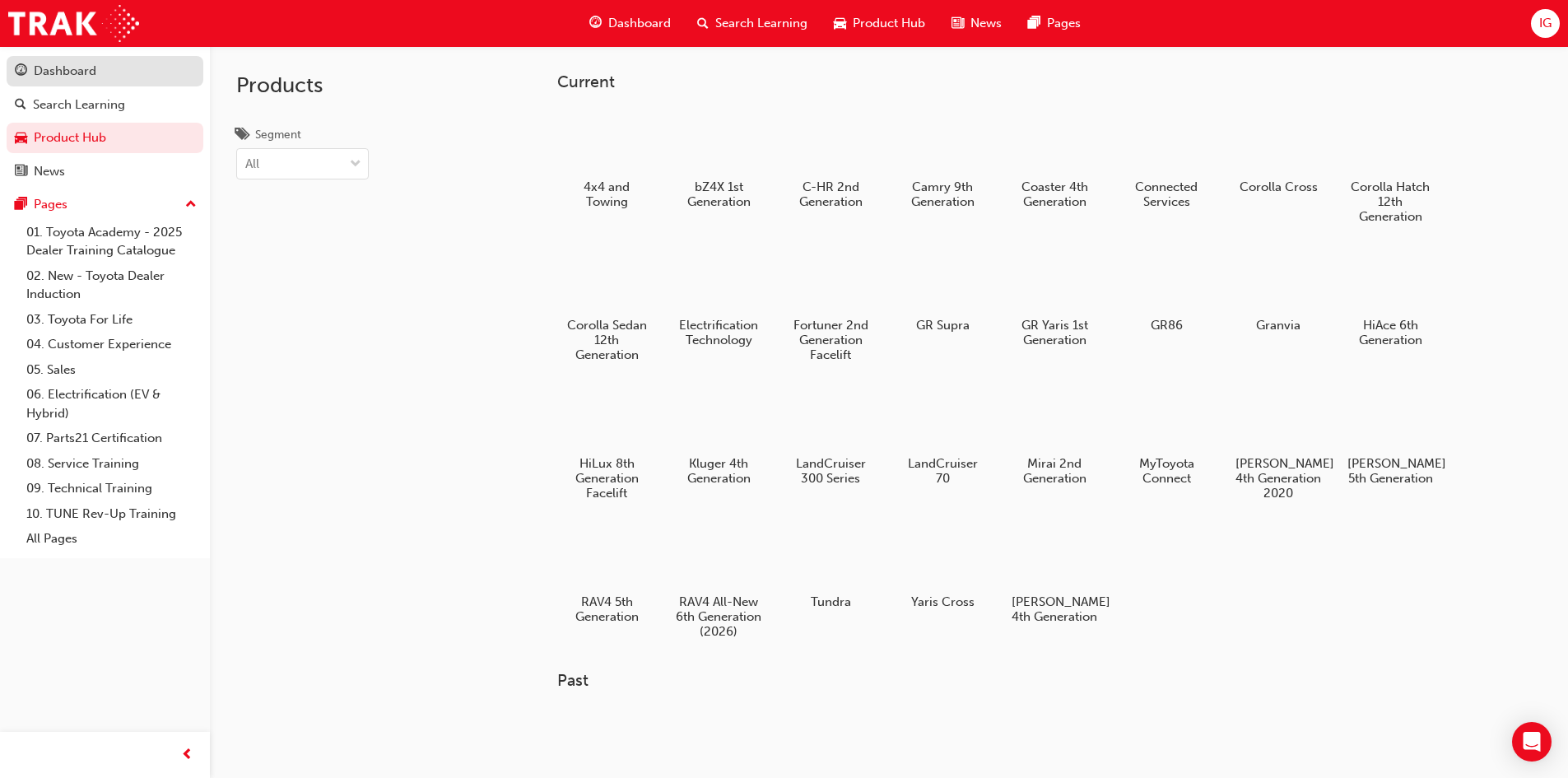
click at [100, 74] on div "Dashboard" at bounding box center [105, 70] width 180 height 20
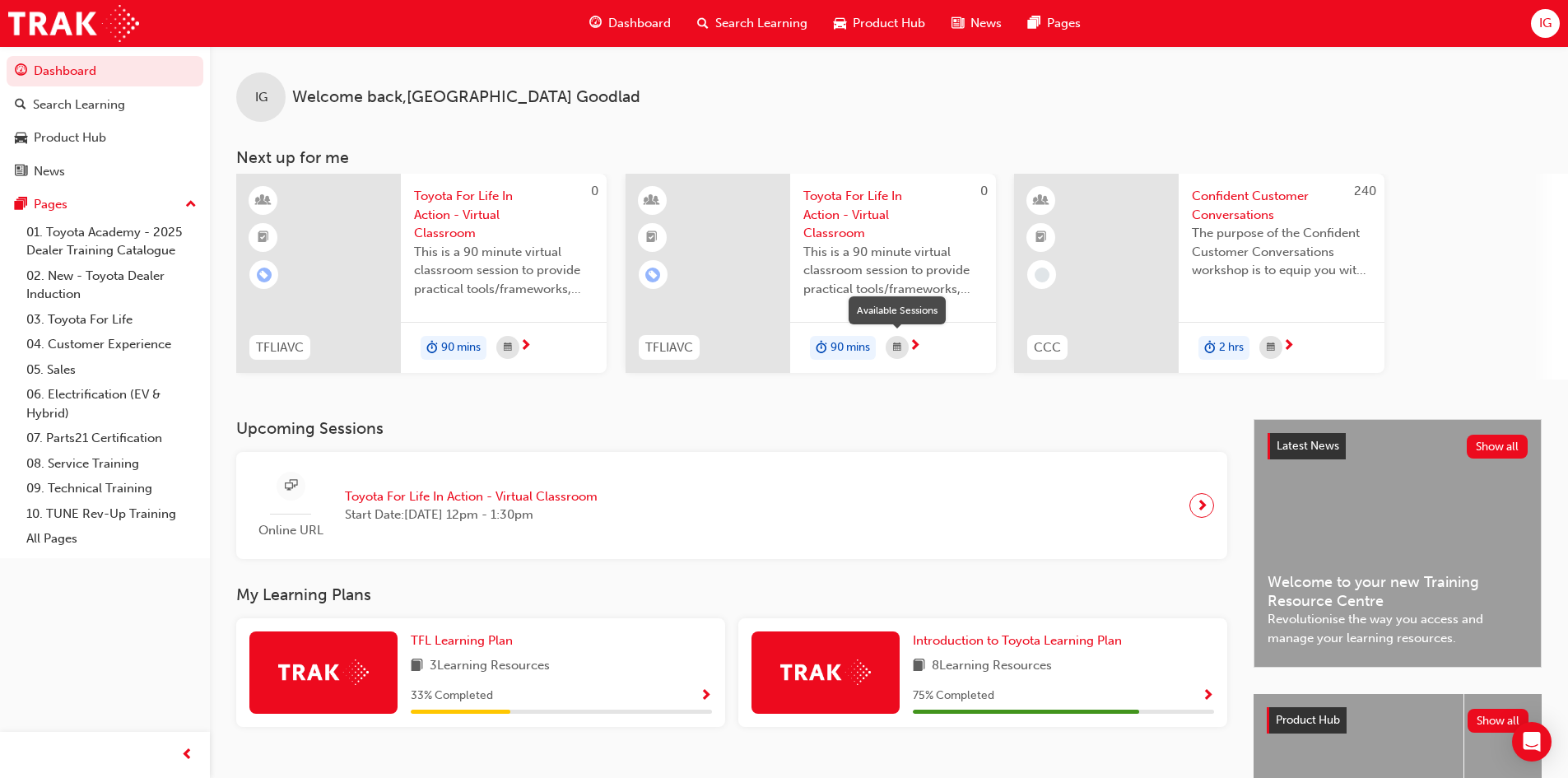
click at [894, 348] on span "calendar-icon" at bounding box center [897, 347] width 8 height 20
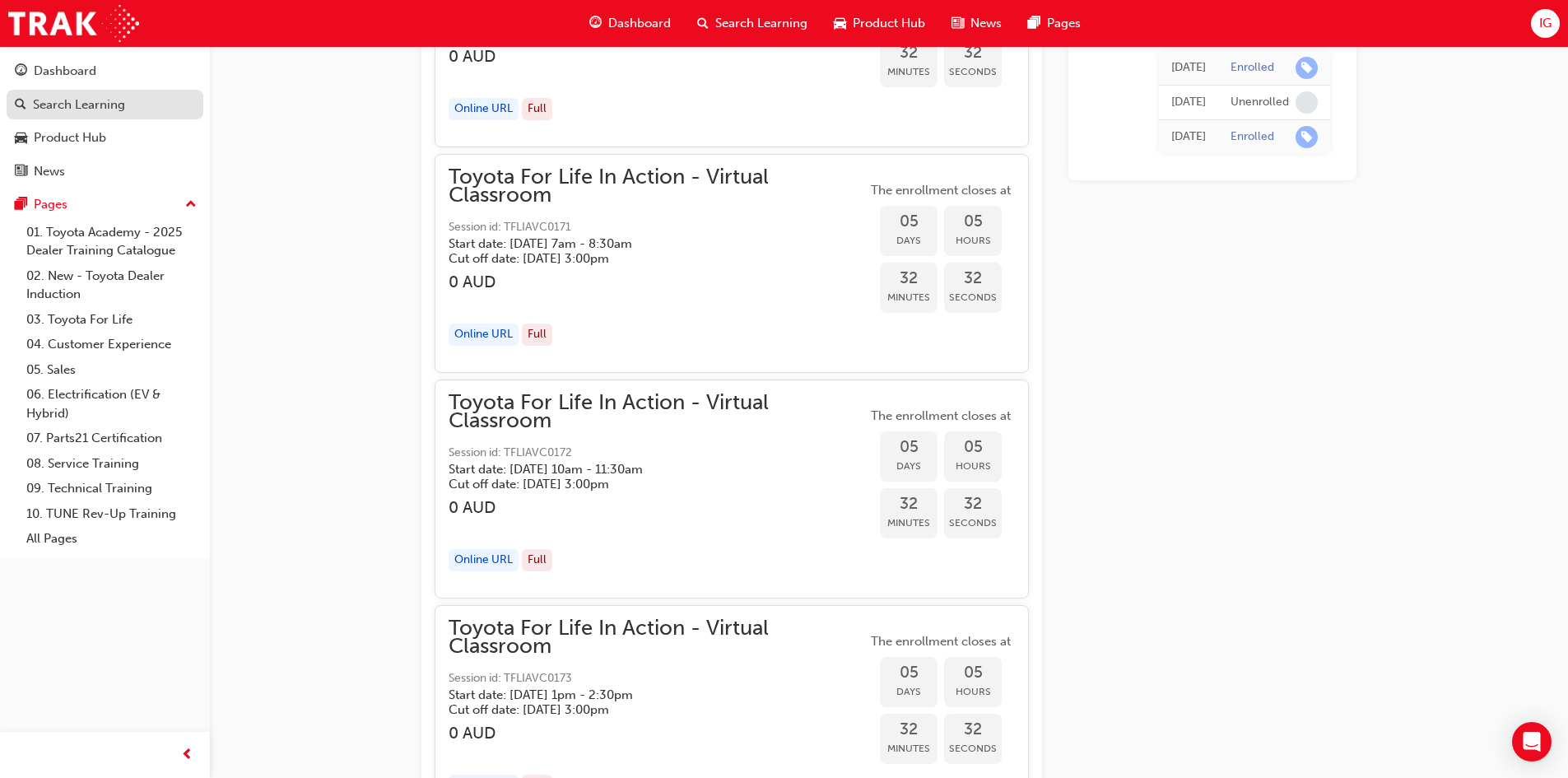
scroll to position [2539, 0]
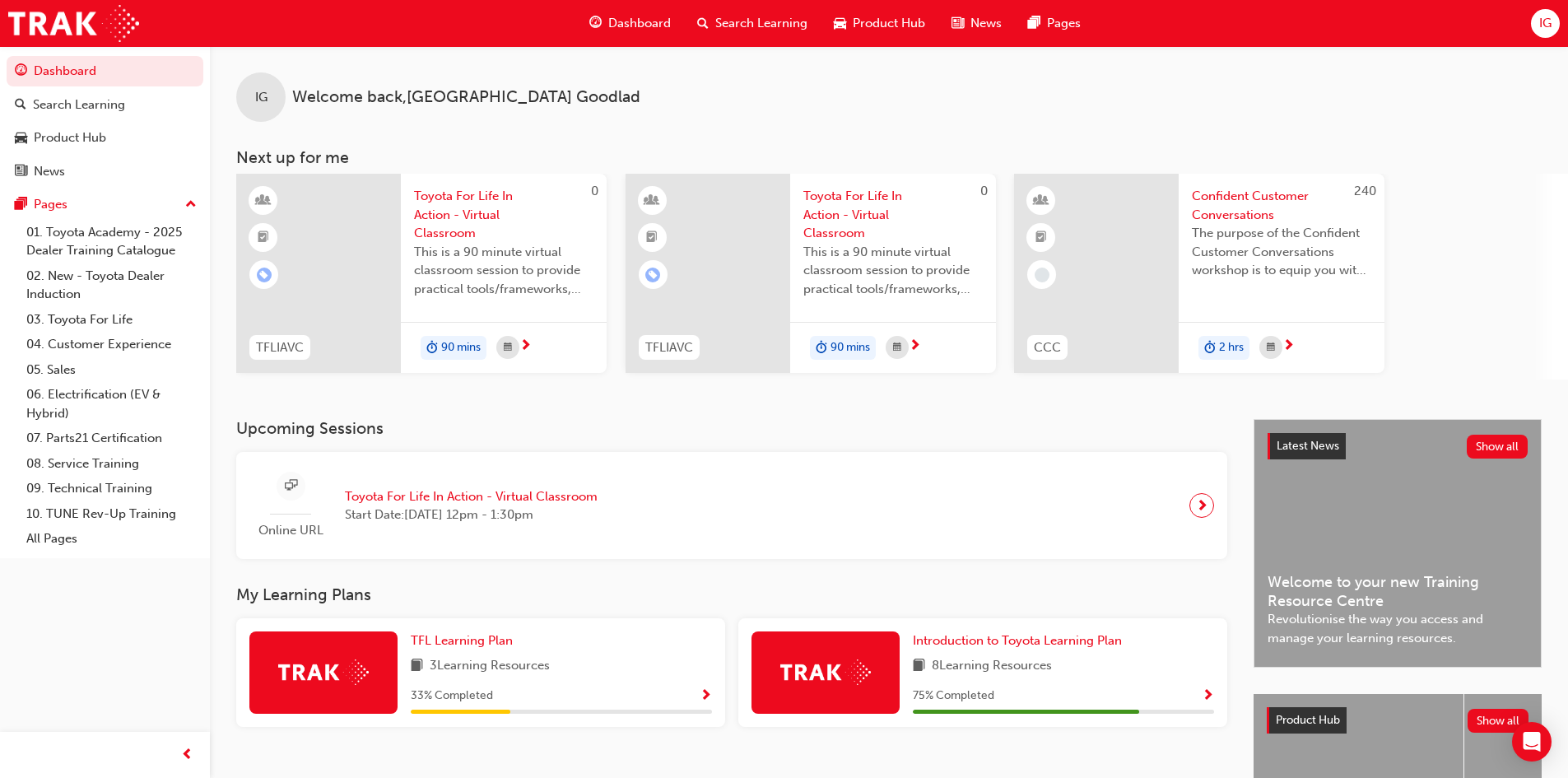
click at [614, 12] on div "Dashboard" at bounding box center [630, 23] width 108 height 34
click at [646, 24] on span "Dashboard" at bounding box center [639, 23] width 62 height 19
click at [67, 546] on link "All Pages" at bounding box center [111, 539] width 183 height 26
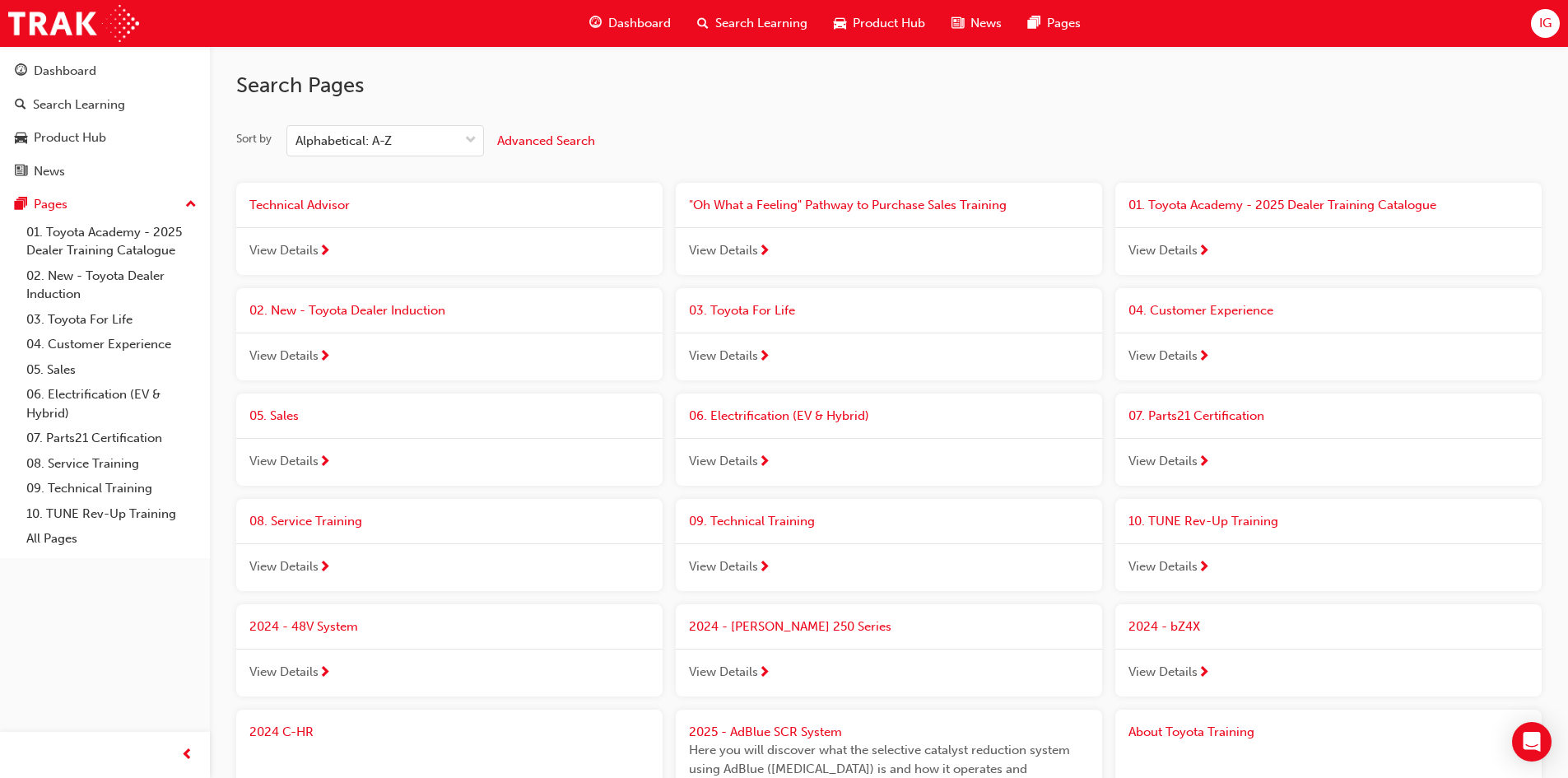
click at [86, 153] on button "Dashboard Search Learning Product Hub News Pages" at bounding box center [104, 120] width 197 height 136
click at [115, 87] on button "Dashboard Search Learning Product Hub News Pages" at bounding box center [104, 120] width 197 height 136
click at [115, 71] on div "Dashboard" at bounding box center [105, 70] width 180 height 20
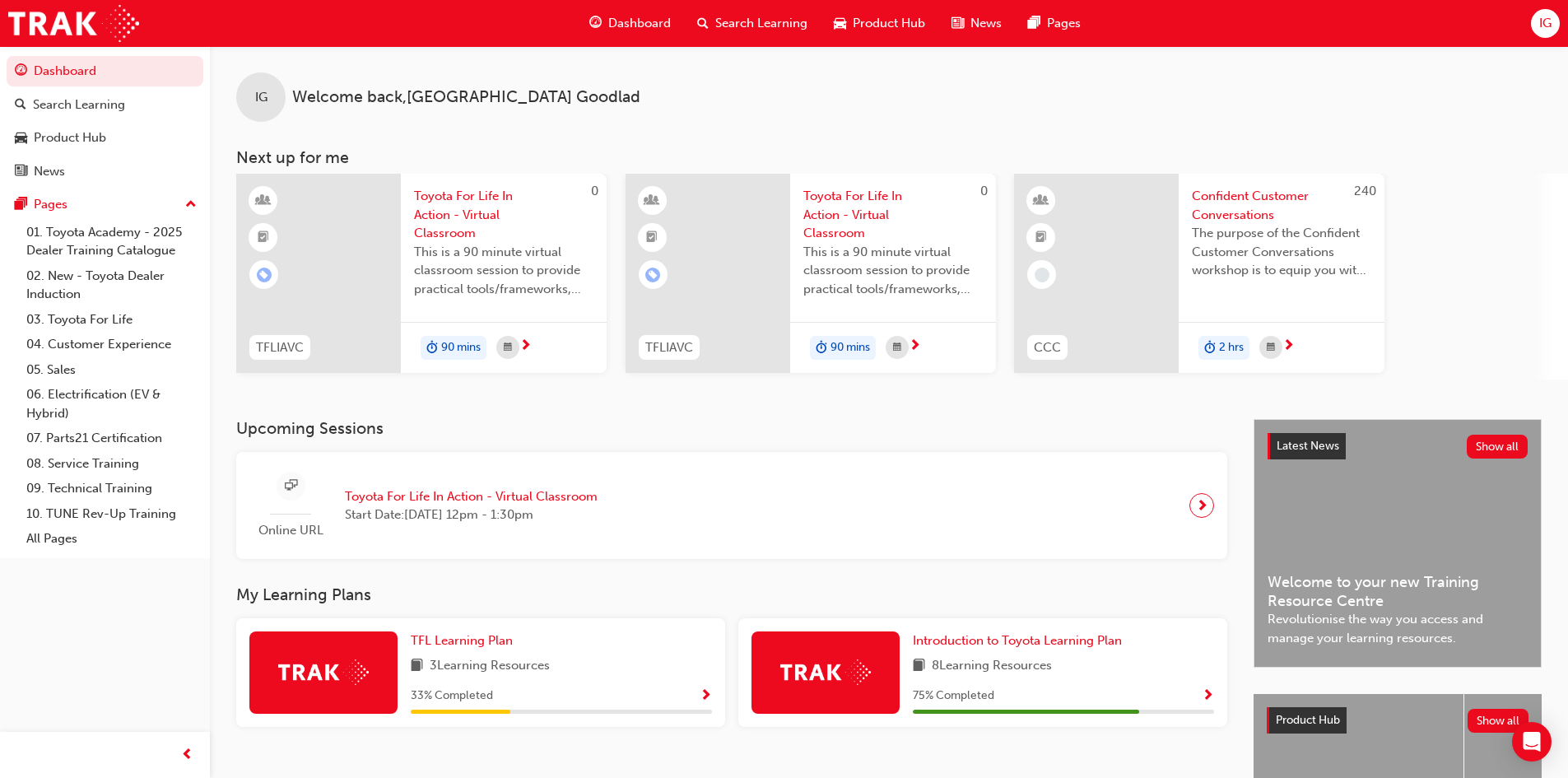
click at [637, 39] on div "Dashboard Search Learning Product Hub News Pages" at bounding box center [835, 23] width 531 height 47
